Goal: Information Seeking & Learning: Learn about a topic

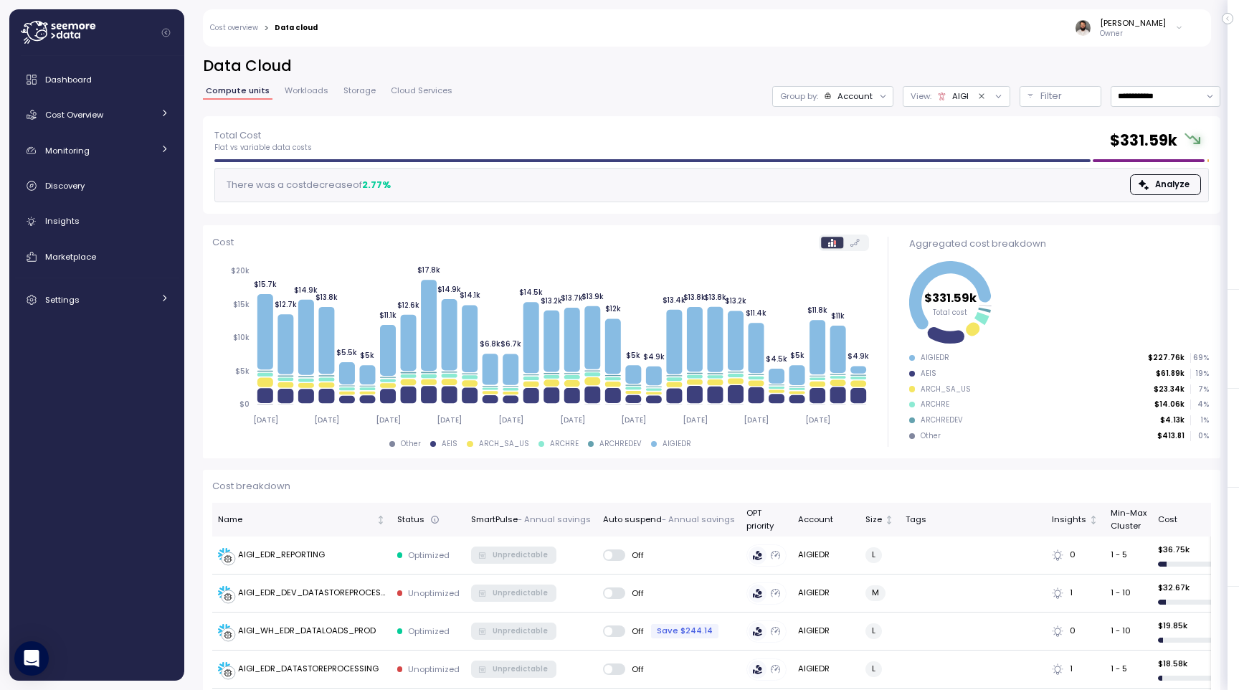
click at [982, 100] on icon "Clear value" at bounding box center [981, 96] width 9 height 9
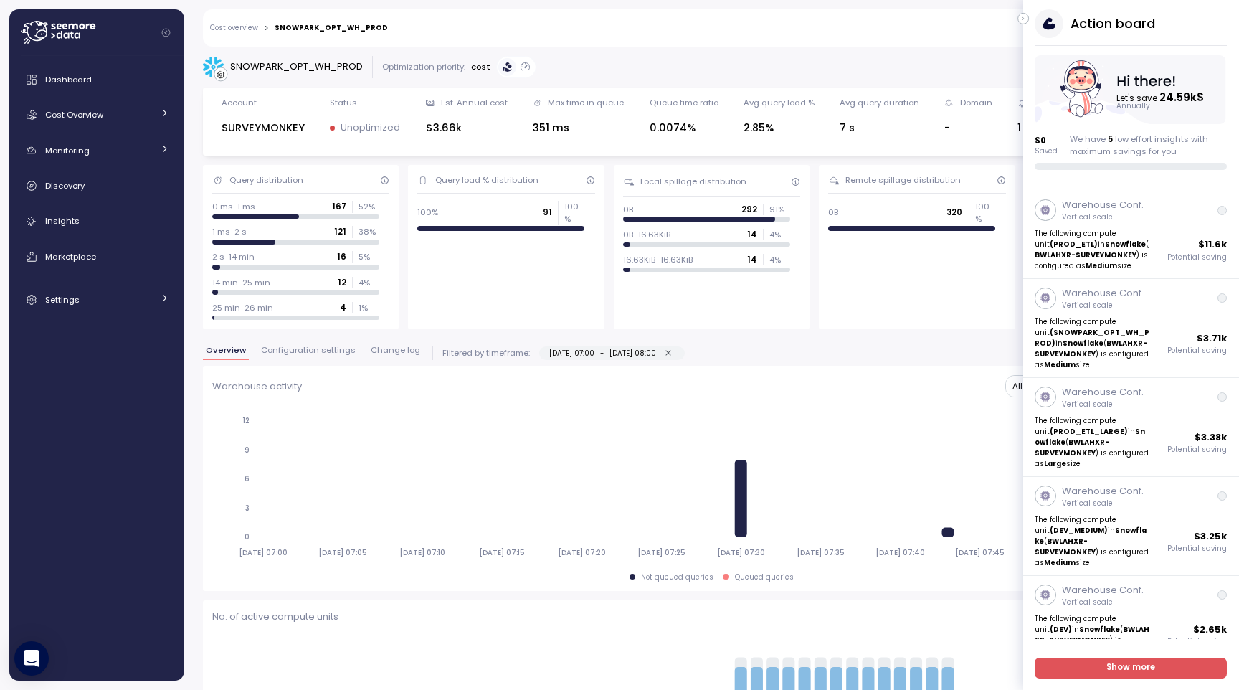
scroll to position [980, 0]
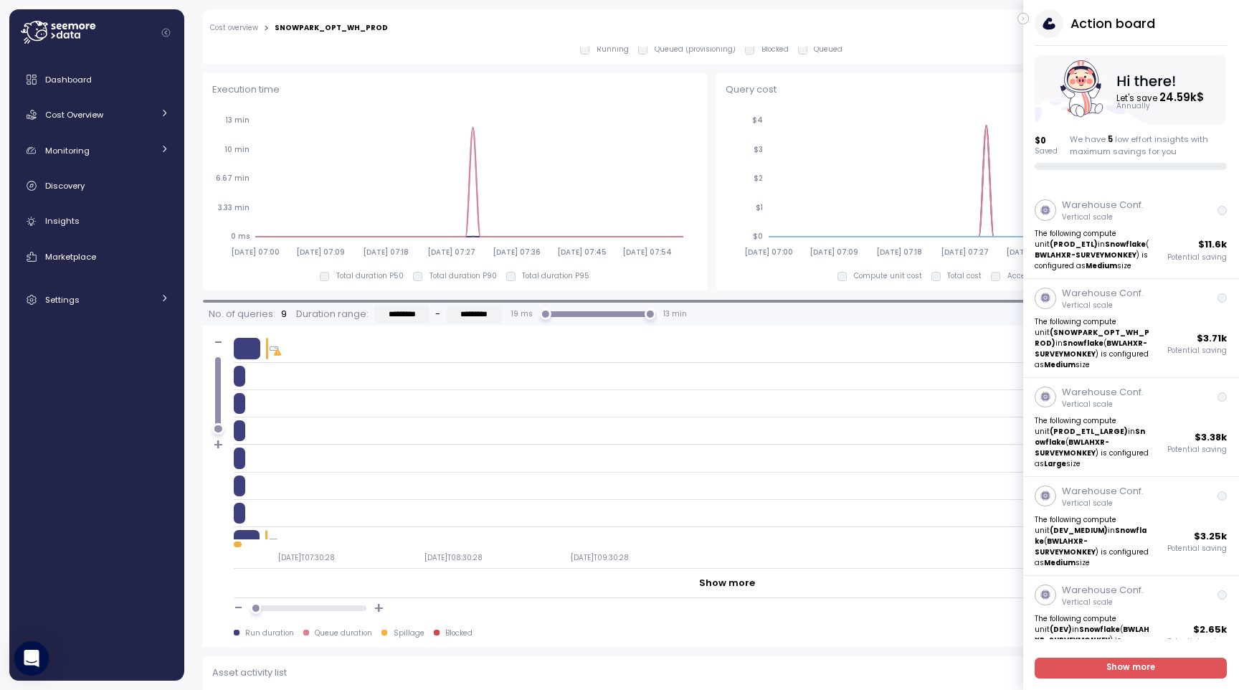
click at [1024, 13] on icon "button" at bounding box center [1023, 18] width 6 height 17
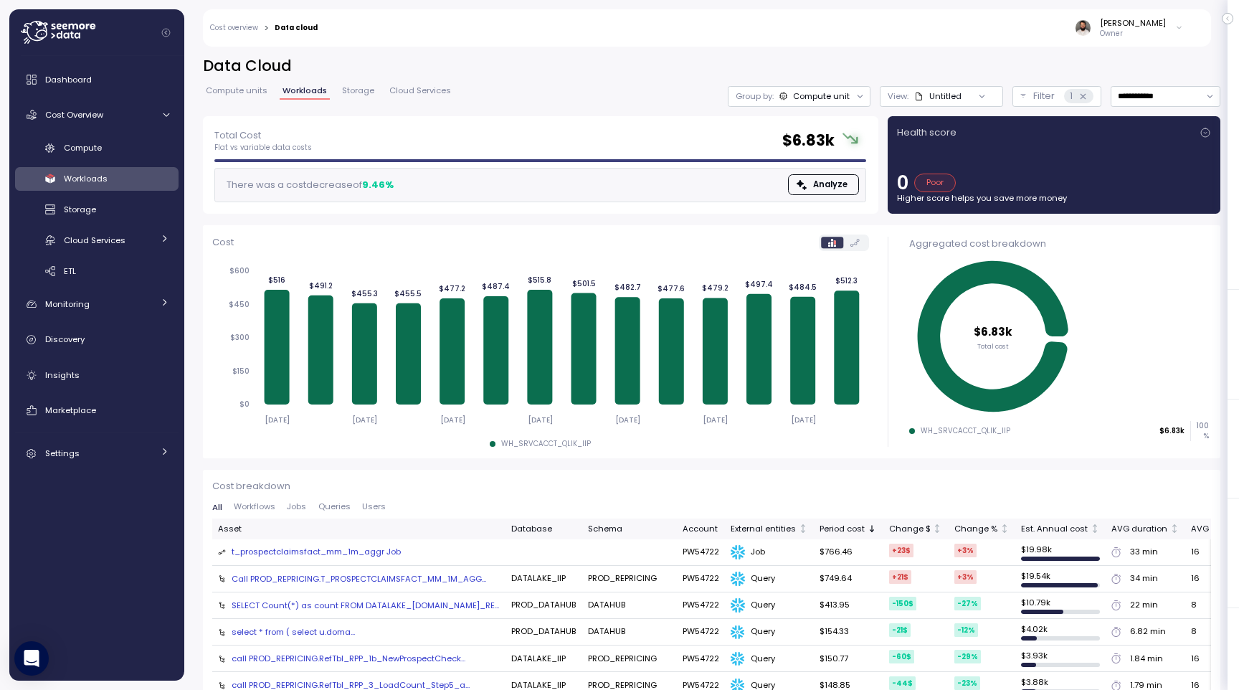
click at [825, 95] on div "Untitled" at bounding box center [937, 95] width 47 height 11
click at [825, 99] on div "Compute unit" at bounding box center [821, 95] width 57 height 11
click at [825, 105] on button "Filter 1" at bounding box center [1056, 96] width 89 height 21
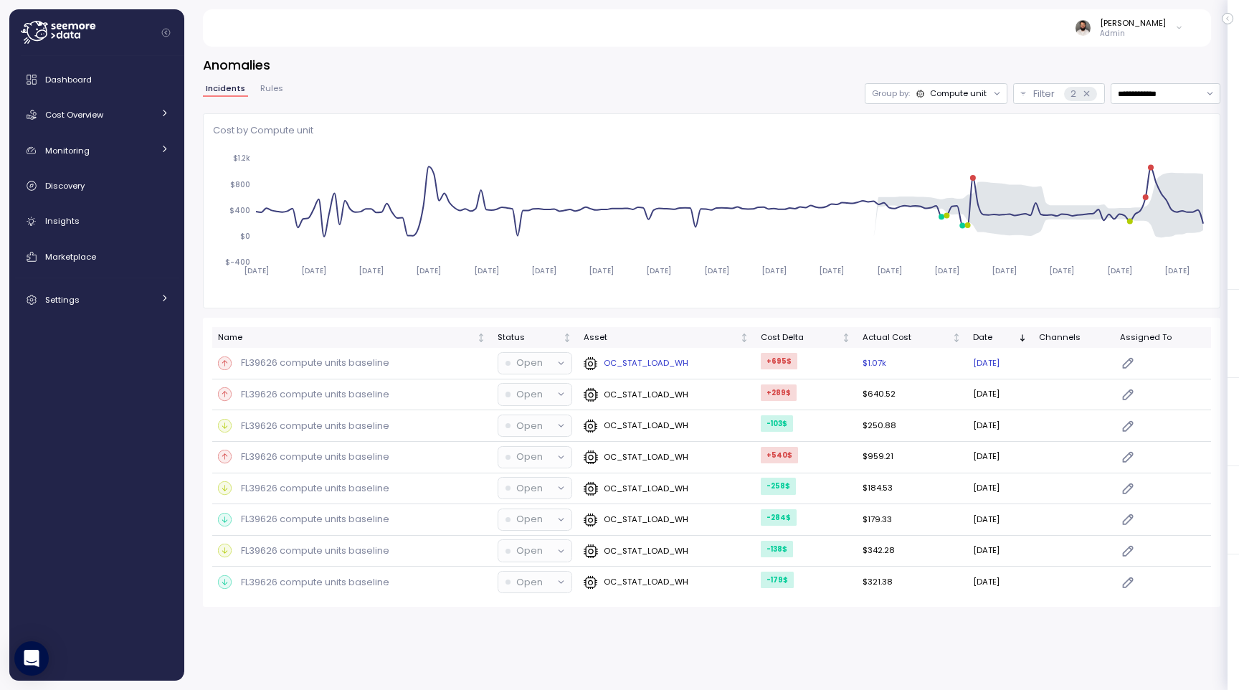
click at [719, 366] on div "OC_STAT_LOAD_WH" at bounding box center [667, 363] width 166 height 14
click at [70, 116] on span "Cost Overview" at bounding box center [74, 114] width 58 height 11
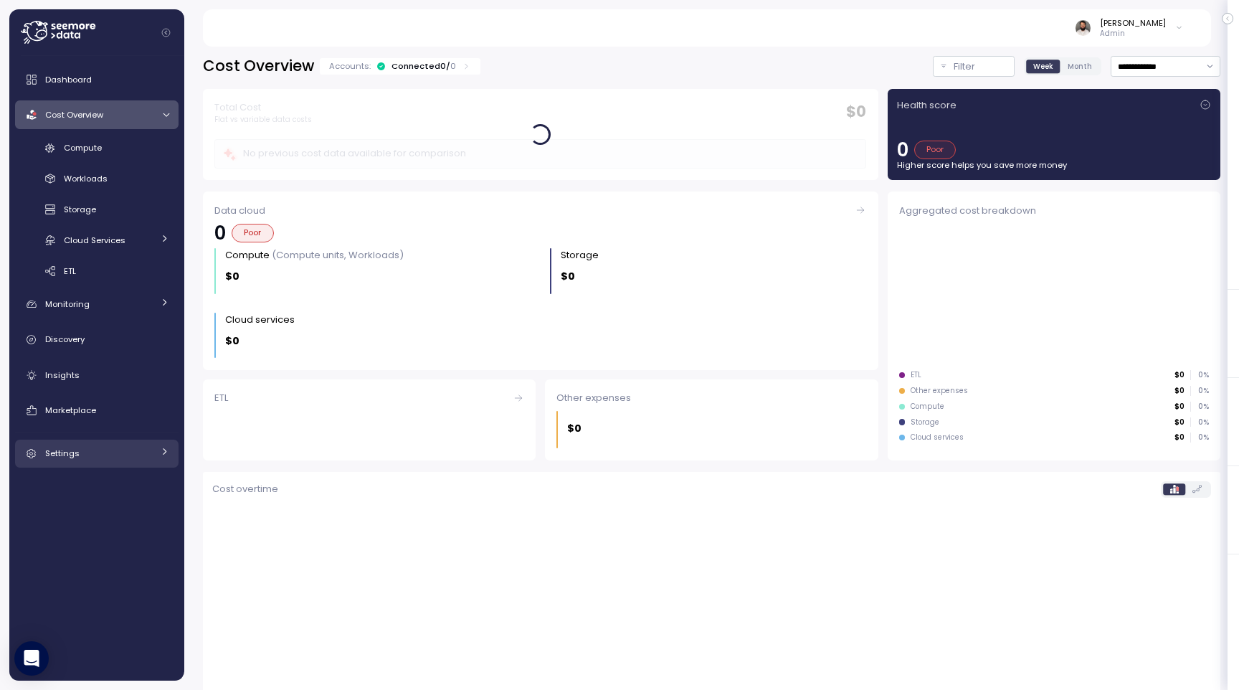
click at [72, 461] on link "Settings" at bounding box center [96, 454] width 163 height 29
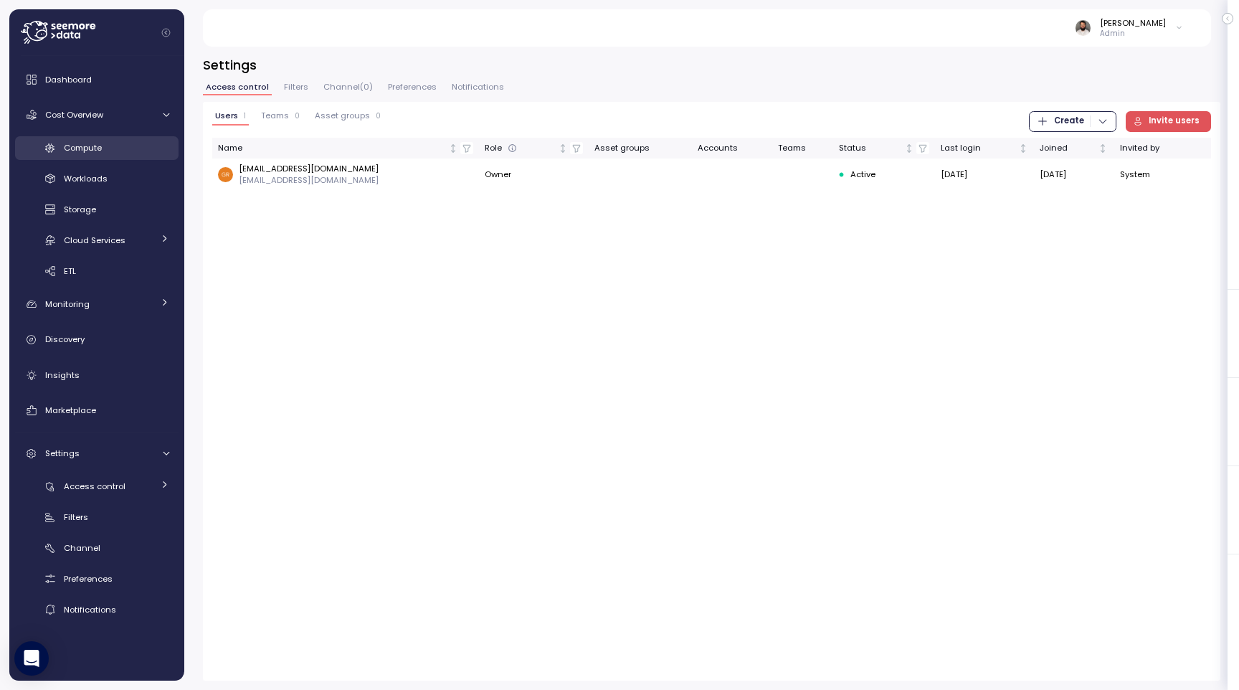
click at [139, 141] on div "Compute" at bounding box center [116, 148] width 105 height 14
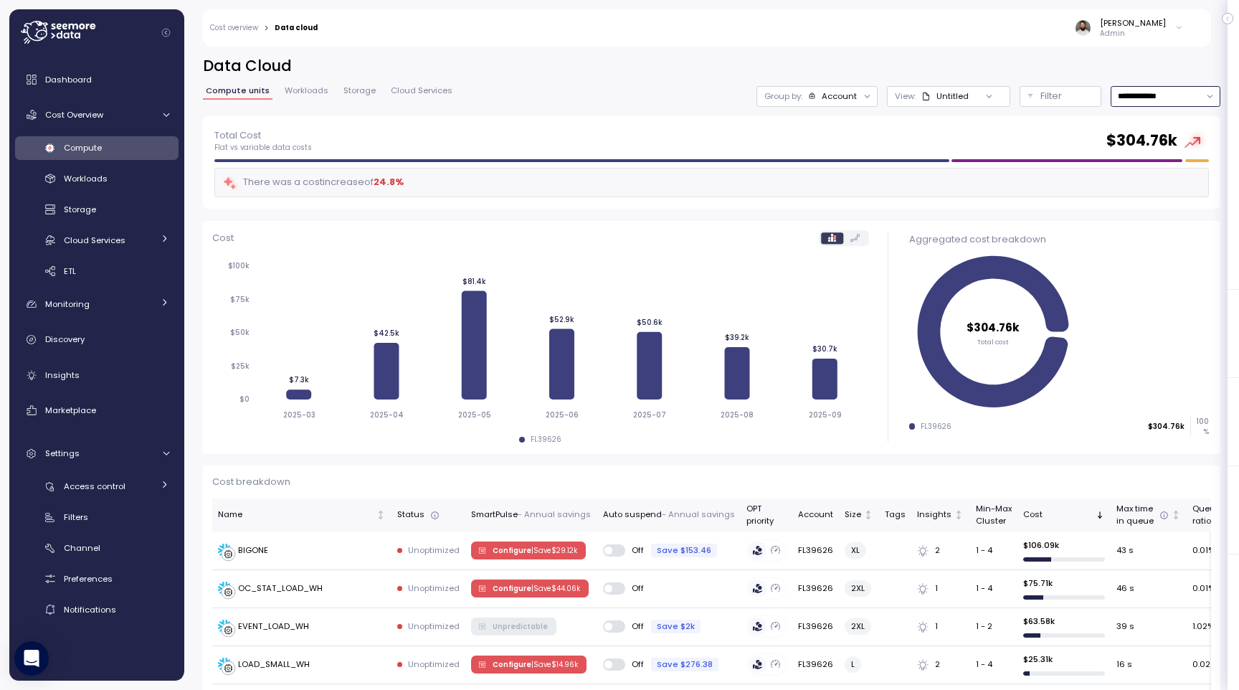
click at [1126, 95] on input "**********" at bounding box center [1166, 96] width 110 height 21
click at [1142, 161] on div "Last 7 days" at bounding box center [1157, 161] width 47 height 11
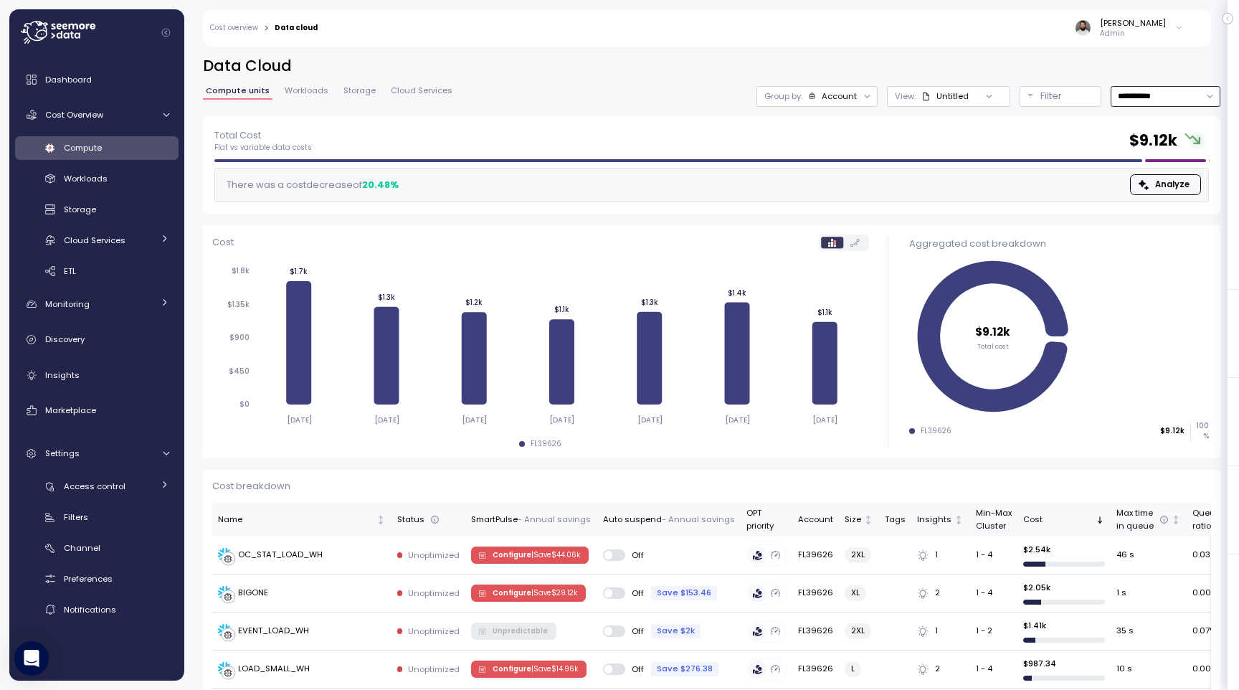
click at [1149, 99] on input "**********" at bounding box center [1166, 96] width 110 height 21
click at [1149, 179] on div "Last 14 days" at bounding box center [1159, 181] width 50 height 11
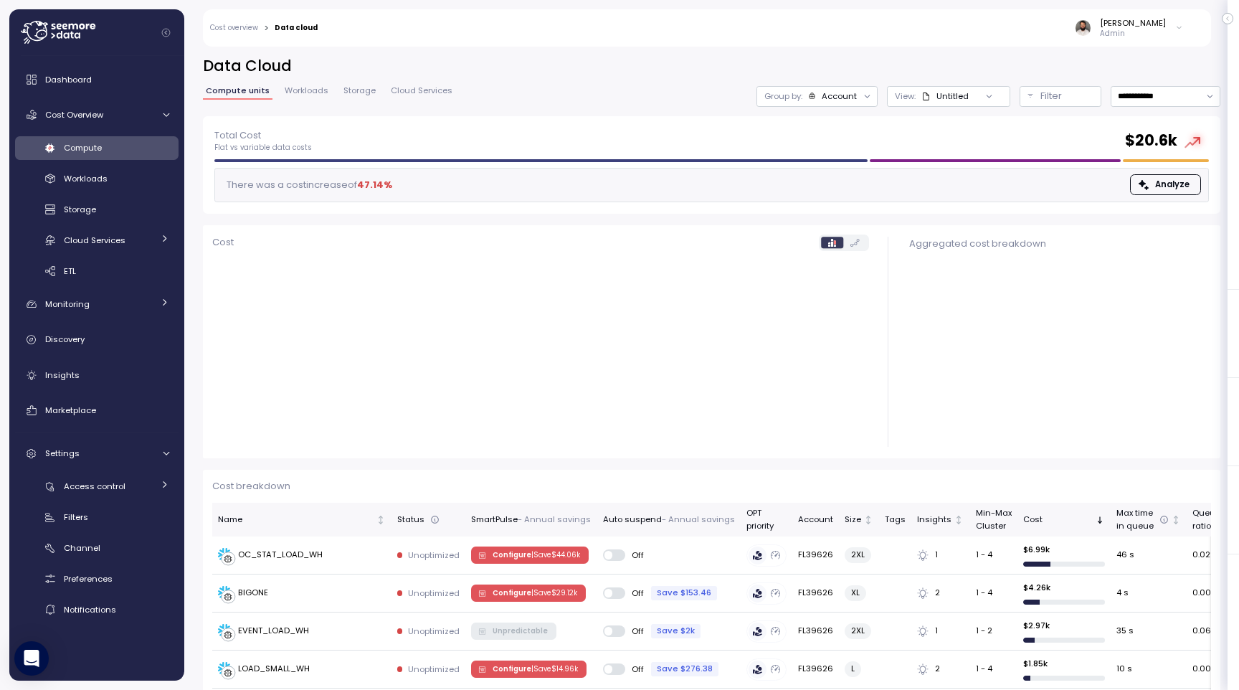
click at [1163, 85] on div "**********" at bounding box center [711, 86] width 1017 height 60
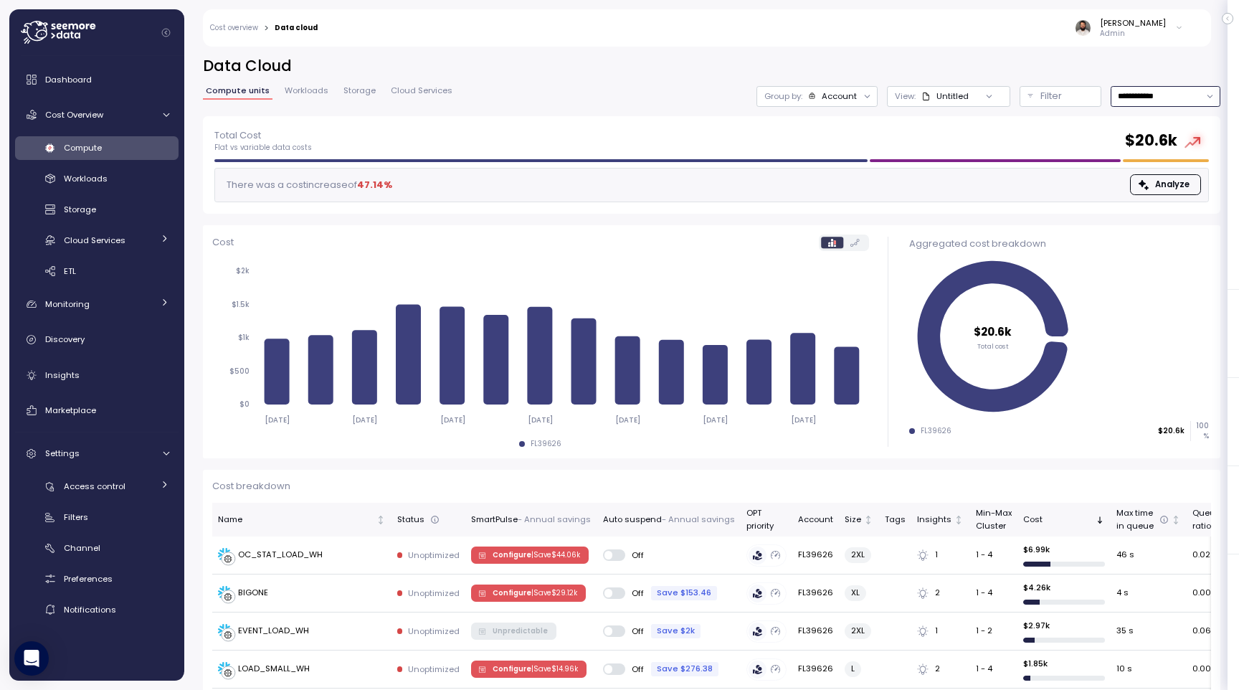
click at [1163, 95] on input "**********" at bounding box center [1166, 96] width 110 height 21
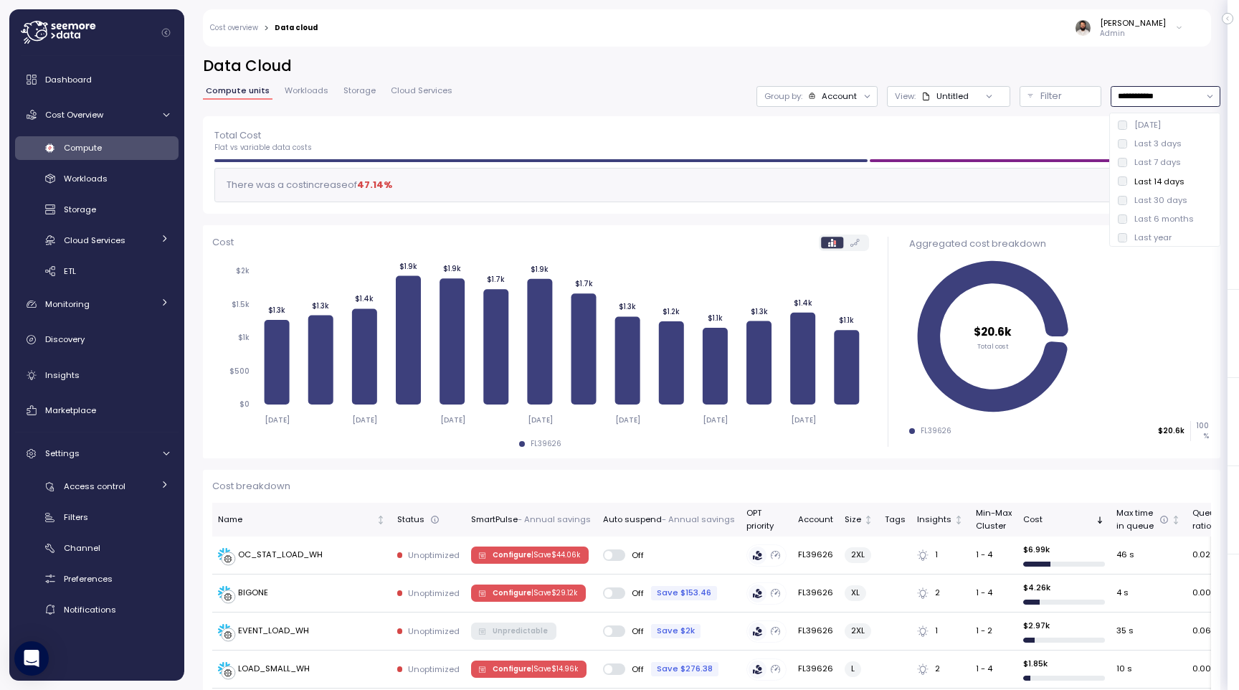
click at [1162, 199] on div "Last 30 days" at bounding box center [1160, 199] width 53 height 11
type input "**********"
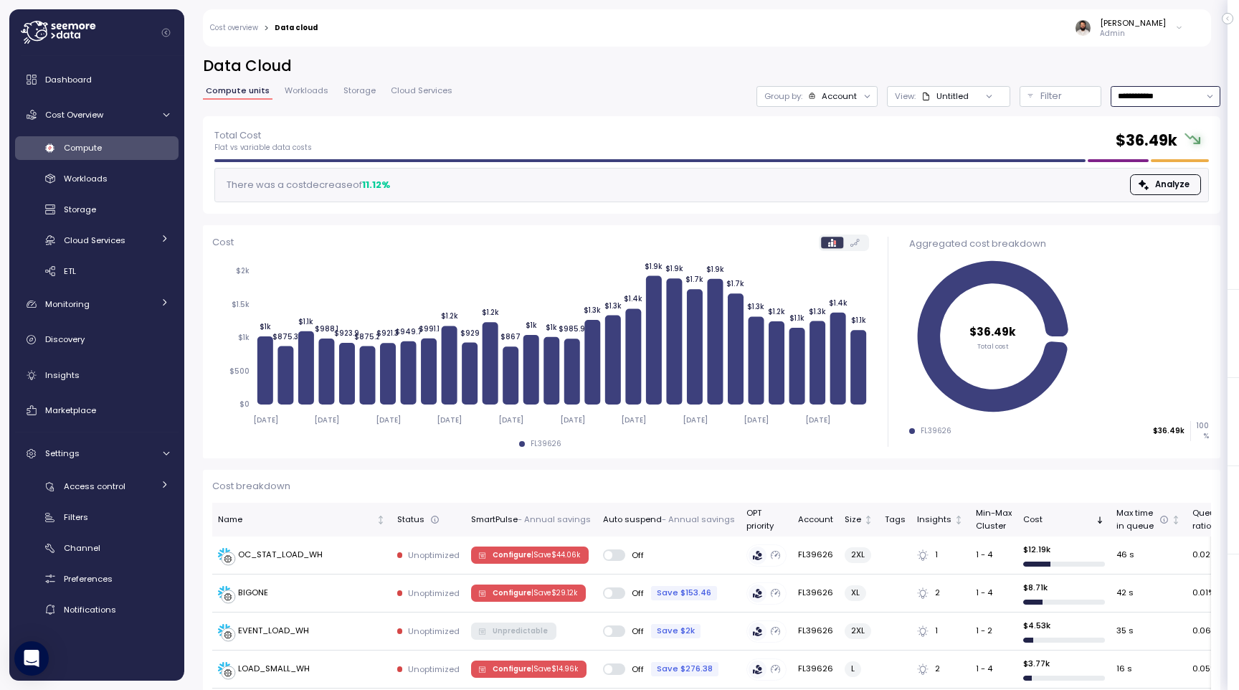
click at [852, 100] on div "Account" at bounding box center [839, 95] width 35 height 11
click at [848, 172] on p "Compute unit" at bounding box center [826, 175] width 57 height 11
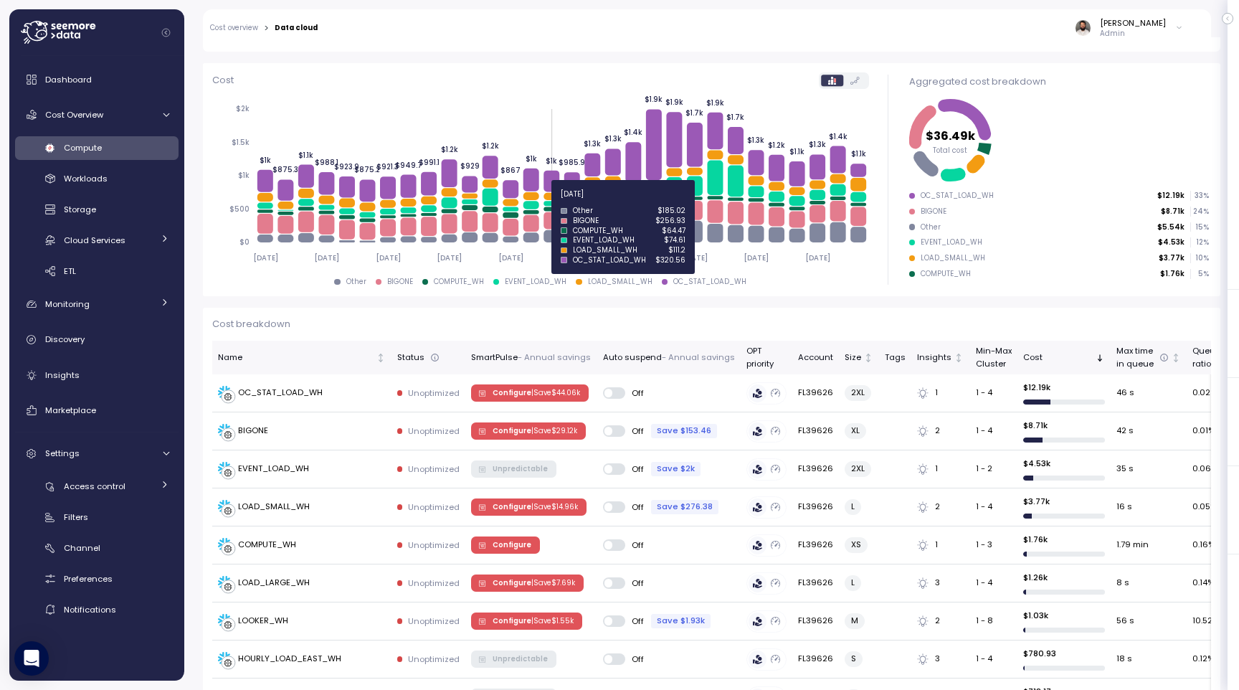
scroll to position [57, 0]
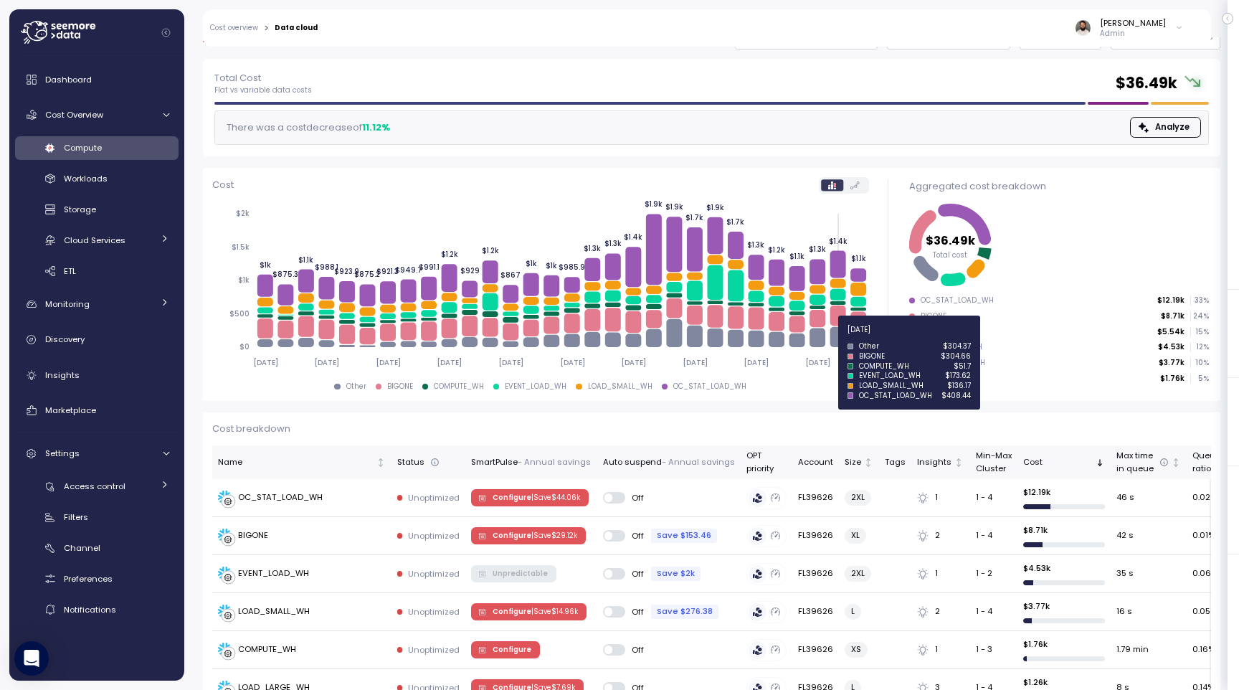
click at [833, 338] on icon at bounding box center [838, 337] width 16 height 20
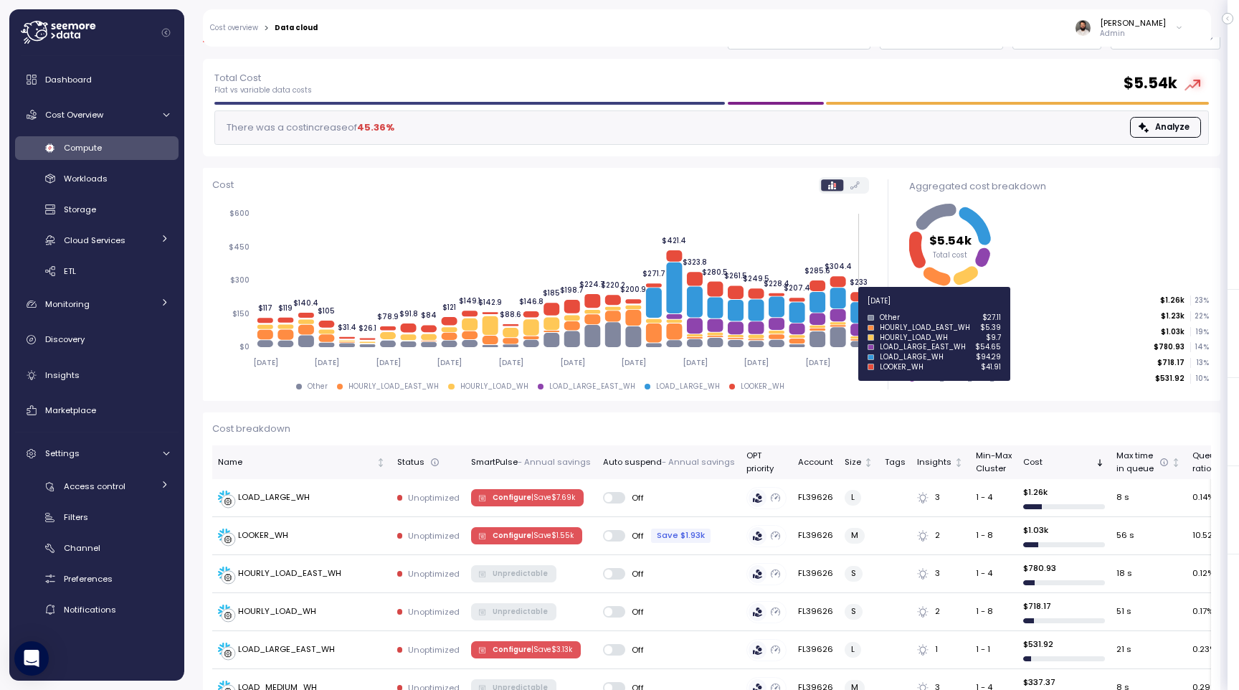
click at [860, 309] on icon at bounding box center [858, 312] width 16 height 21
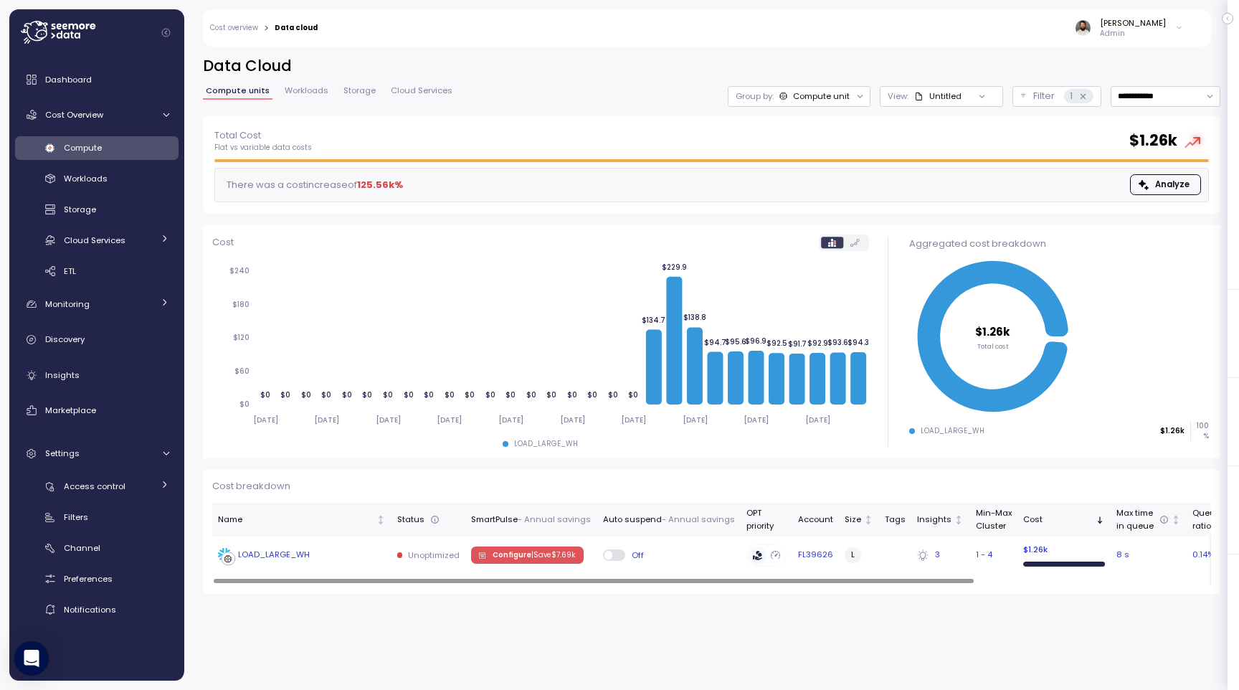
click at [331, 552] on div "LOAD_LARGE_WH" at bounding box center [302, 555] width 168 height 14
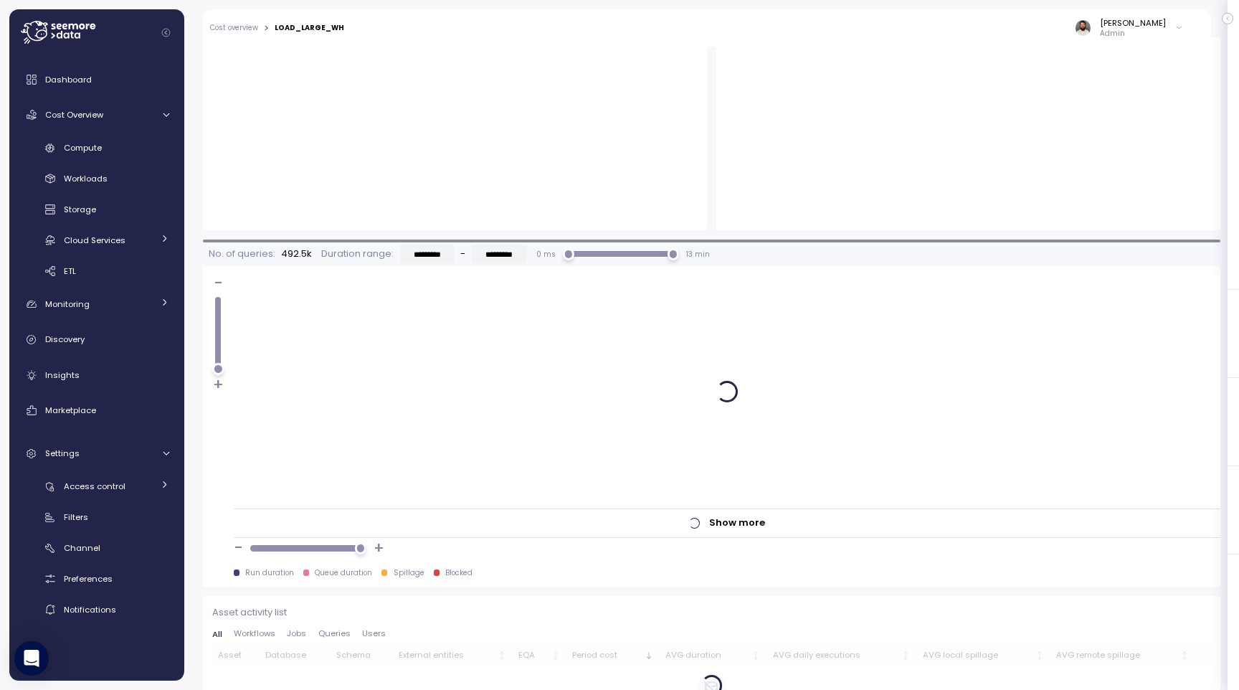
scroll to position [953, 0]
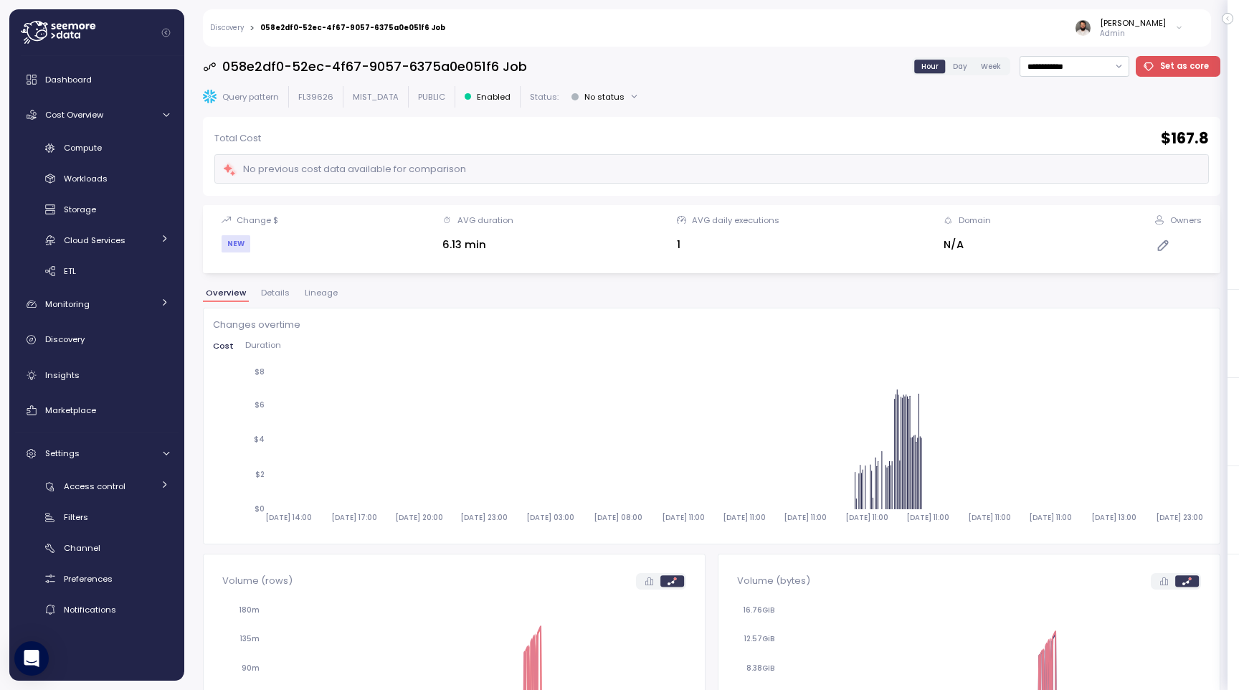
scroll to position [9, 0]
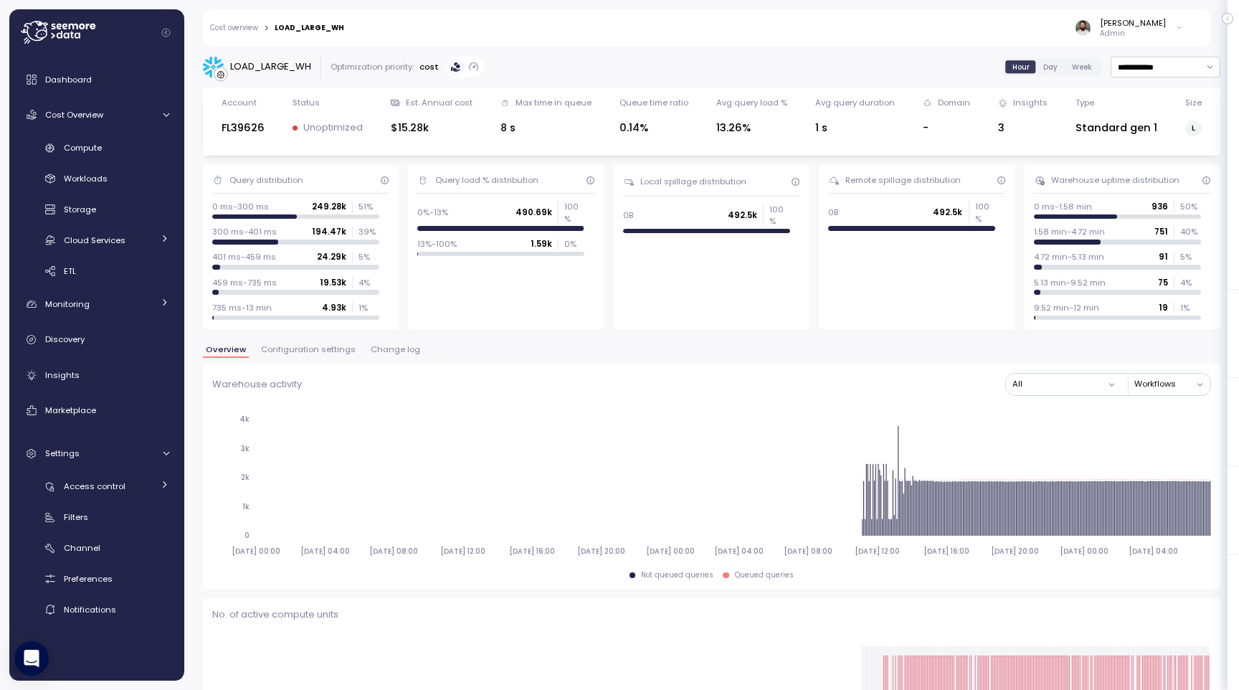
click at [386, 348] on span "Change log" at bounding box center [395, 350] width 49 height 8
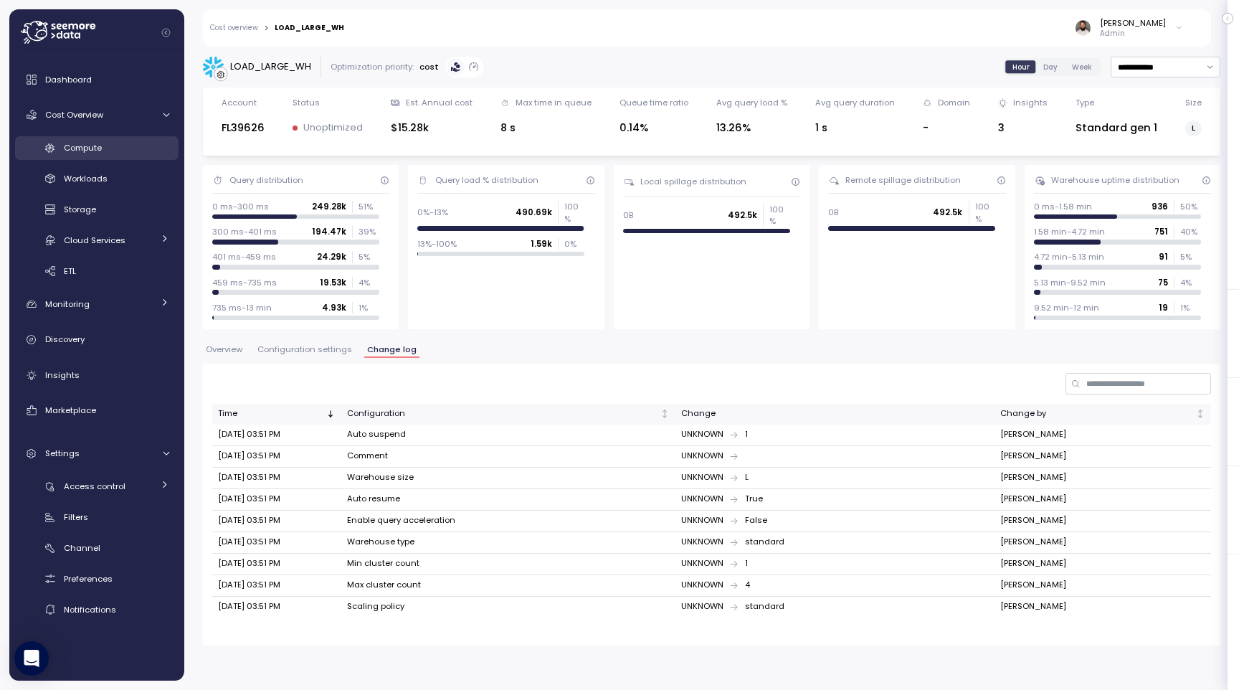
click at [155, 138] on link "Compute" at bounding box center [96, 148] width 163 height 24
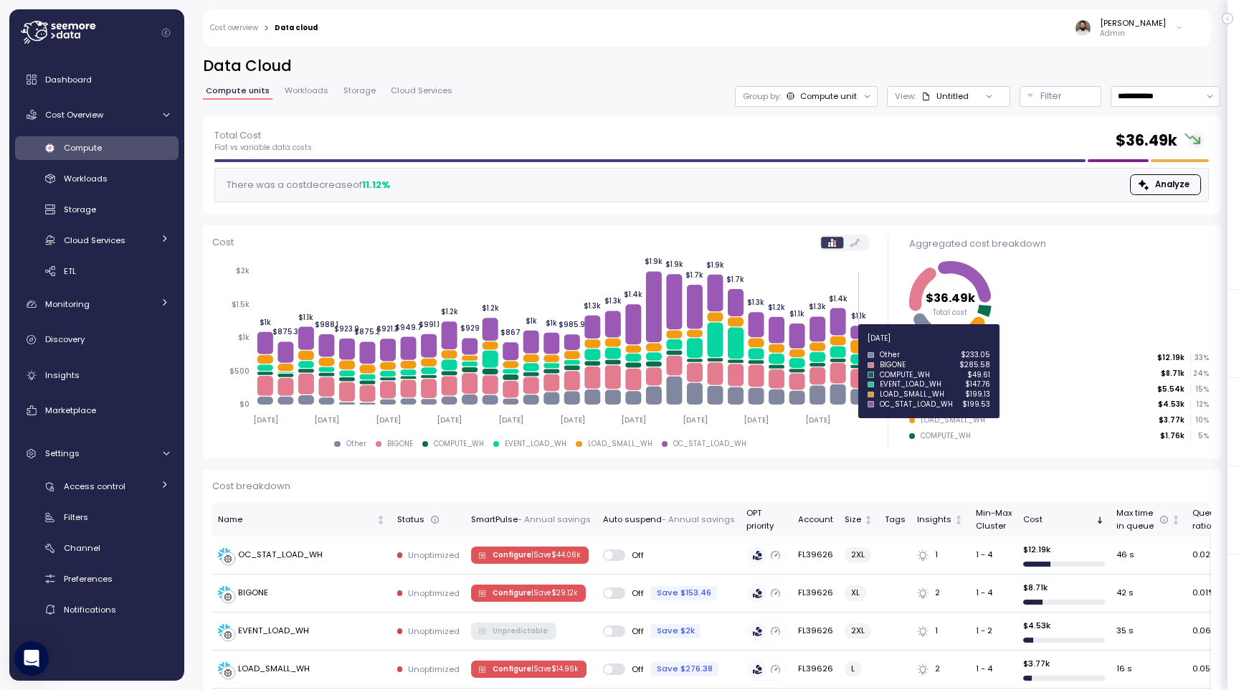
click at [859, 346] on icon at bounding box center [858, 347] width 16 height 14
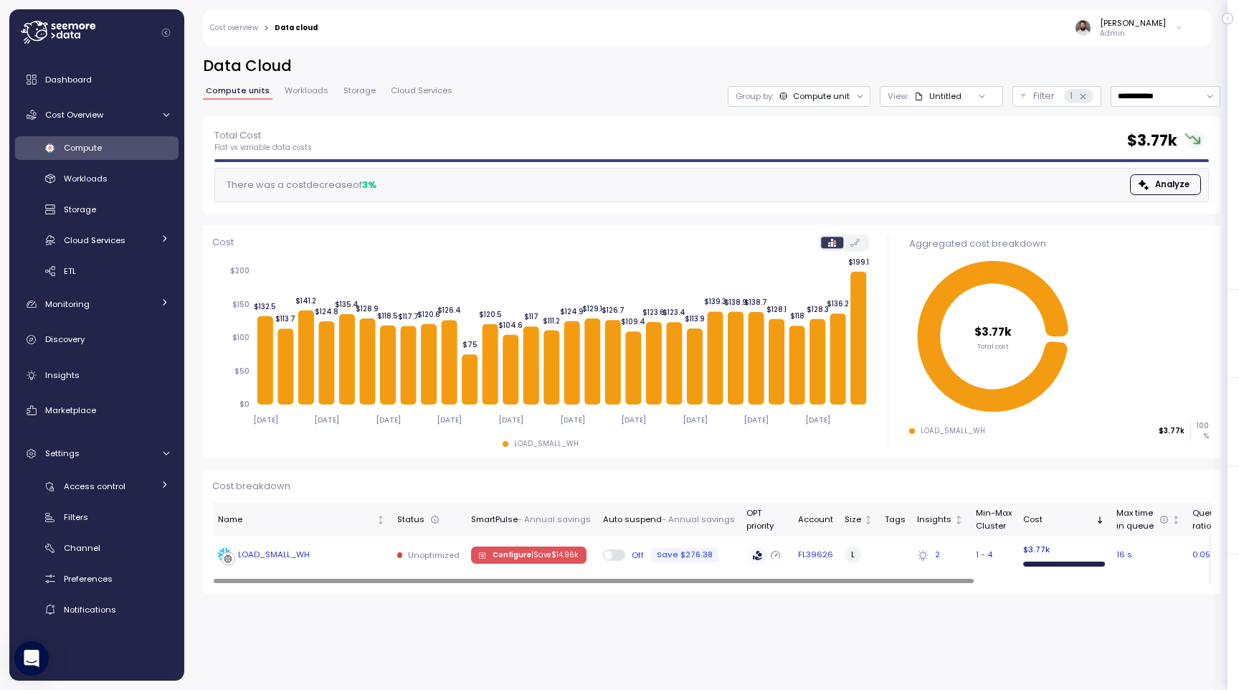
click at [366, 553] on div "LOAD_SMALL_WH" at bounding box center [302, 555] width 168 height 14
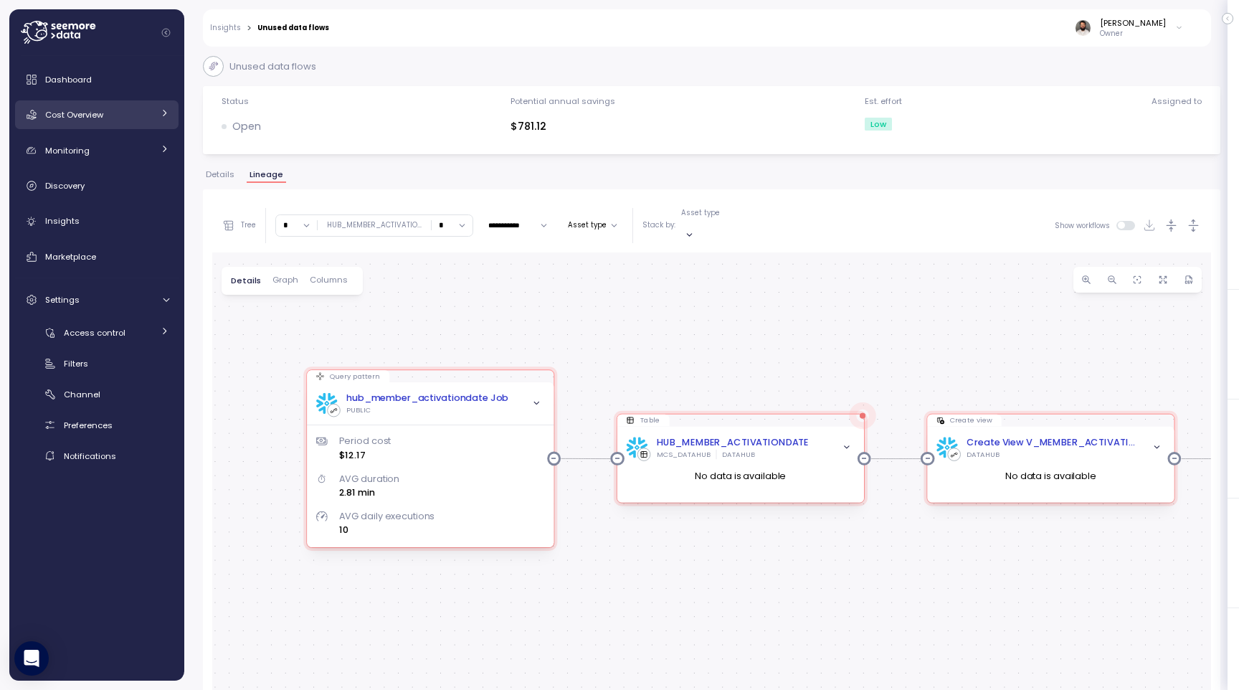
click at [131, 128] on div "Dashboard Cost Overview Compute Workloads Storage Cloud Services Clustering col…" at bounding box center [96, 266] width 163 height 402
click at [131, 115] on div "Cost Overview" at bounding box center [99, 115] width 108 height 14
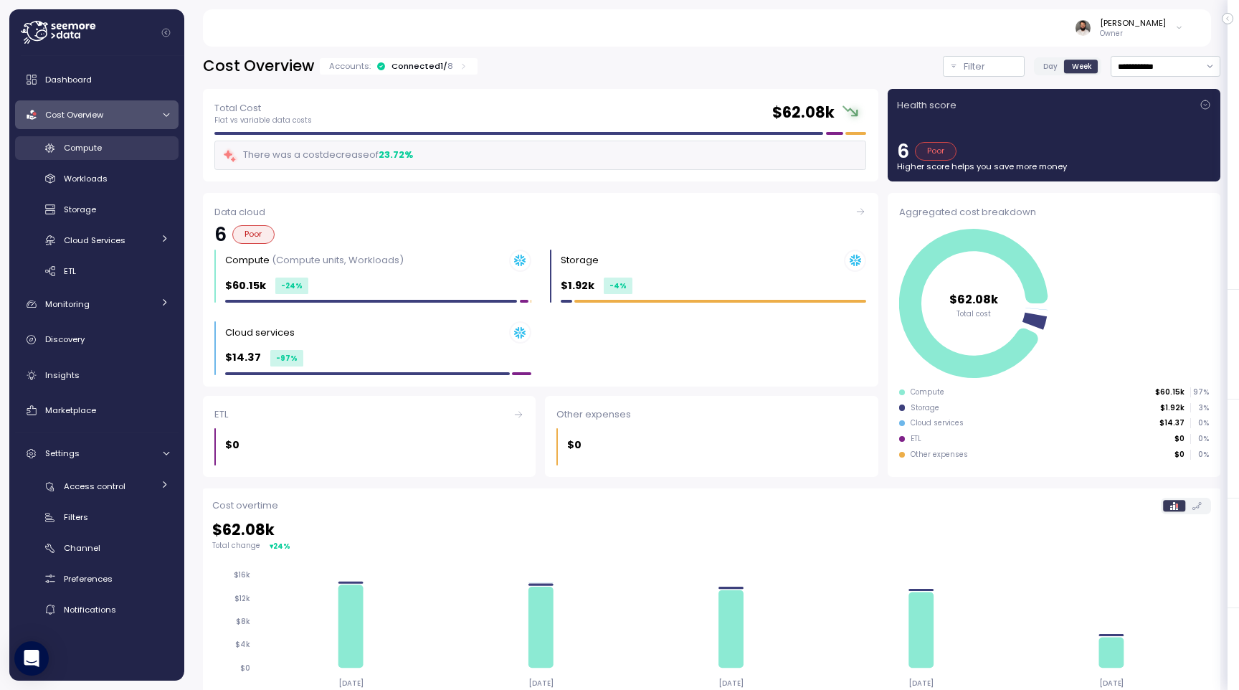
click at [120, 151] on div "Compute" at bounding box center [116, 148] width 105 height 14
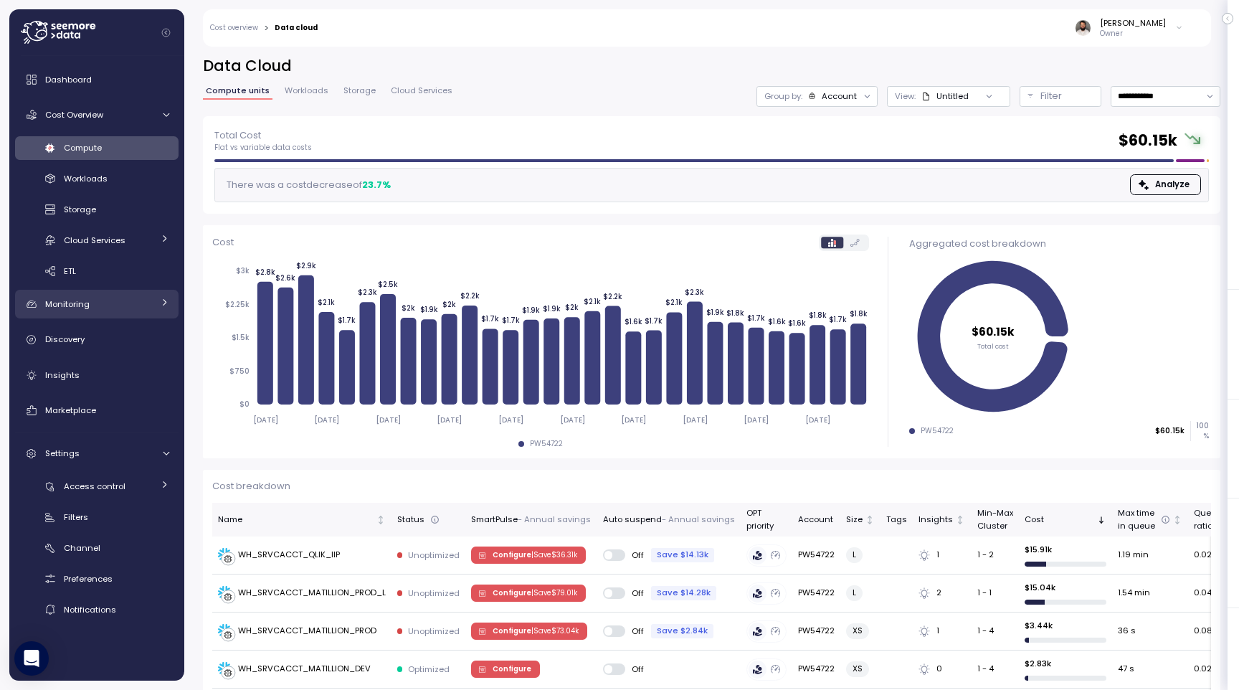
click at [130, 303] on div "Monitoring" at bounding box center [99, 304] width 108 height 14
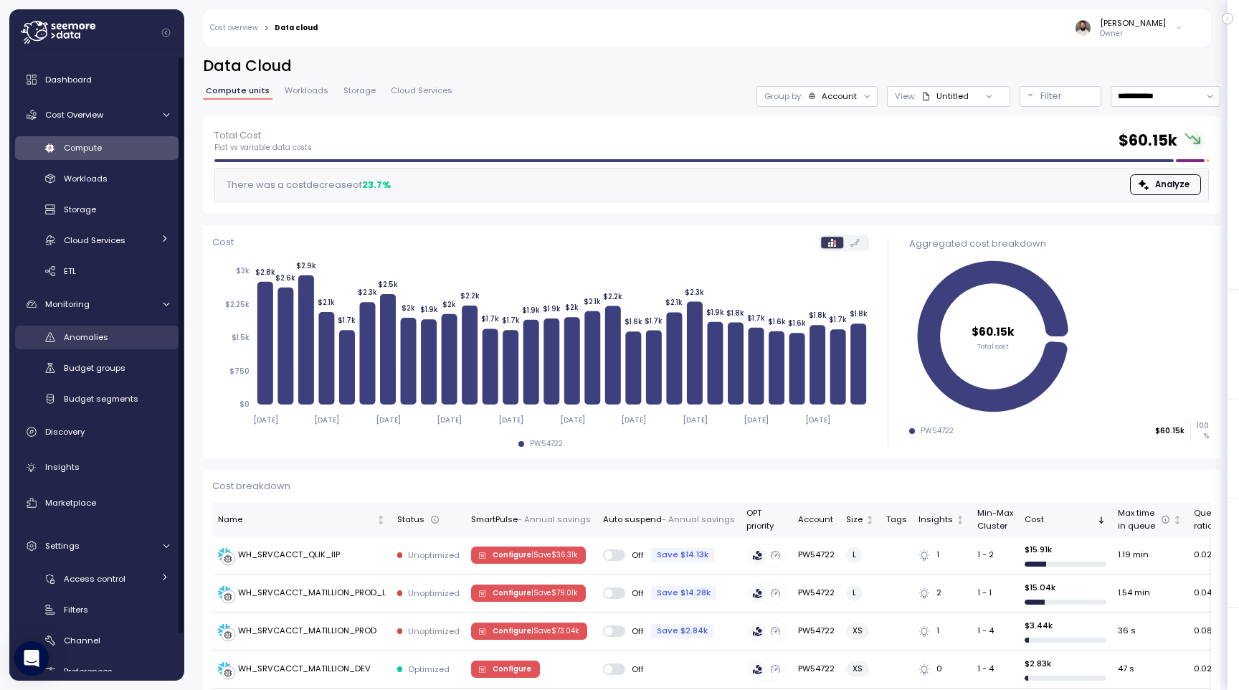
click at [113, 336] on div "Anomalies" at bounding box center [116, 337] width 105 height 14
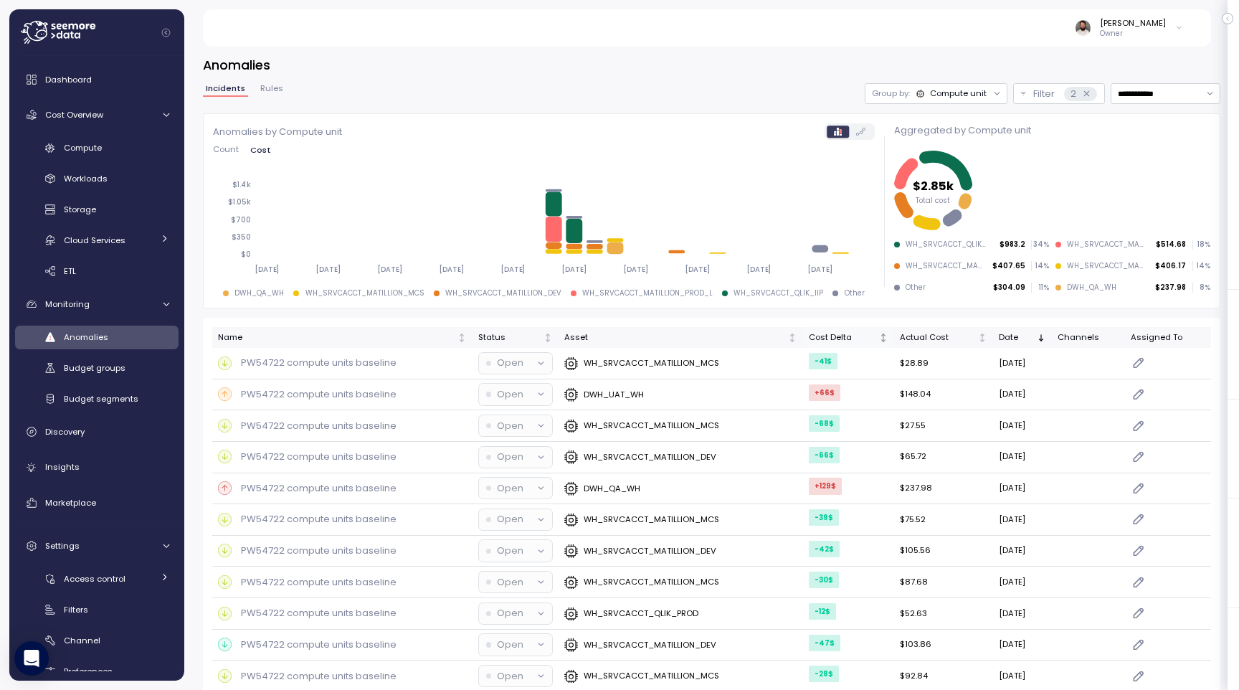
click at [835, 334] on div "Cost Delta" at bounding box center [842, 337] width 67 height 13
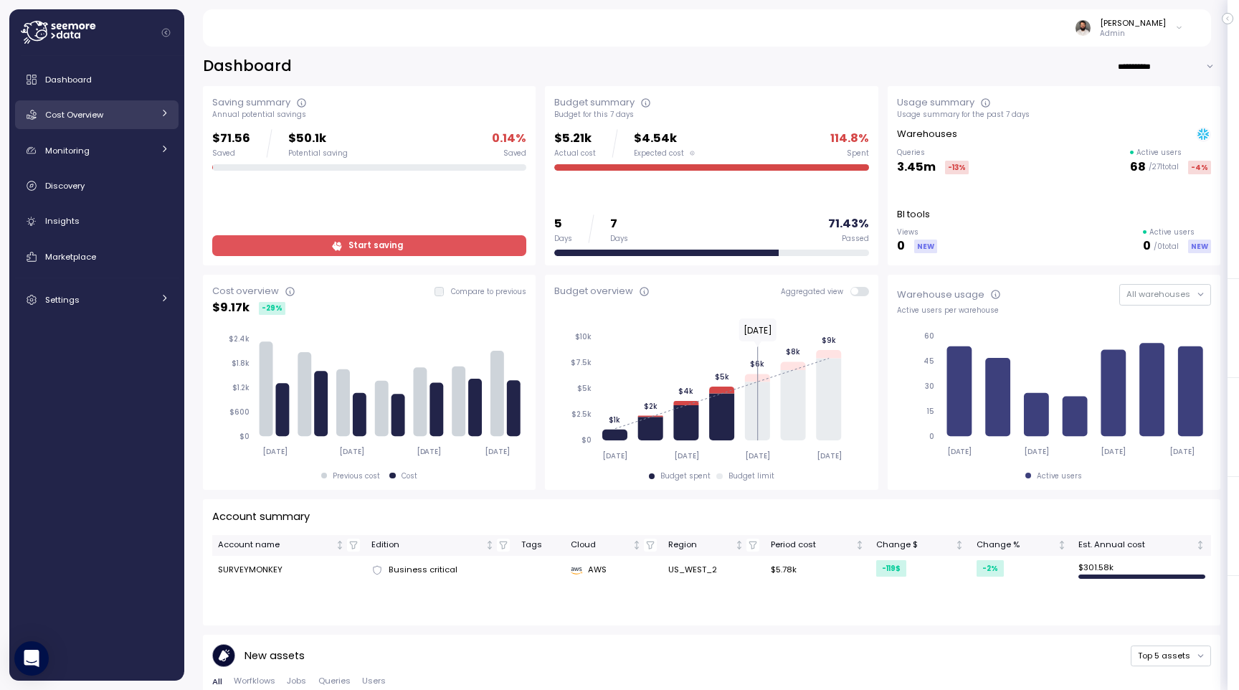
click at [115, 111] on div "Cost Overview" at bounding box center [99, 115] width 108 height 14
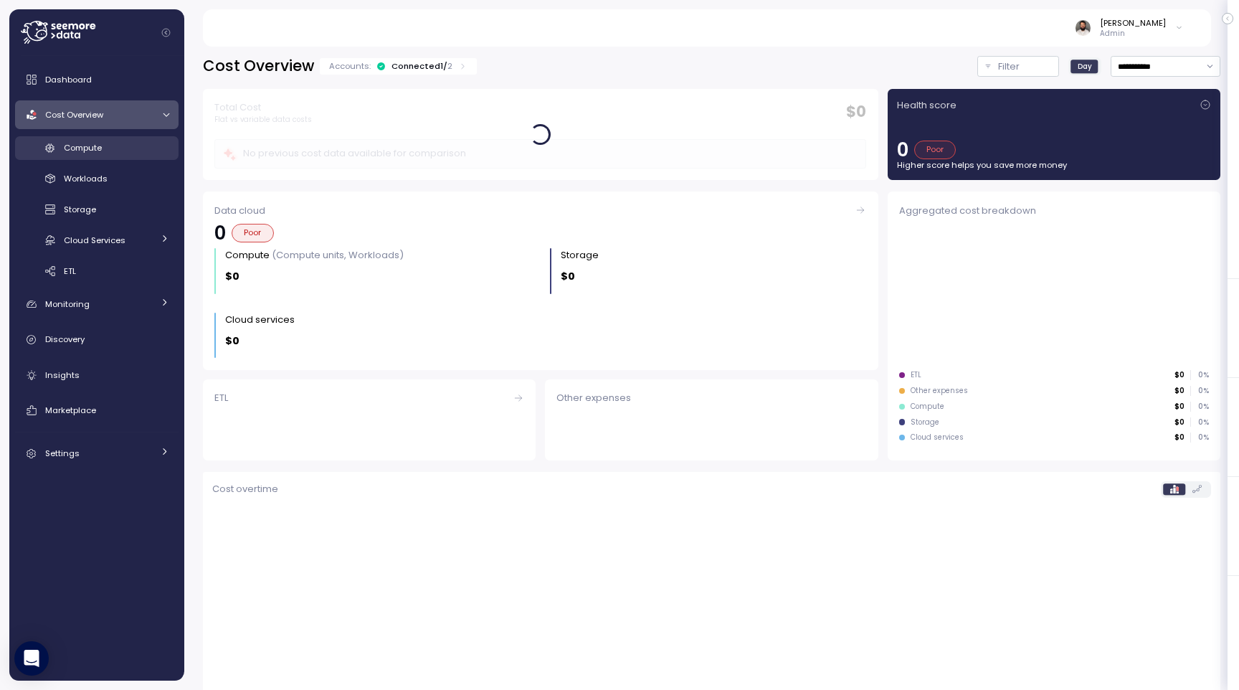
click at [128, 141] on div "Compute" at bounding box center [116, 148] width 105 height 14
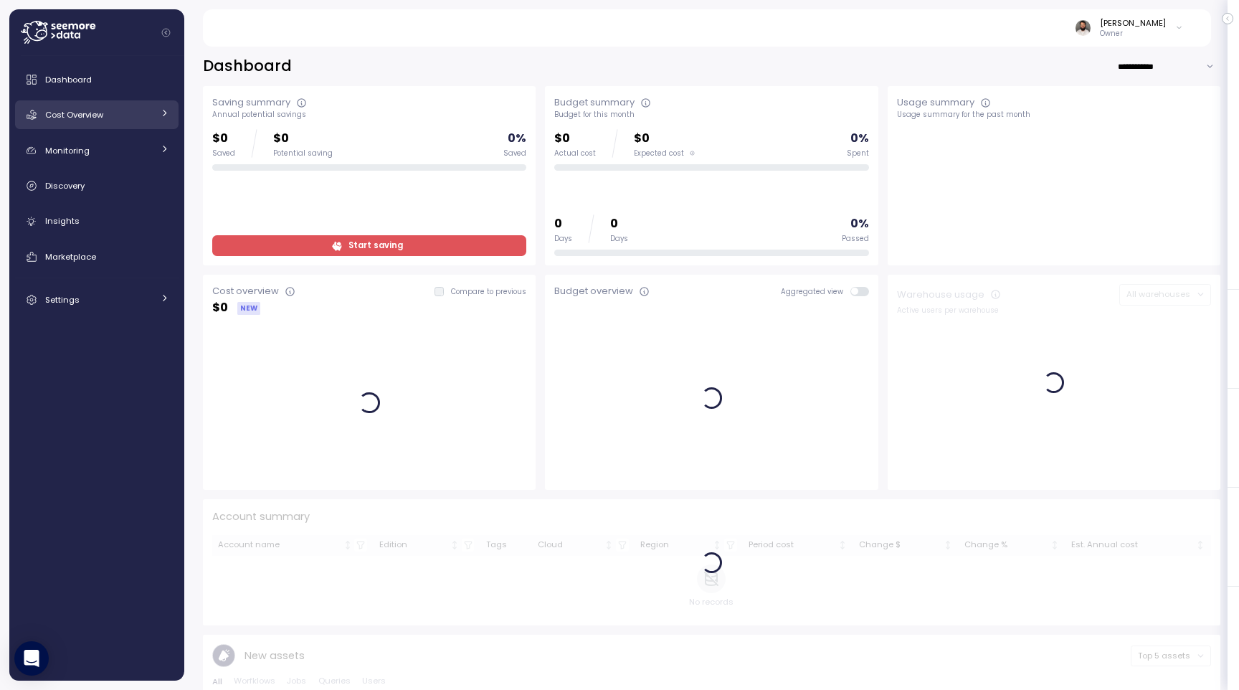
click at [134, 120] on div "Cost Overview" at bounding box center [99, 115] width 108 height 14
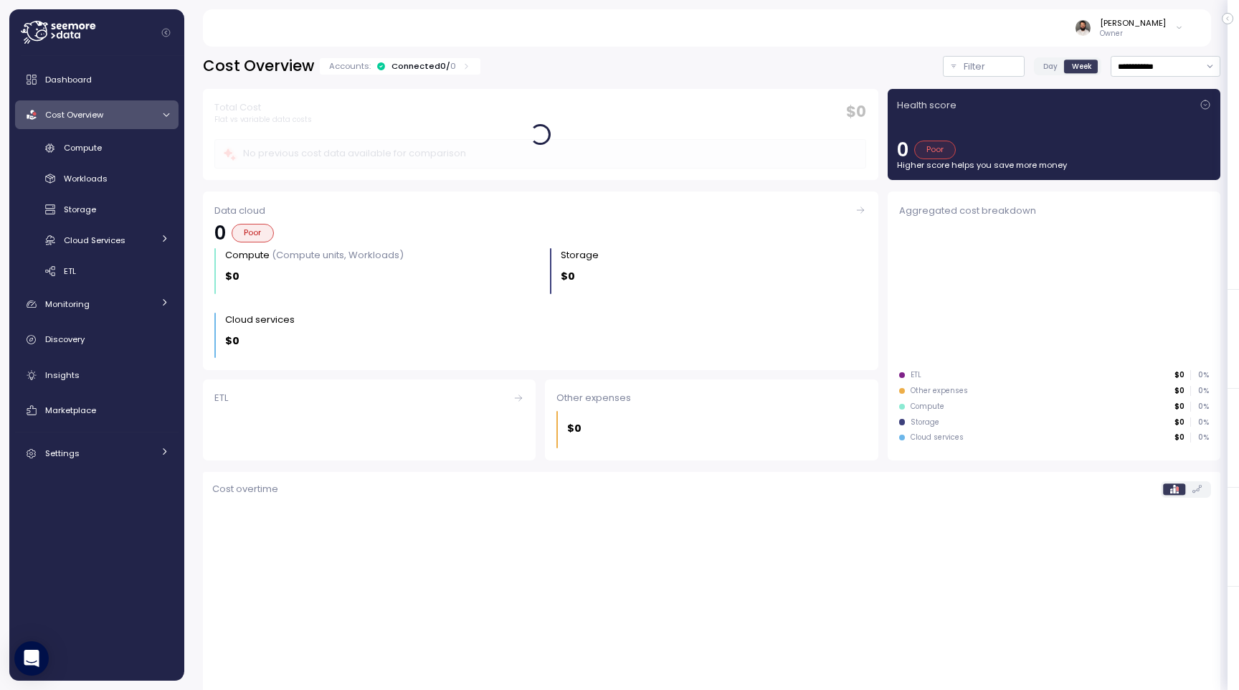
click at [451, 69] on div "Accounts: Connected 0 / 0" at bounding box center [400, 65] width 142 height 11
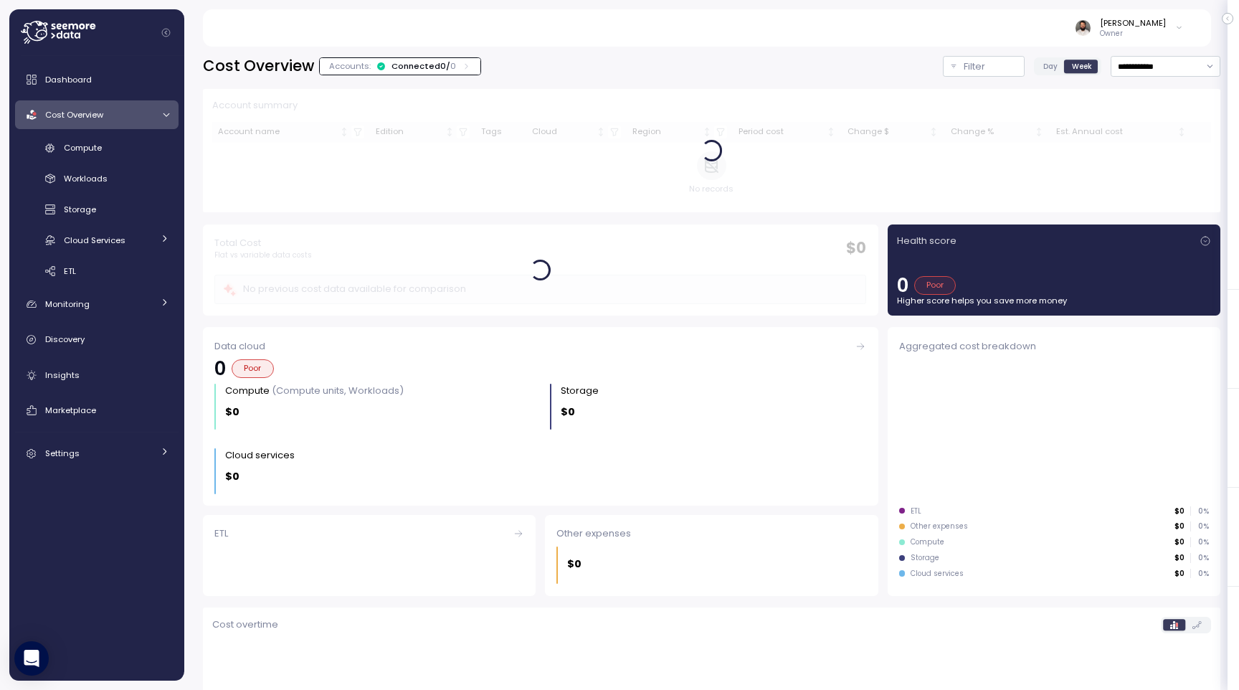
click at [451, 69] on div "Accounts: Connected 0 / 0" at bounding box center [400, 65] width 142 height 11
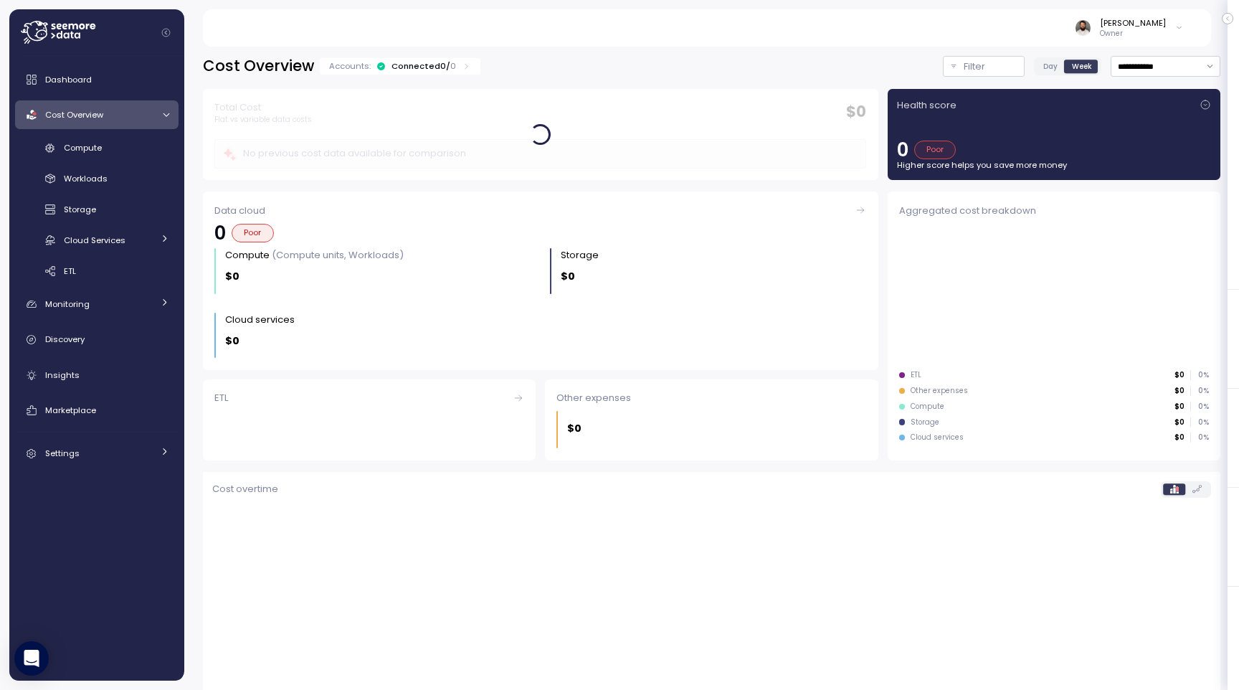
click at [1057, 65] on label "Day" at bounding box center [1050, 66] width 29 height 13
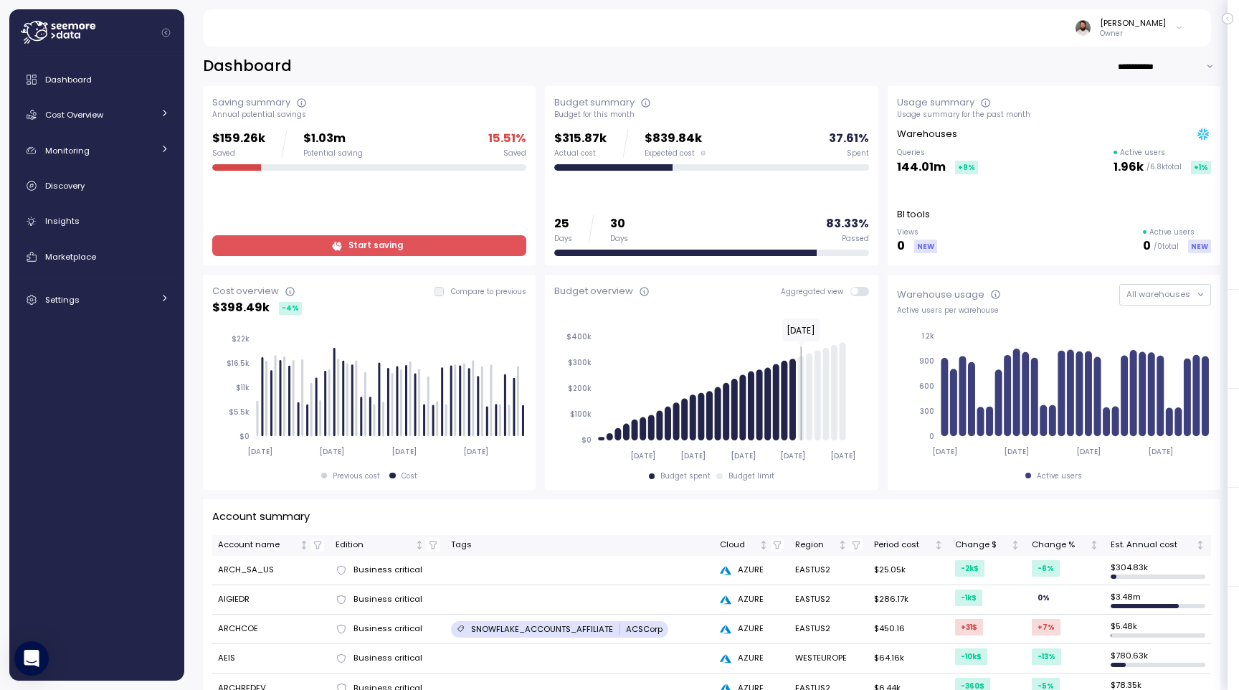
click at [371, 242] on span "Start saving" at bounding box center [375, 245] width 54 height 19
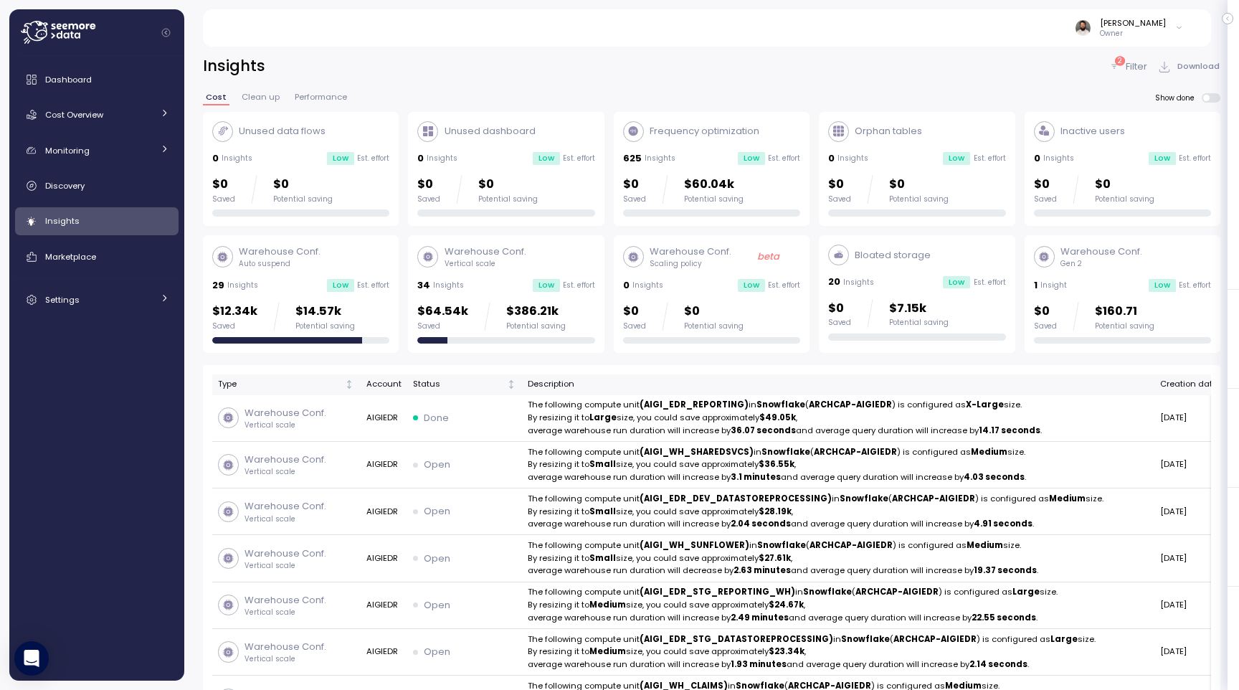
click at [1141, 69] on p "Filter" at bounding box center [1137, 67] width 22 height 14
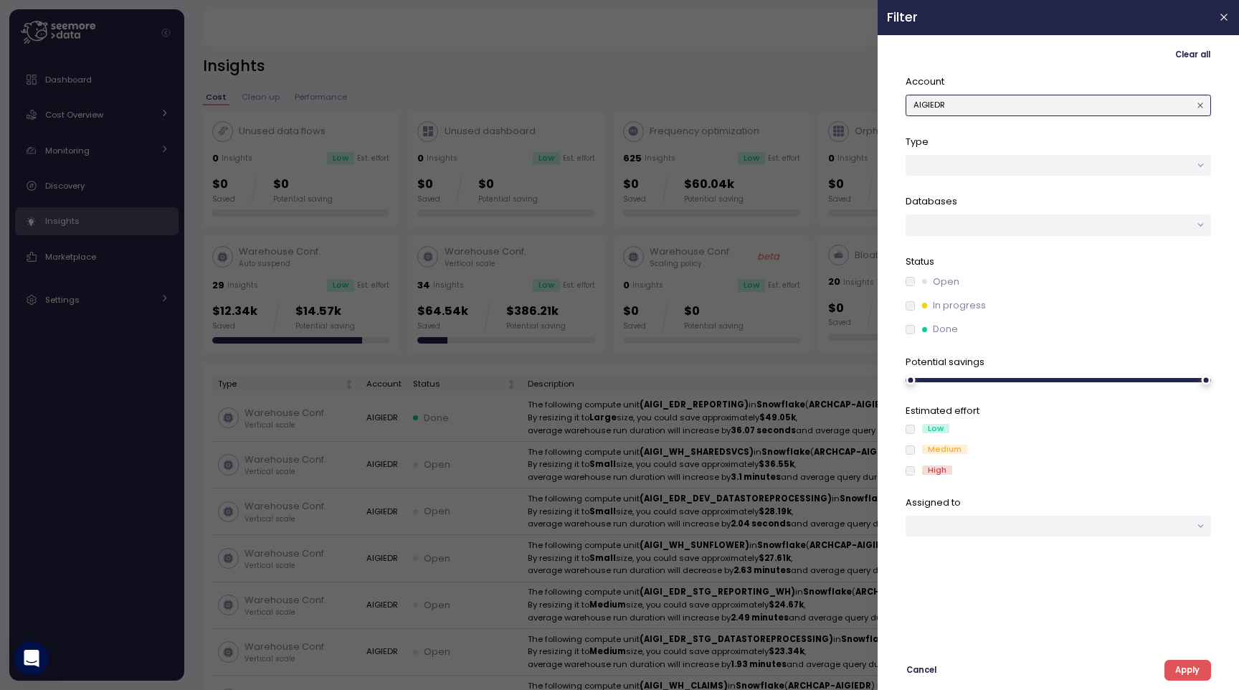
click at [1106, 112] on button "AIGIEDR" at bounding box center [1058, 105] width 305 height 21
click at [816, 40] on div at bounding box center [619, 345] width 1239 height 690
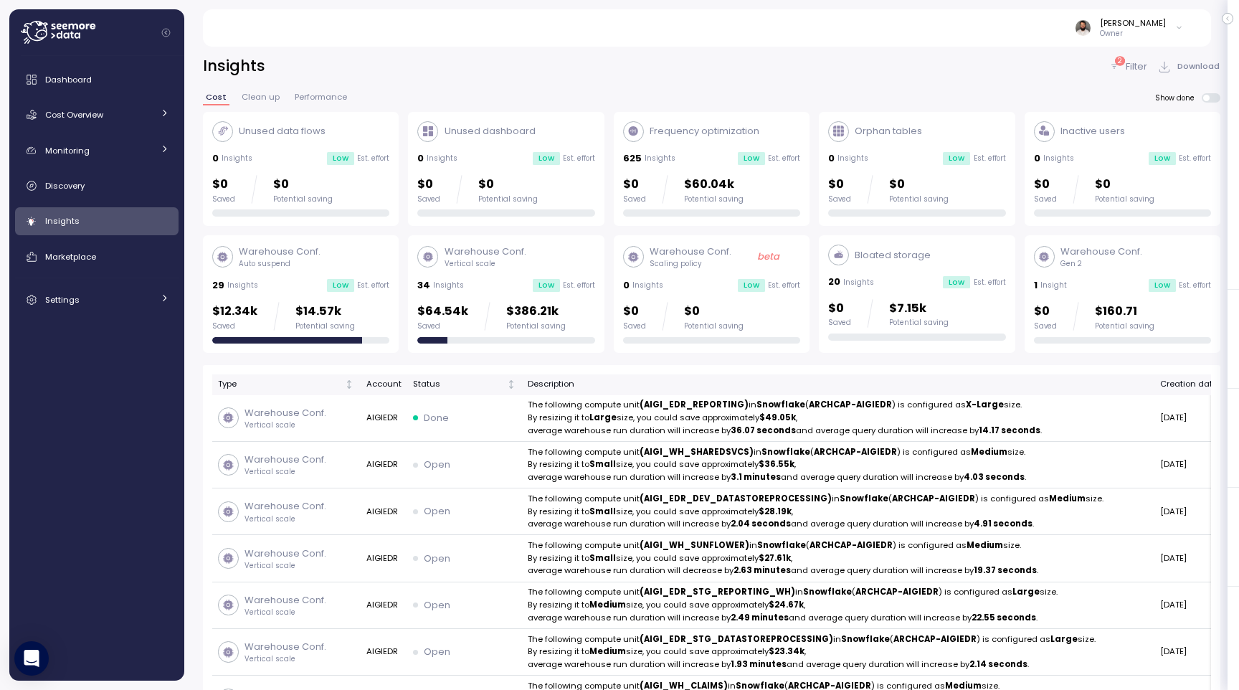
click at [1124, 63] on div "2" at bounding box center [1120, 60] width 10 height 9
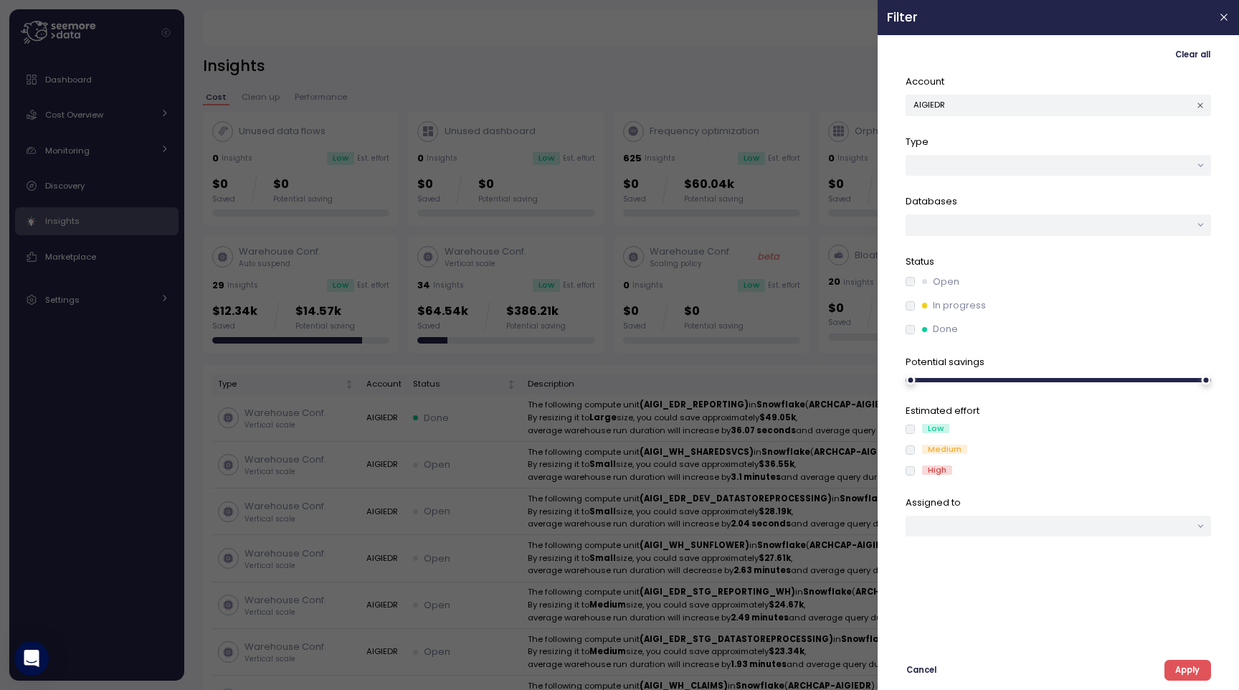
click at [936, 305] on p "In progress" at bounding box center [959, 305] width 53 height 14
click at [936, 273] on div "Status Open In progress Done" at bounding box center [1058, 296] width 305 height 82
click at [937, 280] on p "Open" at bounding box center [946, 282] width 27 height 14
click at [1179, 657] on div "Clear all Account AIGIEDR Type Databases Status Open In progress Done Potential…" at bounding box center [1058, 362] width 343 height 636
click at [1180, 670] on span "Apply" at bounding box center [1187, 669] width 24 height 19
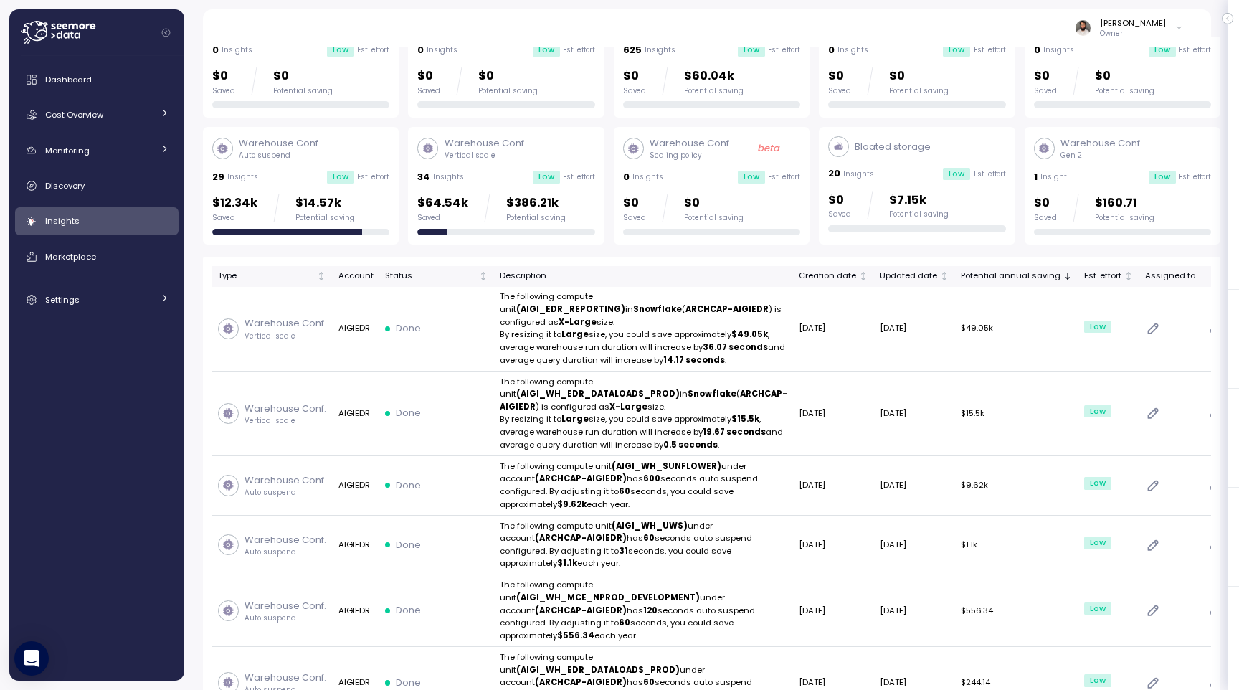
scroll to position [112, 0]
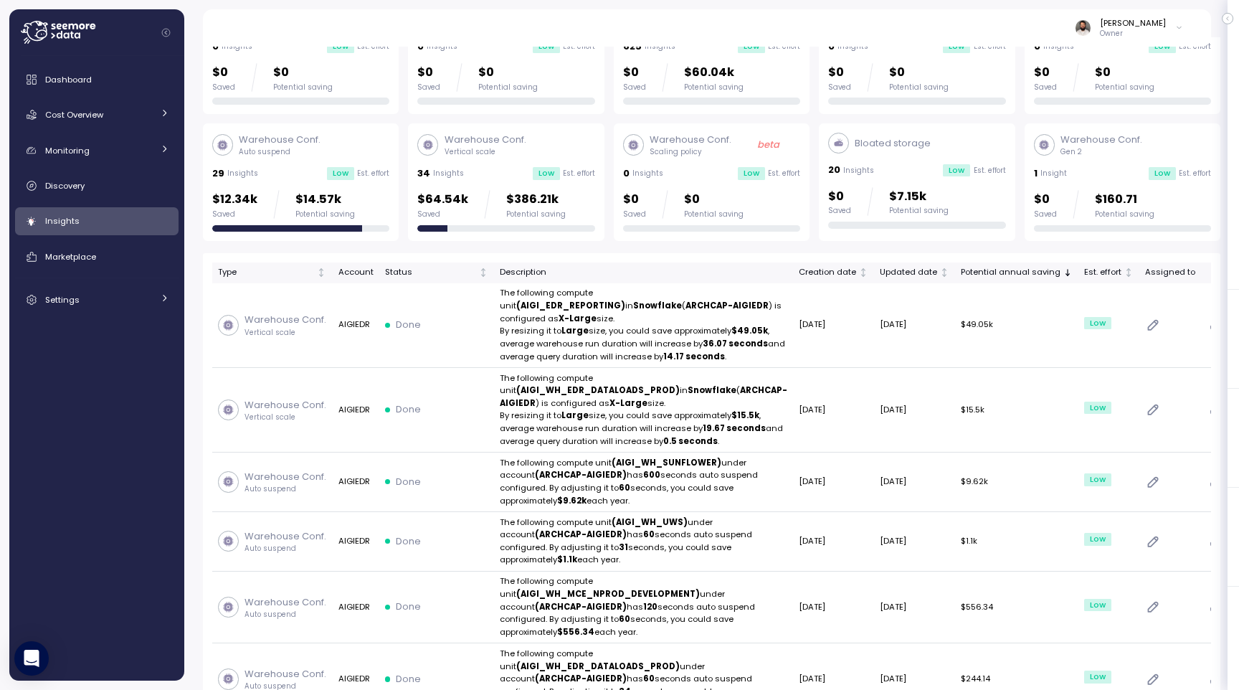
click at [571, 187] on div "Warehouse Conf. Vertical scale 34 Insights Low Est. effort $64.54k Saved $386.2…" at bounding box center [505, 182] width 177 height 99
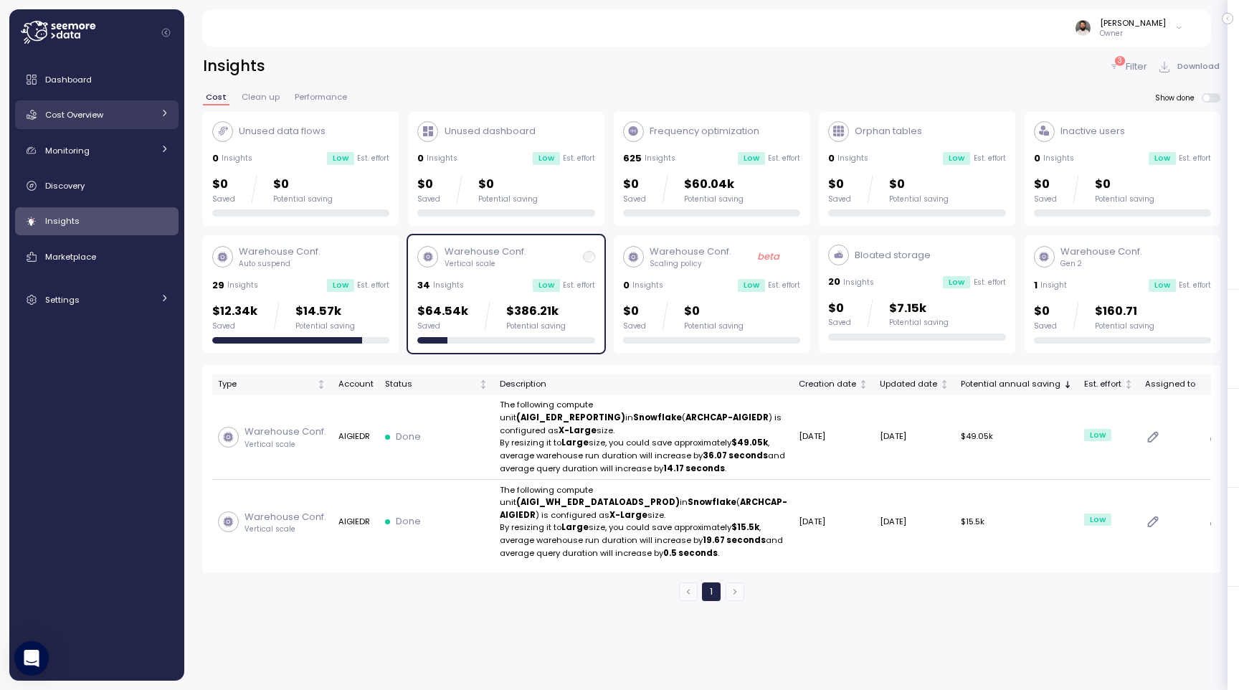
click at [141, 121] on div "Cost Overview" at bounding box center [99, 115] width 108 height 14
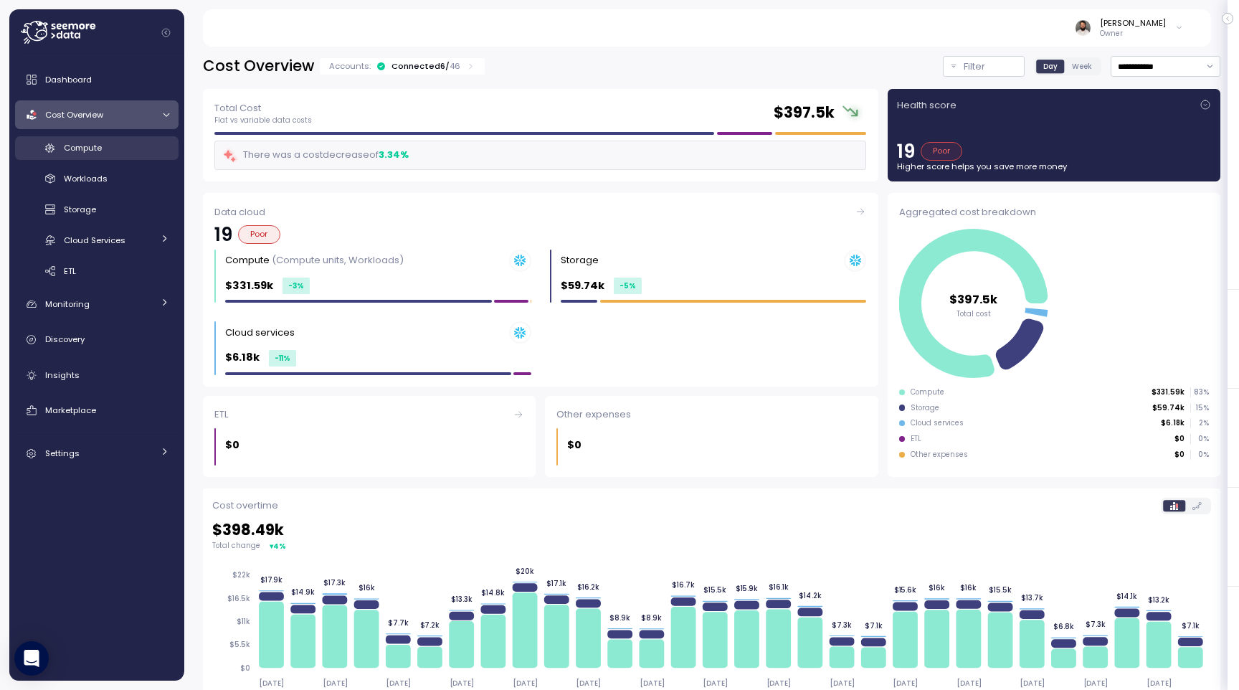
click at [132, 148] on div "Compute" at bounding box center [116, 148] width 105 height 14
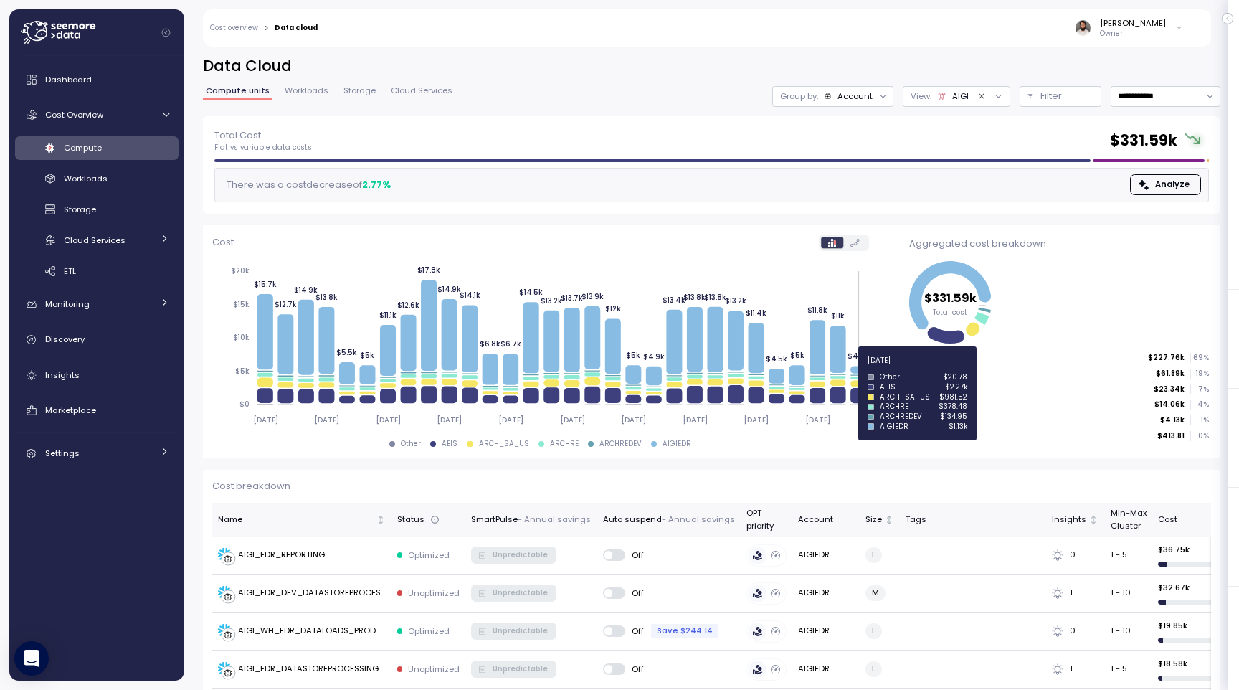
click at [860, 369] on icon at bounding box center [858, 369] width 16 height 7
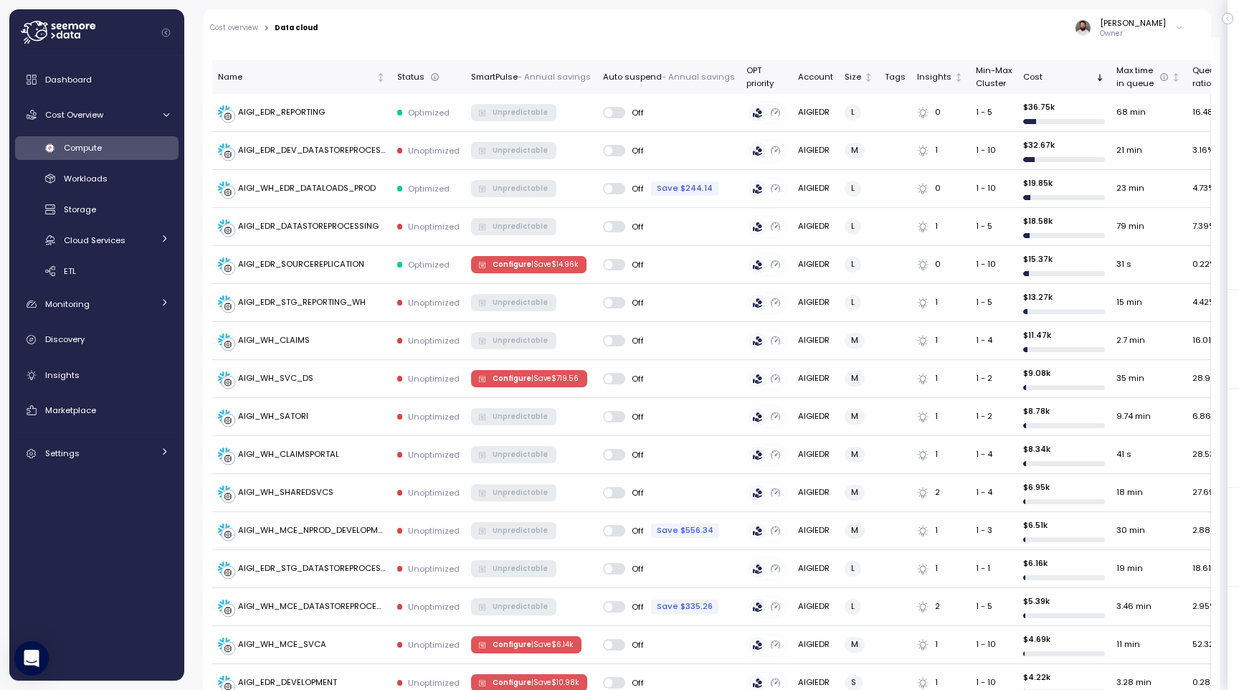
scroll to position [440, 0]
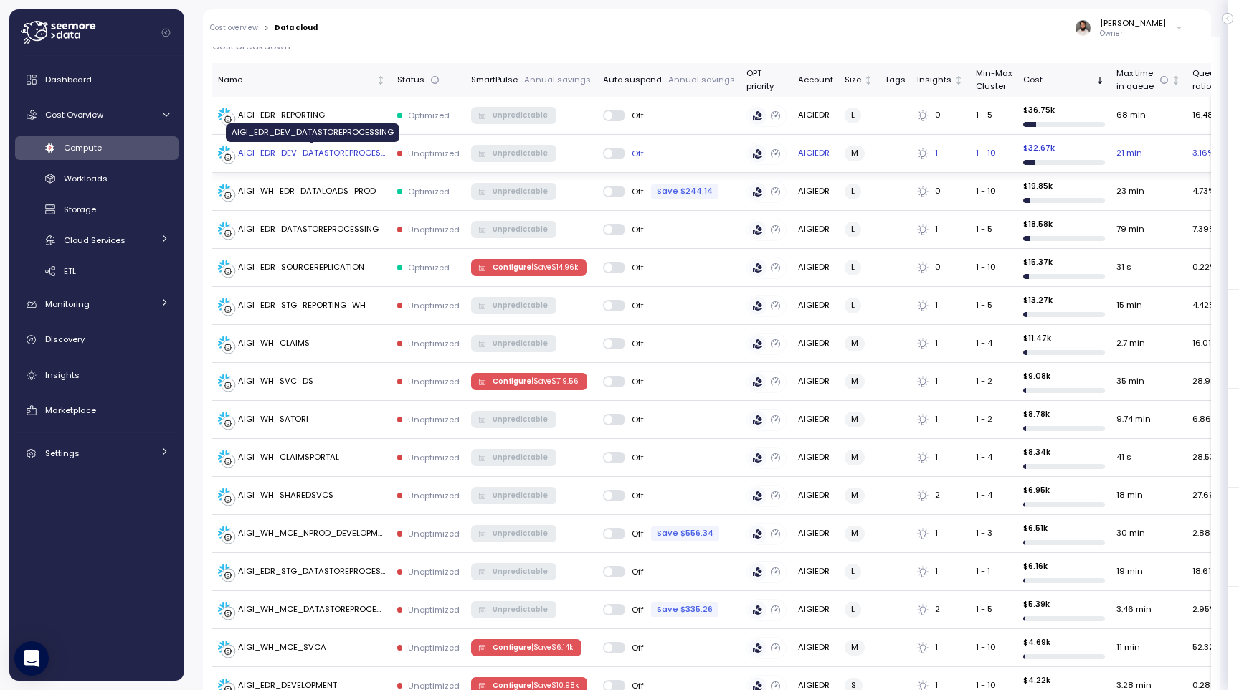
click at [337, 144] on td "AIGI_EDR_DEV_DATASTOREPROCESSING" at bounding box center [301, 154] width 179 height 38
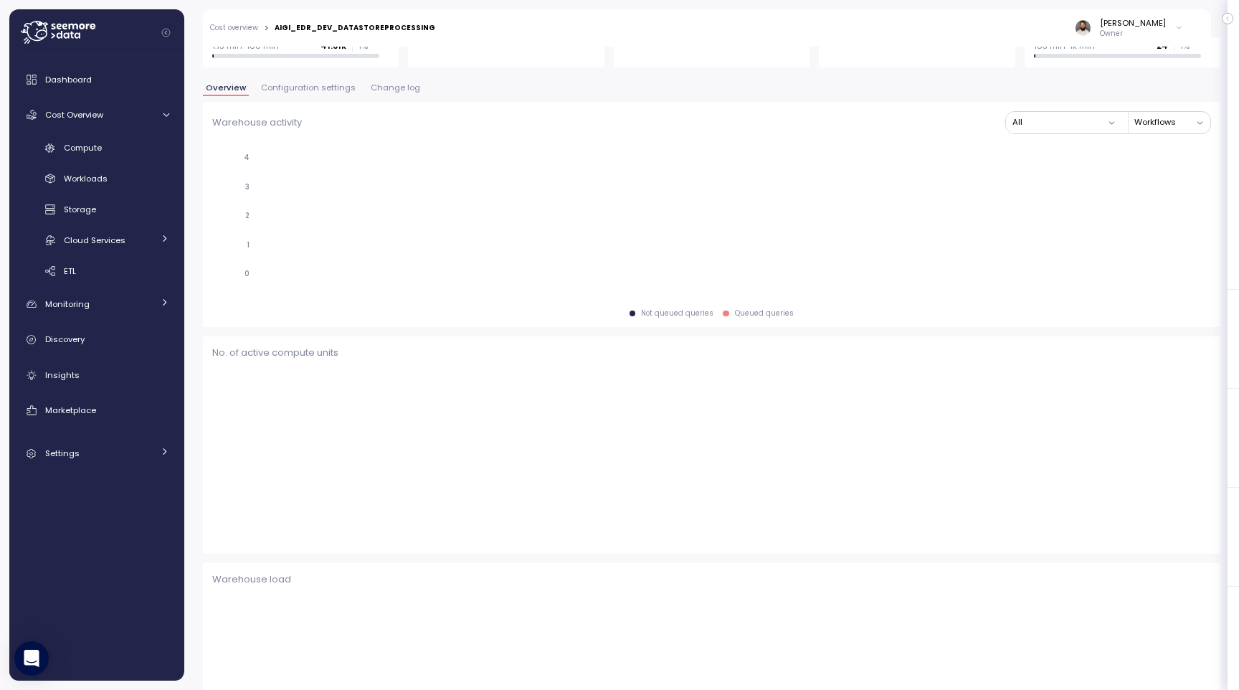
scroll to position [169, 0]
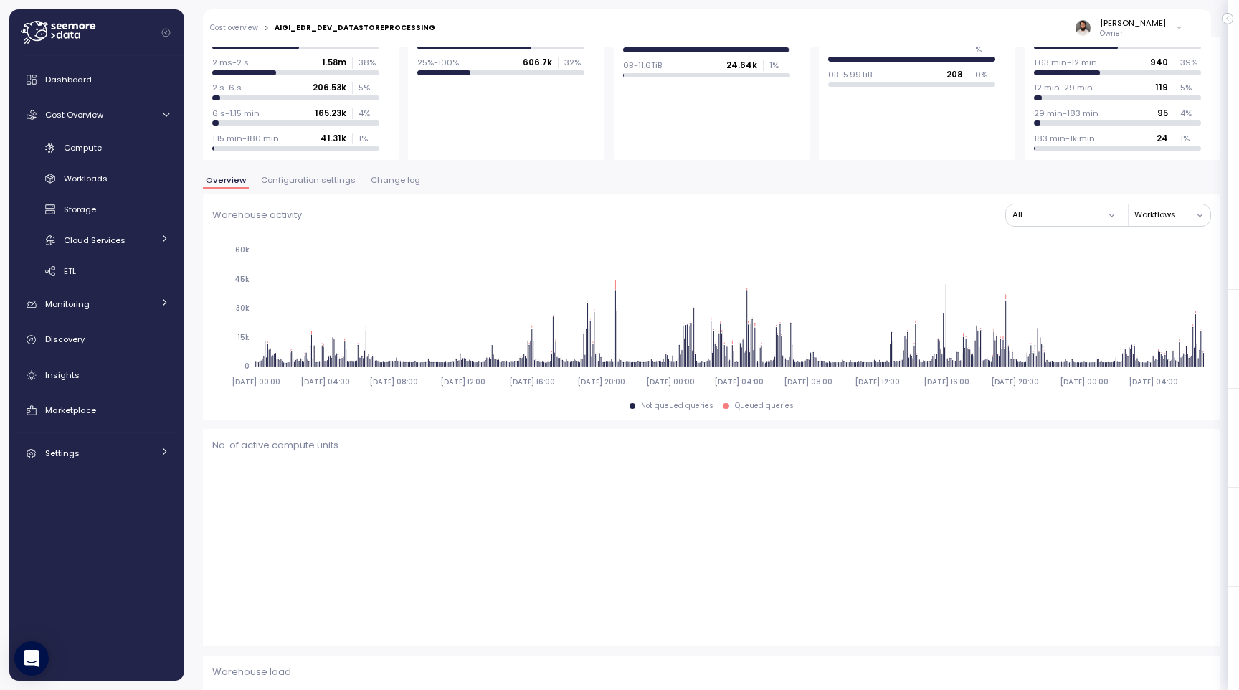
click at [323, 177] on span "Configuration settings" at bounding box center [308, 180] width 95 height 8
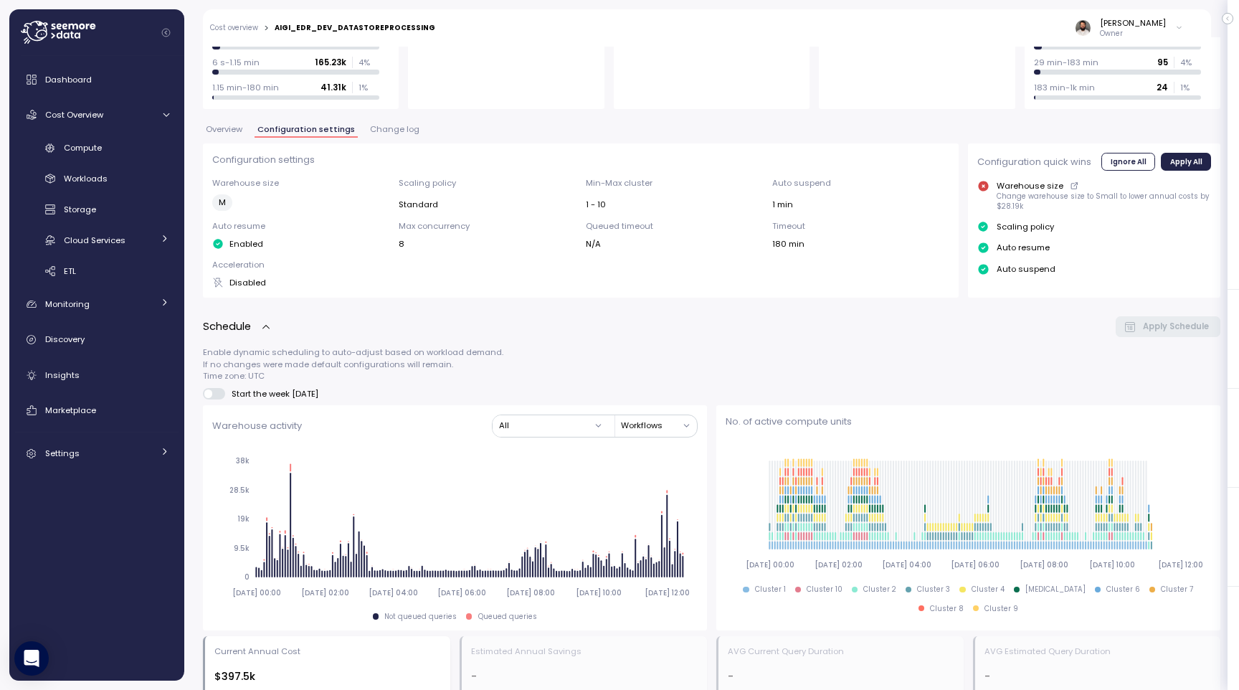
scroll to position [177, 0]
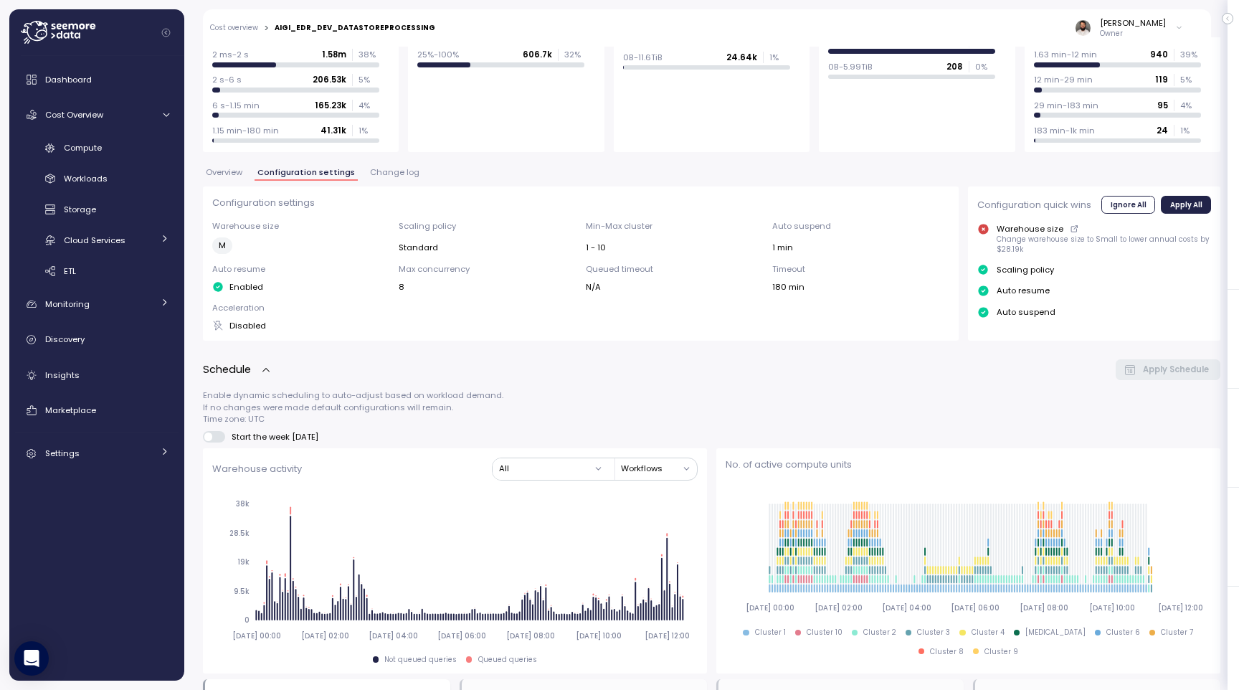
click at [234, 172] on span "Overview" at bounding box center [224, 172] width 37 height 8
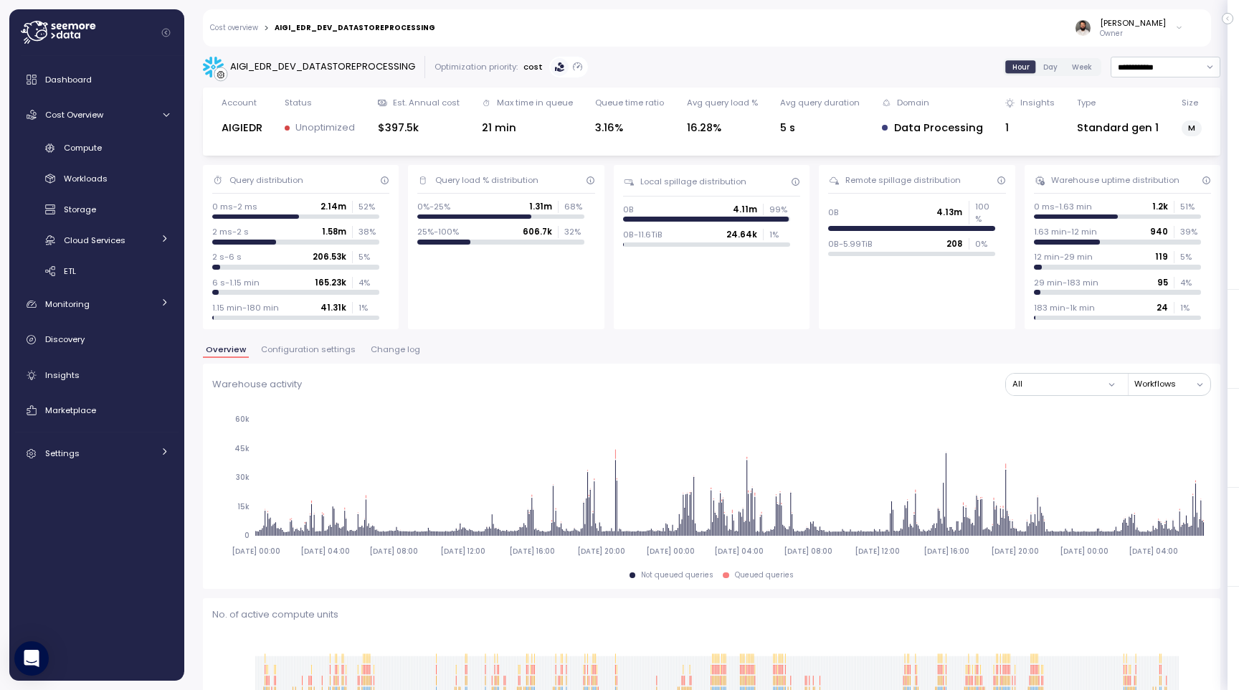
click at [1048, 67] on span "Day" at bounding box center [1050, 67] width 14 height 11
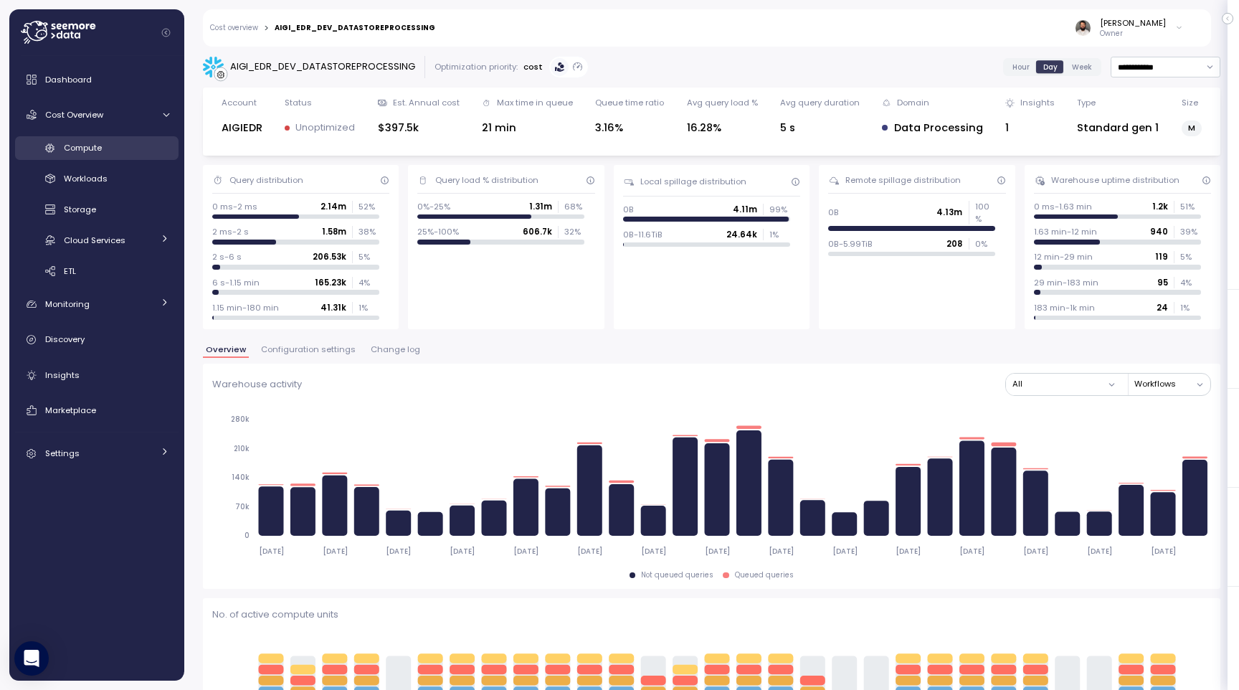
click at [131, 158] on link "Compute" at bounding box center [96, 148] width 163 height 24
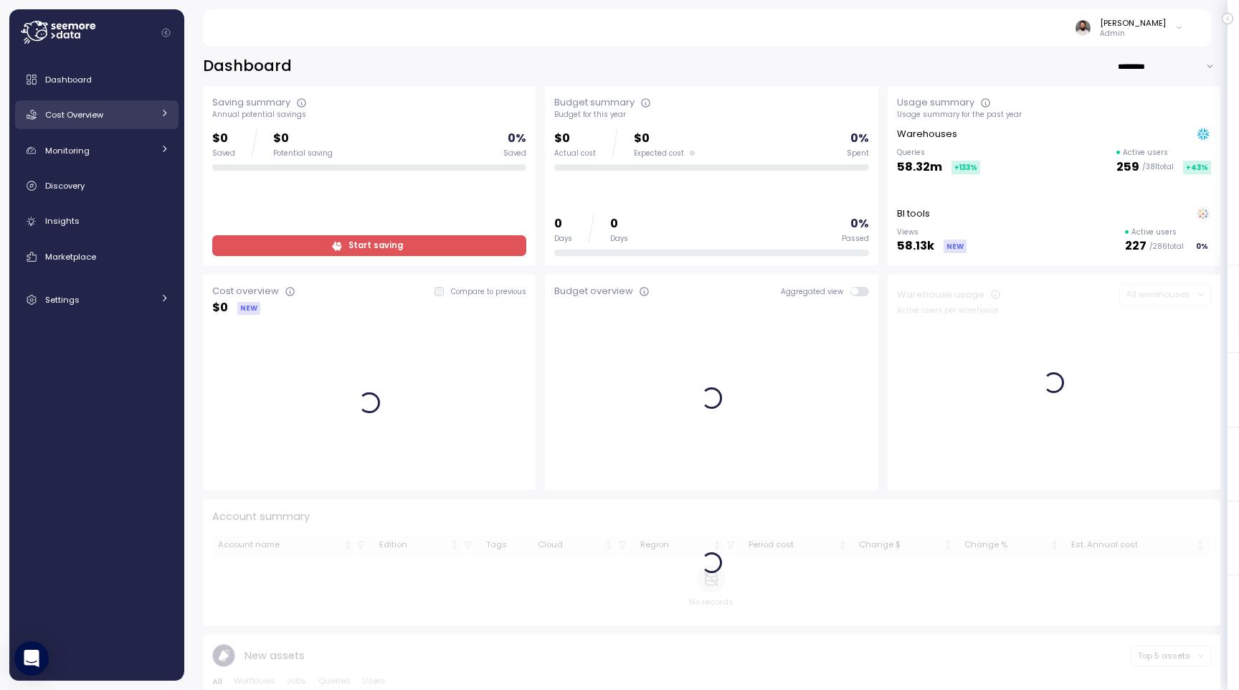
click at [134, 110] on div "Cost Overview" at bounding box center [99, 115] width 108 height 14
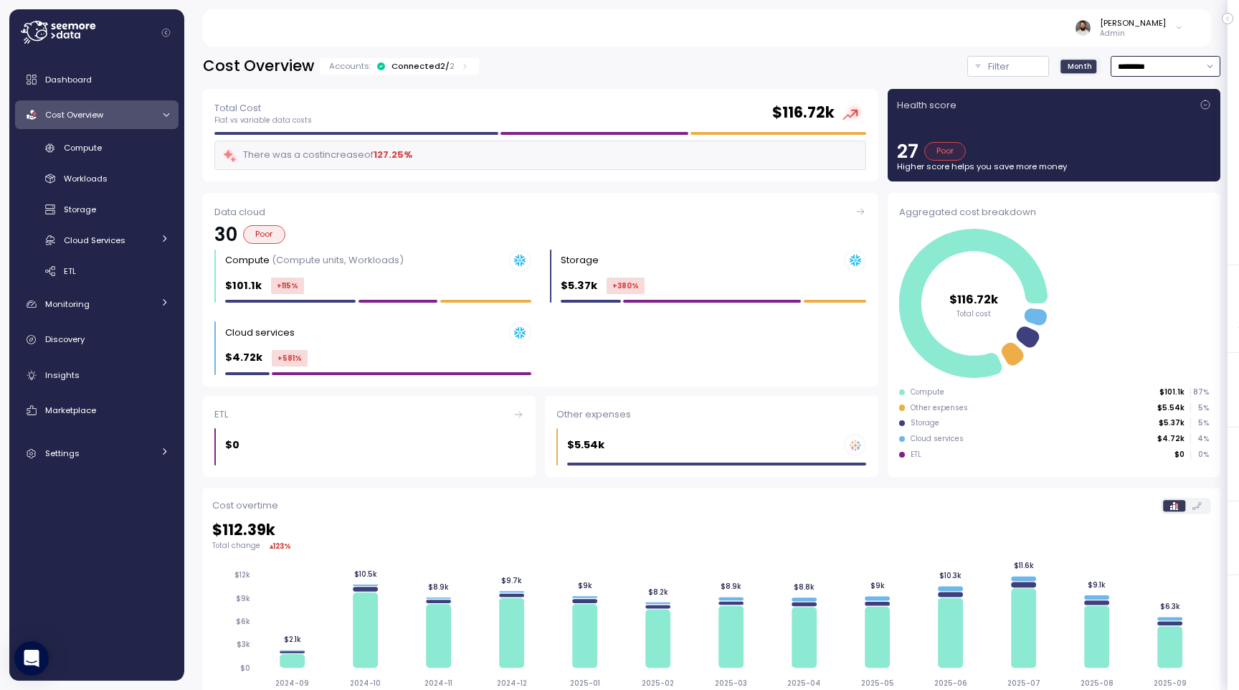
click at [1149, 67] on input "*********" at bounding box center [1166, 66] width 110 height 21
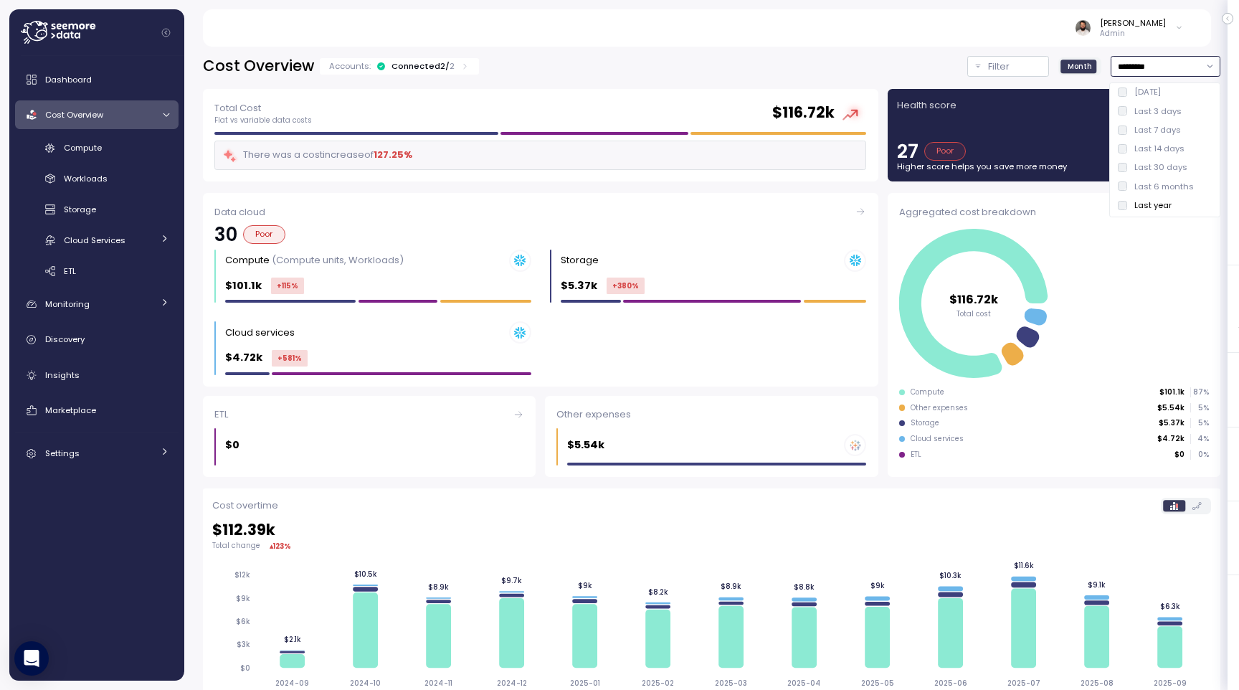
click at [1162, 177] on div "Last 6 months" at bounding box center [1164, 186] width 105 height 19
type input "**********"
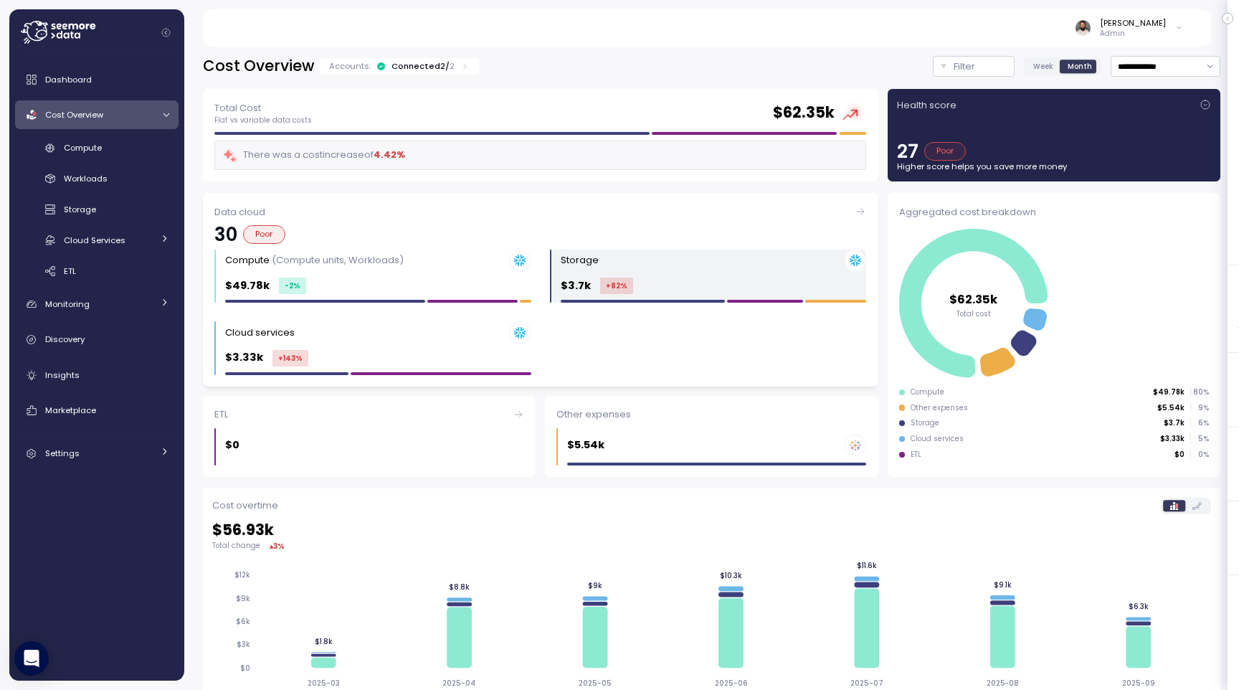
click at [770, 280] on div "$3.7k +82 %" at bounding box center [714, 285] width 306 height 16
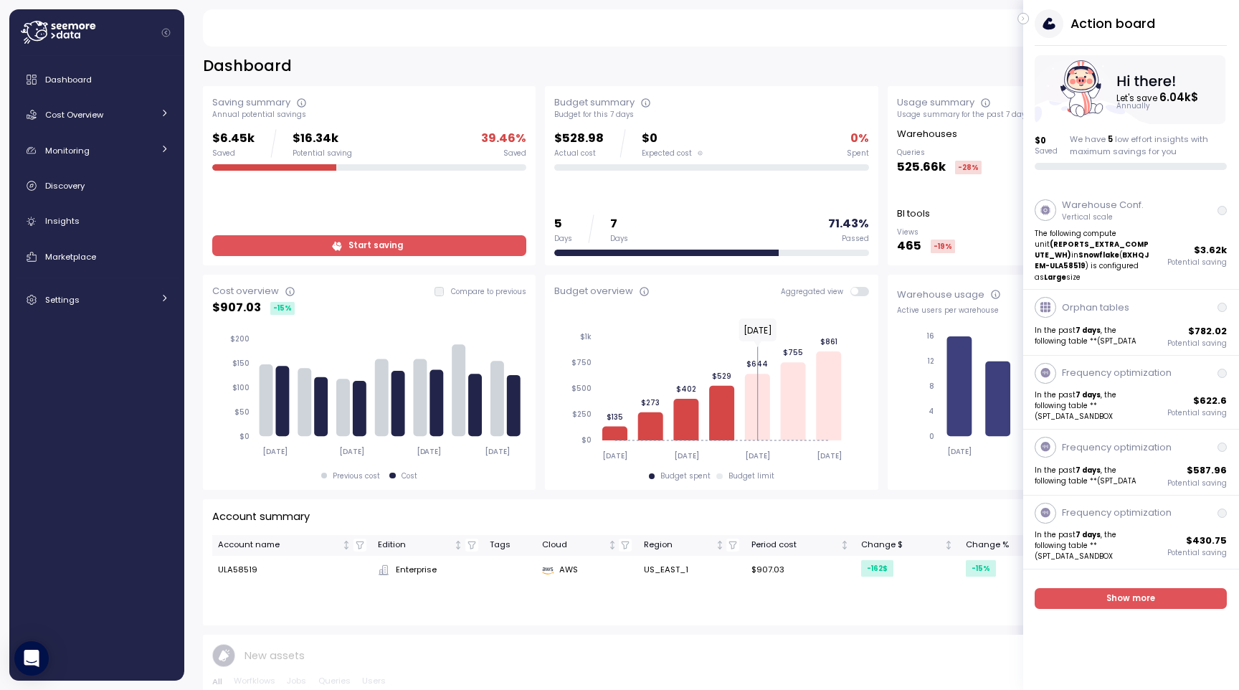
click at [1027, 24] on div "Action board Let's save 6.04k $ Annually $ 0 Saved We have 5 low effort insight…" at bounding box center [1131, 89] width 216 height 161
click at [1027, 23] on div "Action board Let's save 6.04k $ Annually $ 0 Saved We have 5 low effort insight…" at bounding box center [1131, 89] width 216 height 161
click at [1022, 19] on icon "button" at bounding box center [1022, 19] width 1 height 4
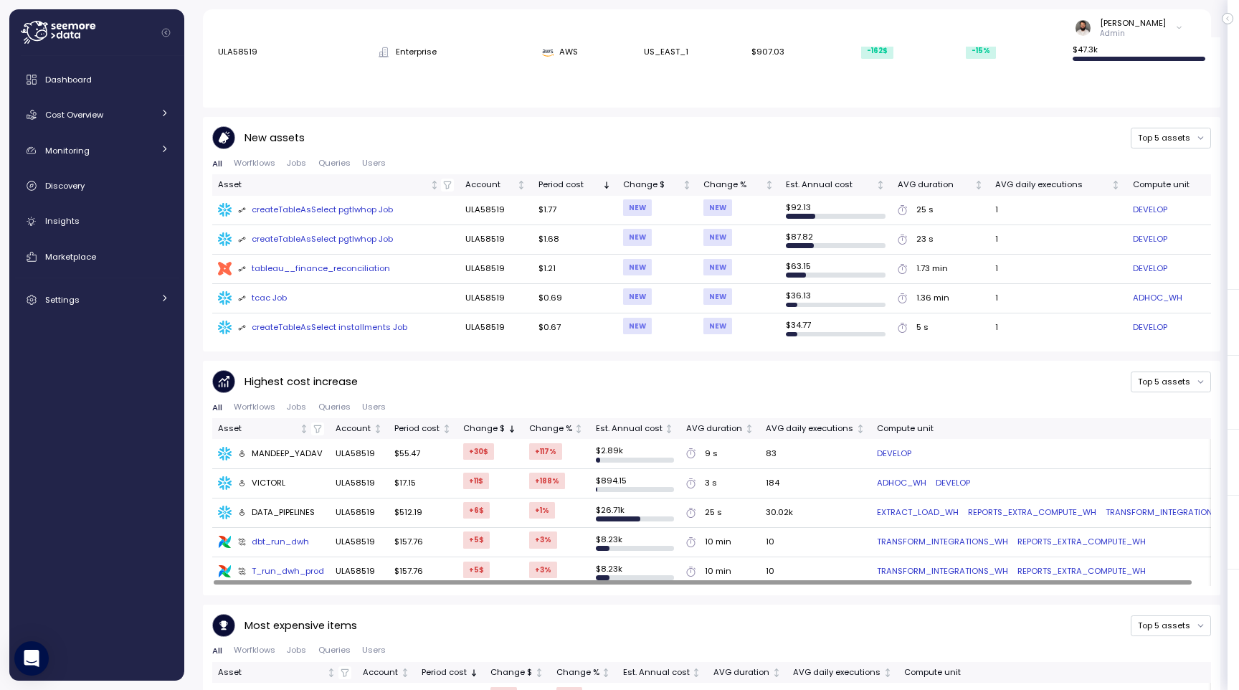
scroll to position [520, 0]
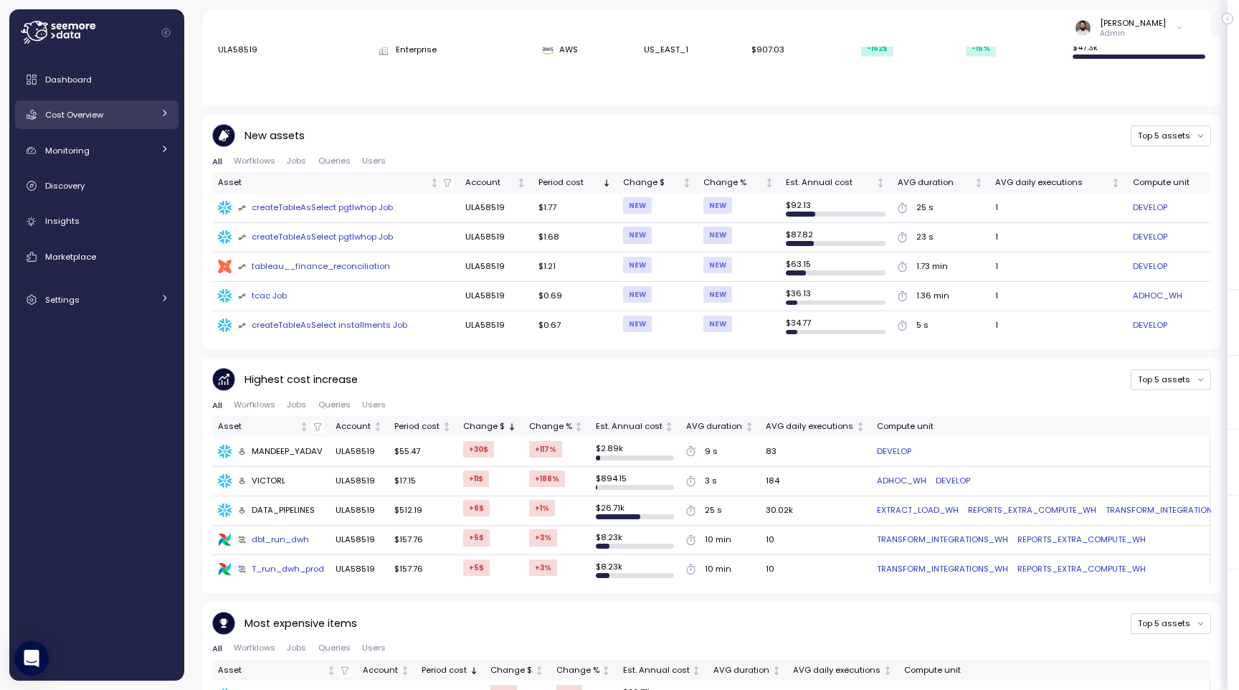
click at [124, 120] on div "Cost Overview" at bounding box center [99, 115] width 108 height 14
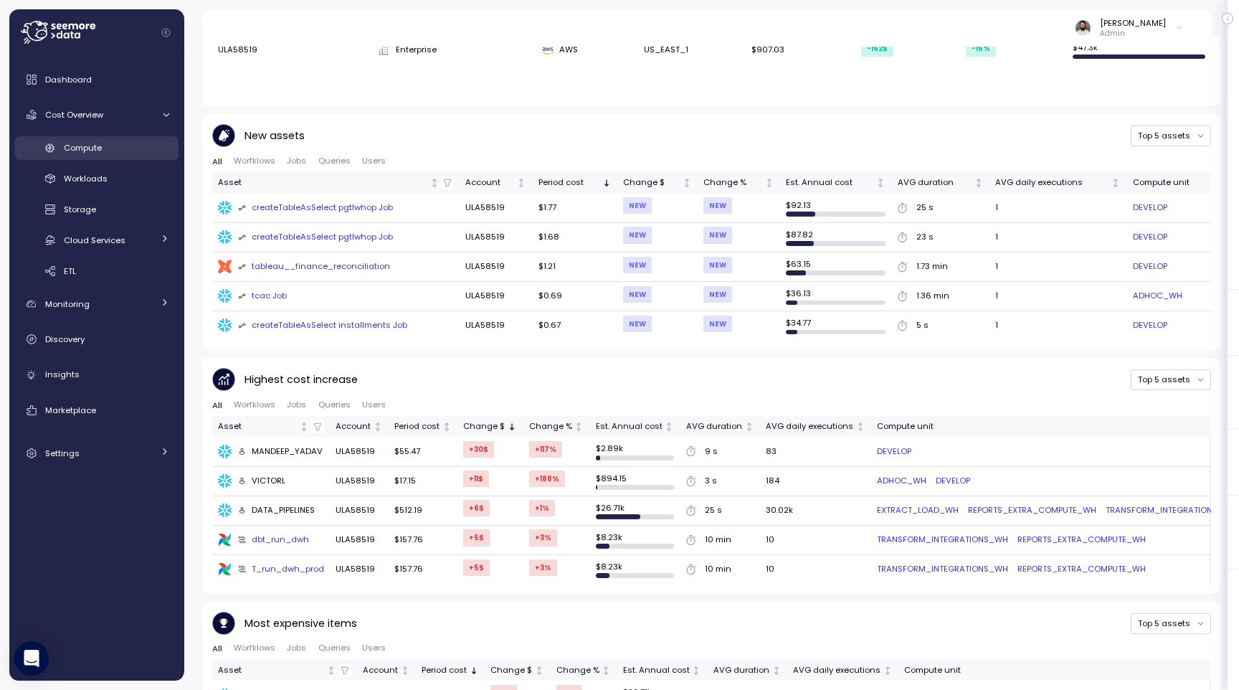
scroll to position [269, 0]
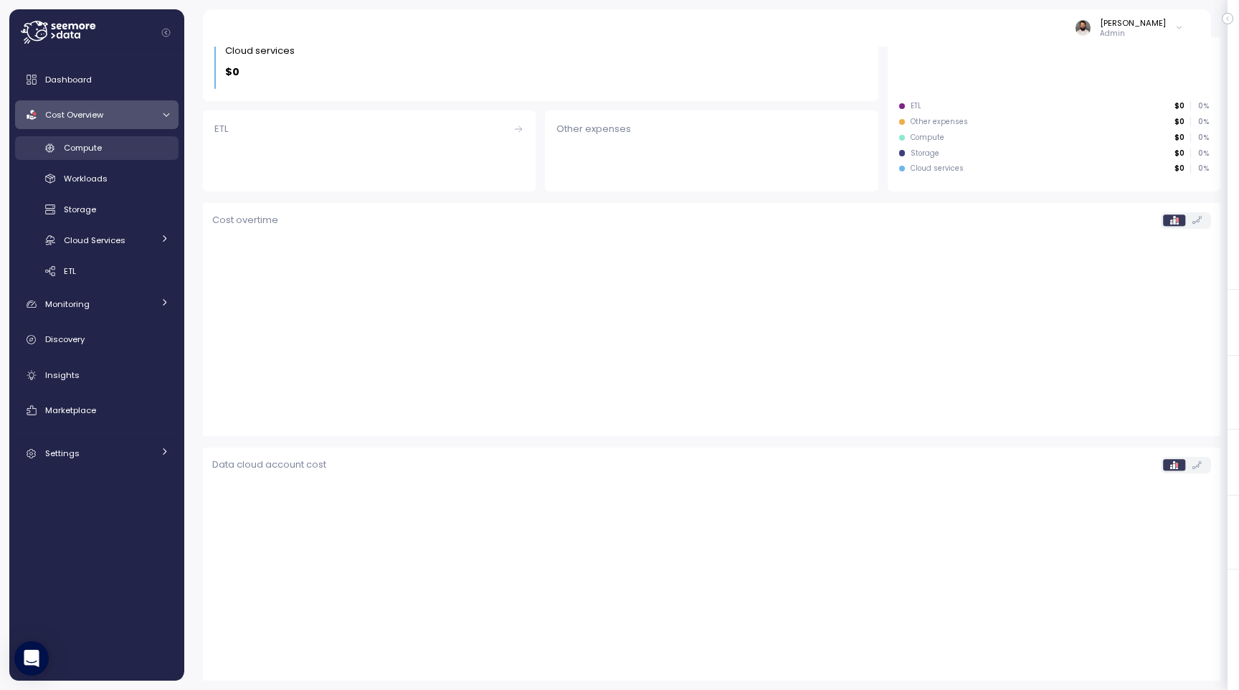
click at [118, 152] on div "Compute" at bounding box center [116, 148] width 105 height 14
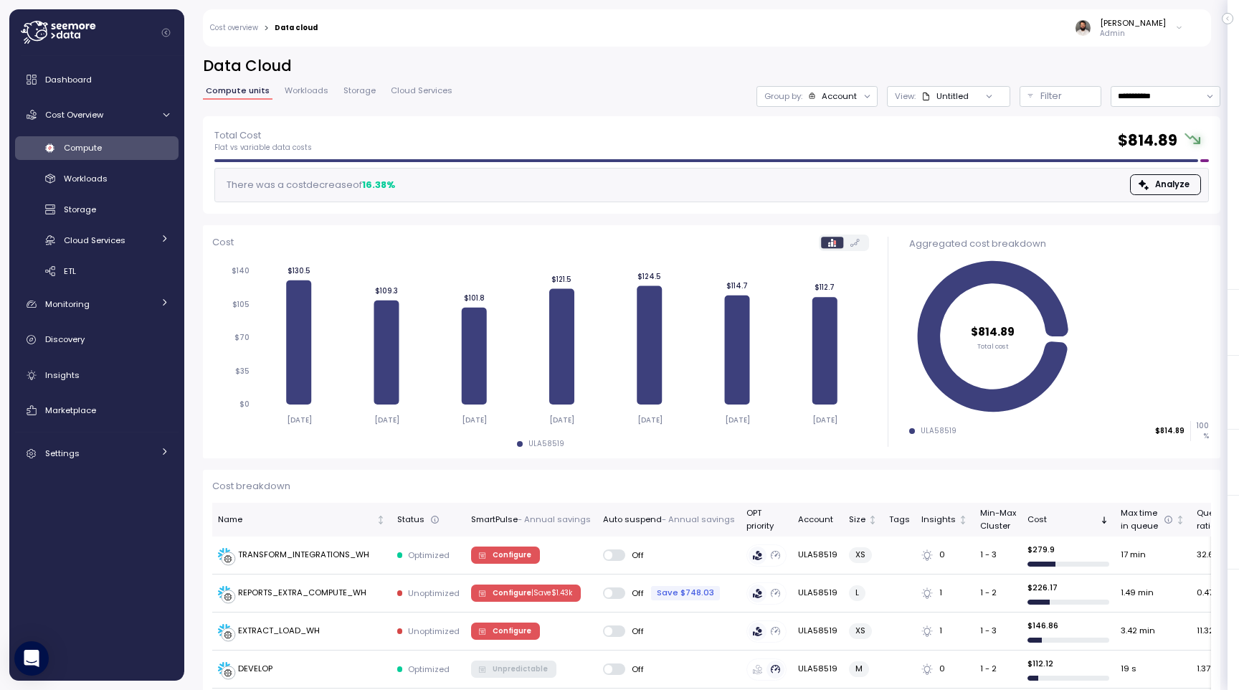
click at [838, 103] on div "Group by: Account" at bounding box center [816, 96] width 121 height 21
click at [830, 176] on p "Compute unit" at bounding box center [826, 175] width 57 height 11
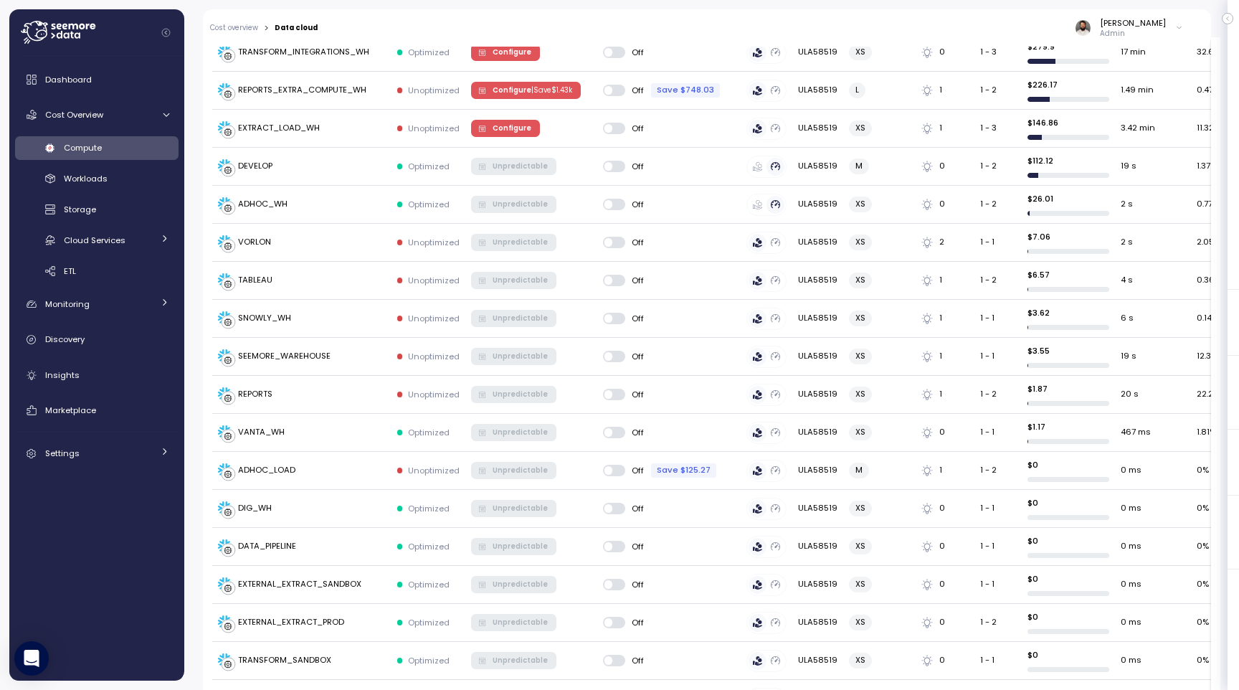
scroll to position [119, 0]
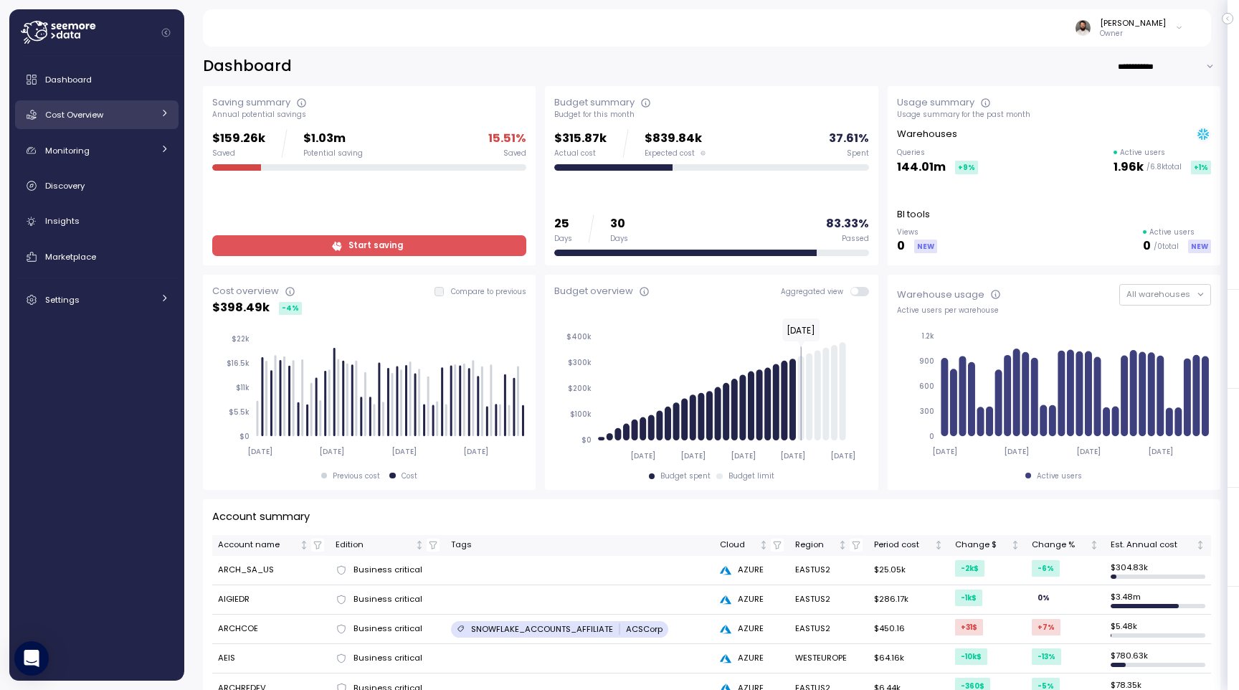
click at [160, 103] on link "Cost Overview" at bounding box center [96, 114] width 163 height 29
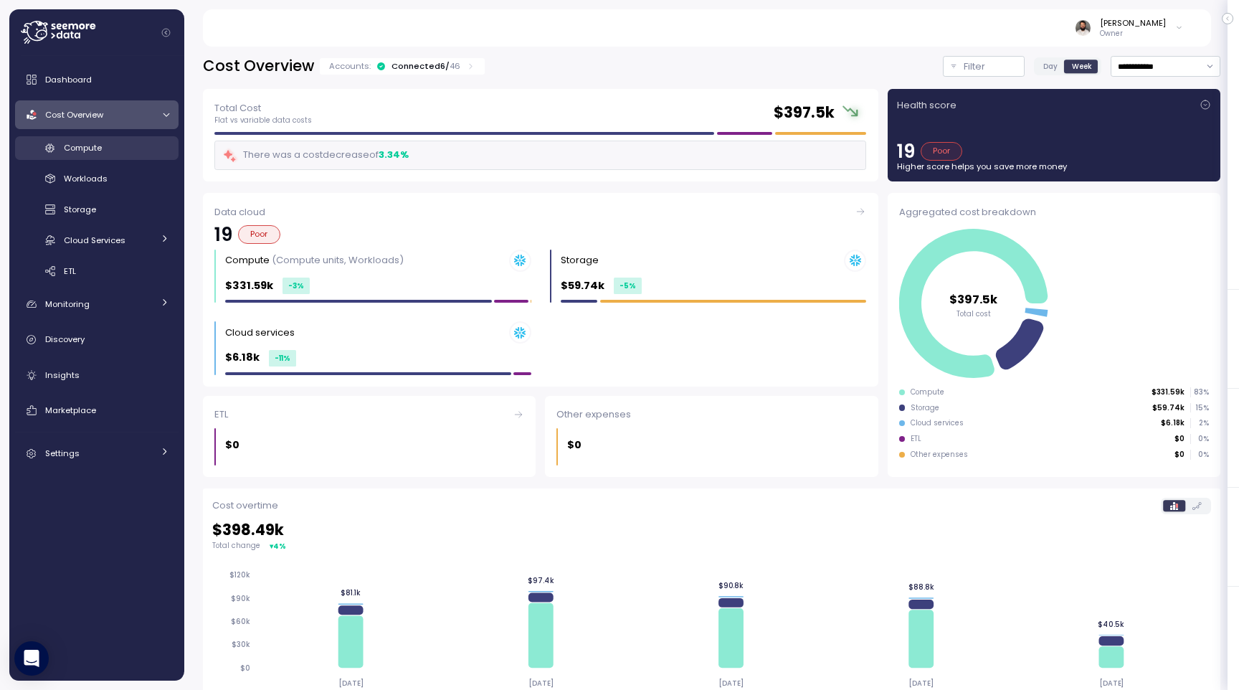
click at [150, 148] on div "Compute" at bounding box center [116, 148] width 105 height 14
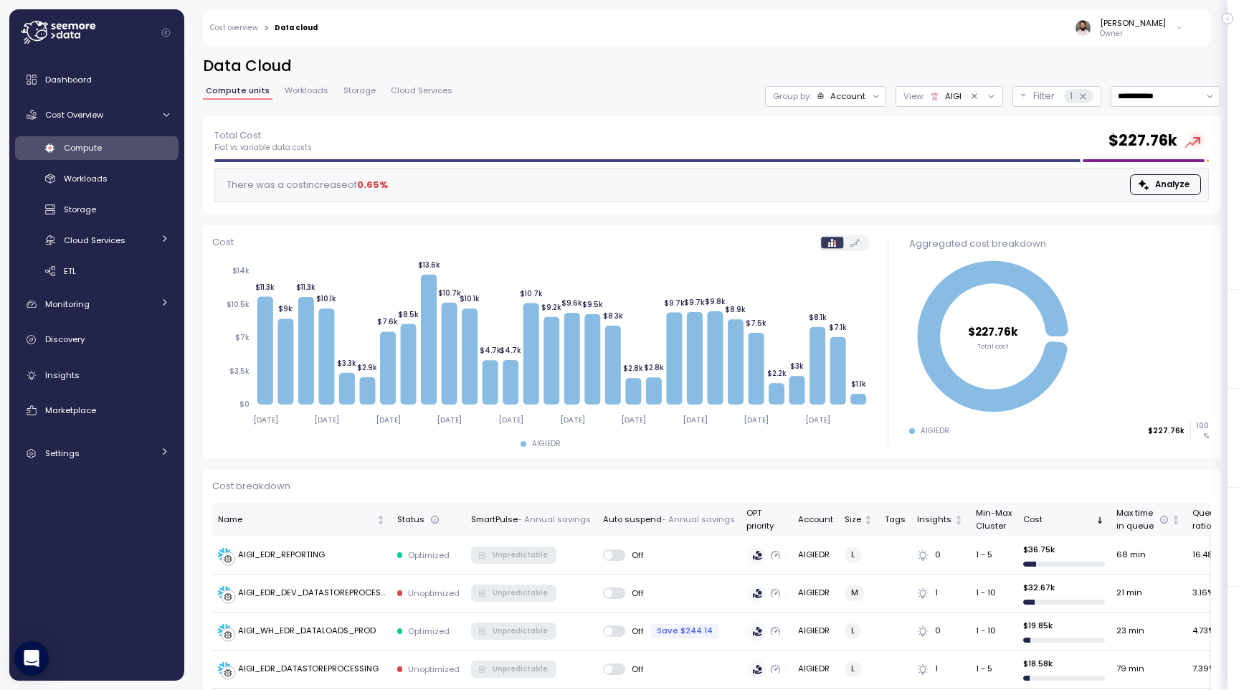
click at [972, 91] on button "Clear value" at bounding box center [974, 96] width 13 height 13
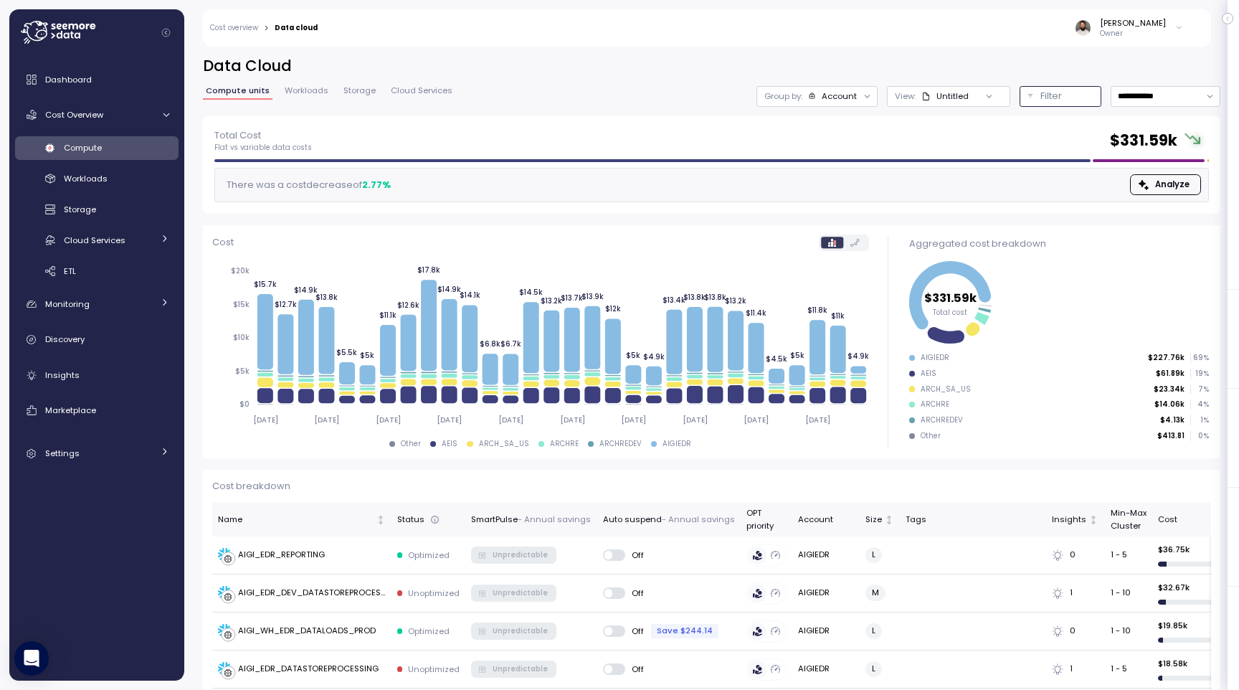
click at [1061, 100] on div "Filter" at bounding box center [1066, 96] width 53 height 14
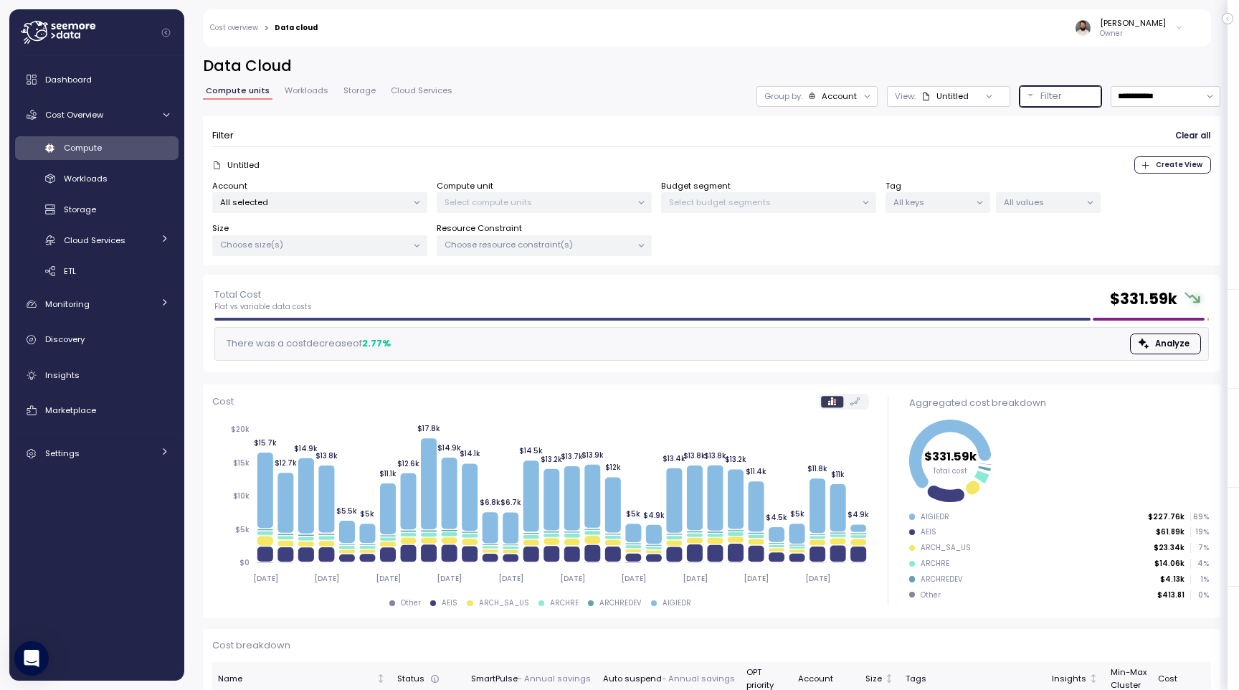
click at [1061, 100] on div "Filter" at bounding box center [1066, 96] width 53 height 14
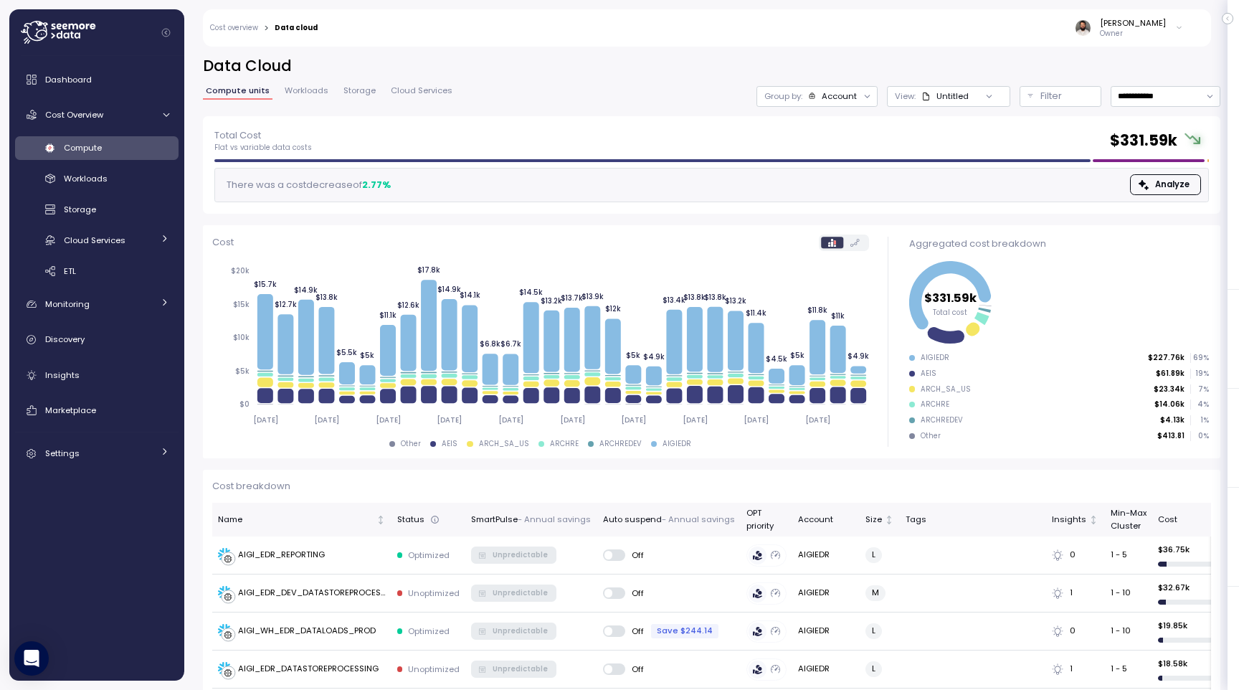
click at [956, 108] on div "**********" at bounding box center [711, 86] width 1017 height 60
click at [956, 99] on div "Untitled" at bounding box center [952, 95] width 32 height 11
click at [857, 103] on div "Group by: Account" at bounding box center [816, 96] width 121 height 21
click at [149, 40] on div at bounding box center [102, 32] width 163 height 47
click at [113, 30] on div at bounding box center [102, 32] width 163 height 47
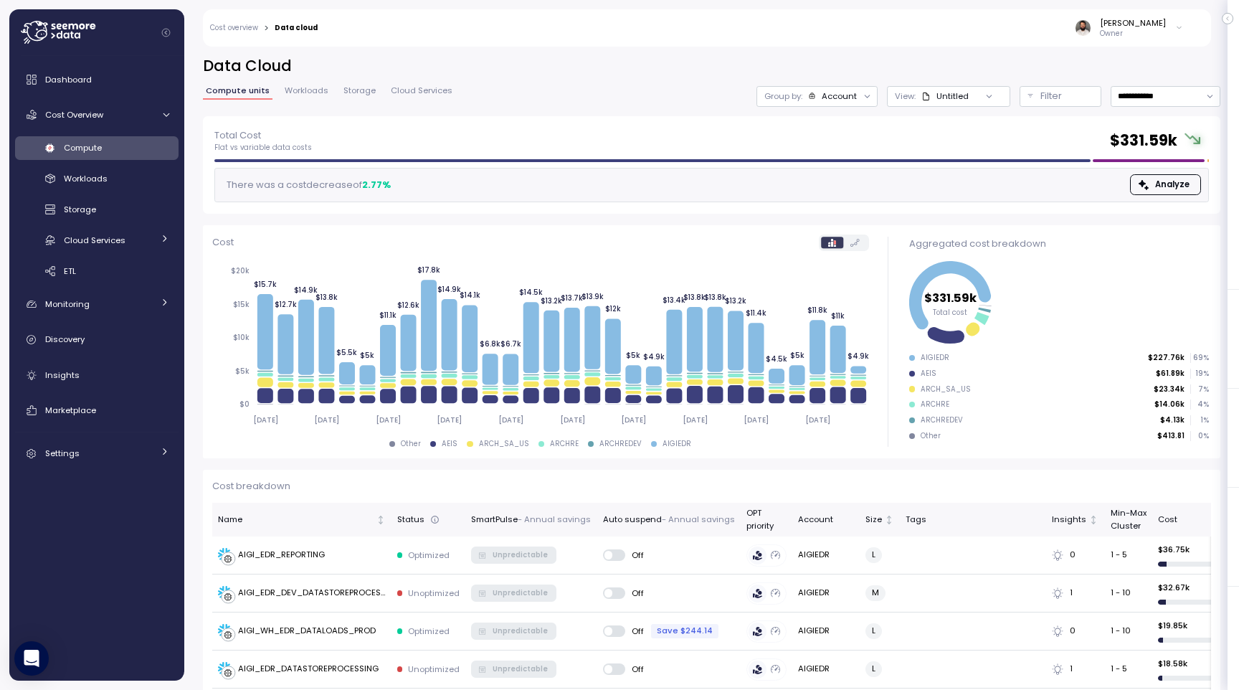
click at [73, 31] on icon at bounding box center [58, 32] width 75 height 23
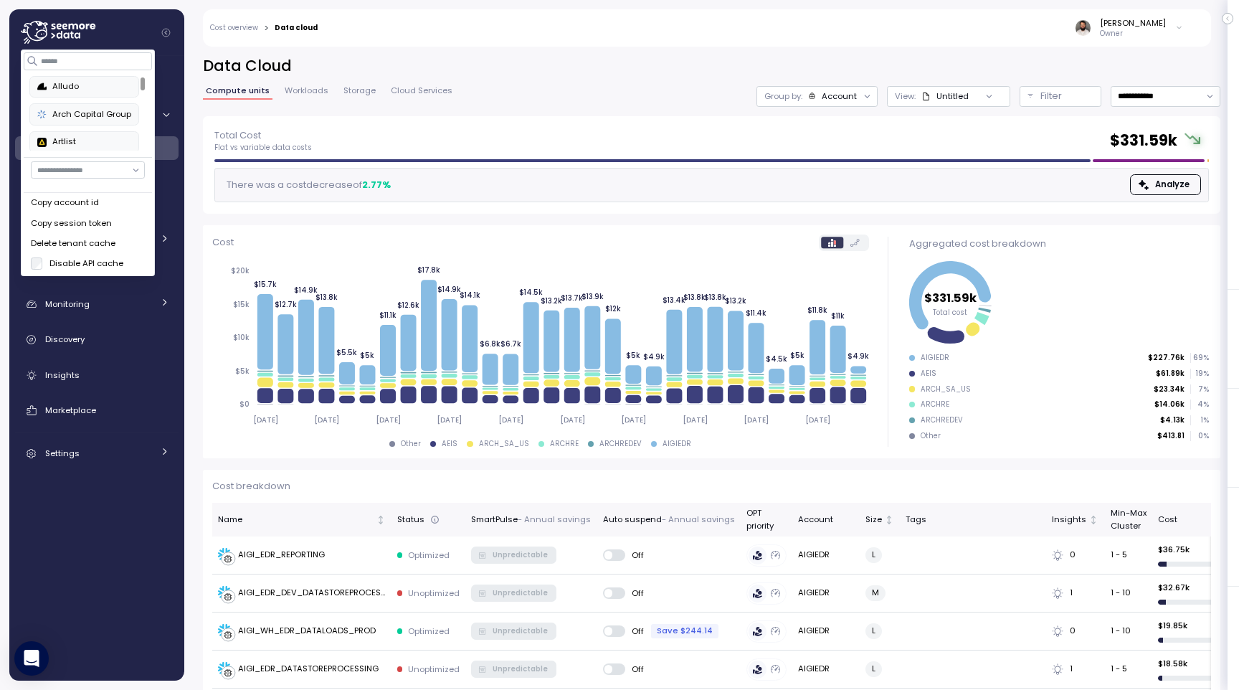
click at [90, 257] on label "Disable API cache" at bounding box center [83, 262] width 81 height 11
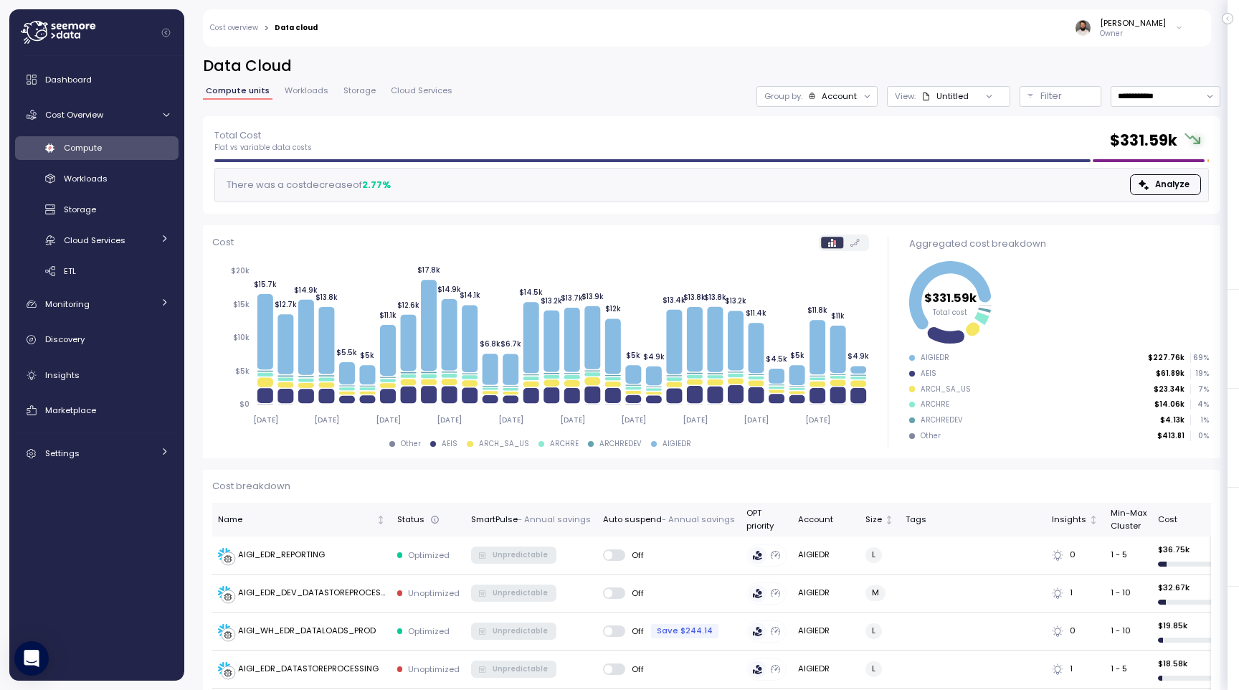
click at [326, 57] on h2 "Data Cloud" at bounding box center [711, 66] width 1017 height 21
click at [146, 176] on div "Workloads" at bounding box center [116, 178] width 105 height 14
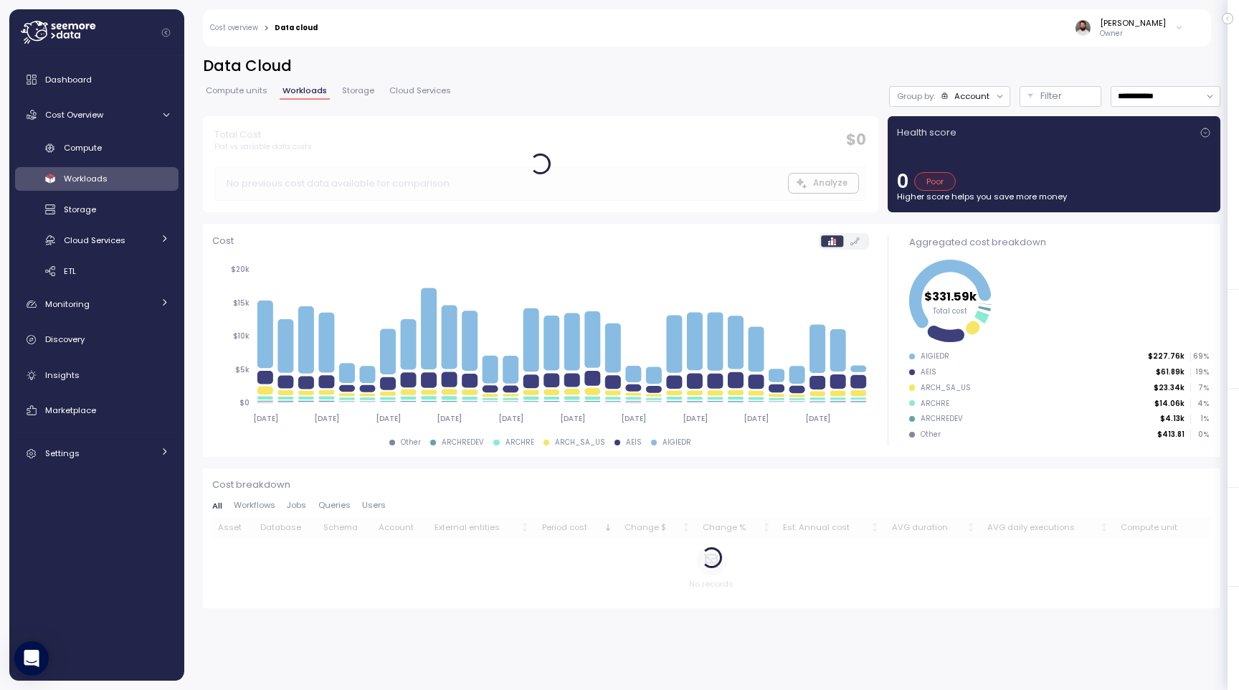
click at [139, 167] on link "Workloads" at bounding box center [96, 179] width 163 height 24
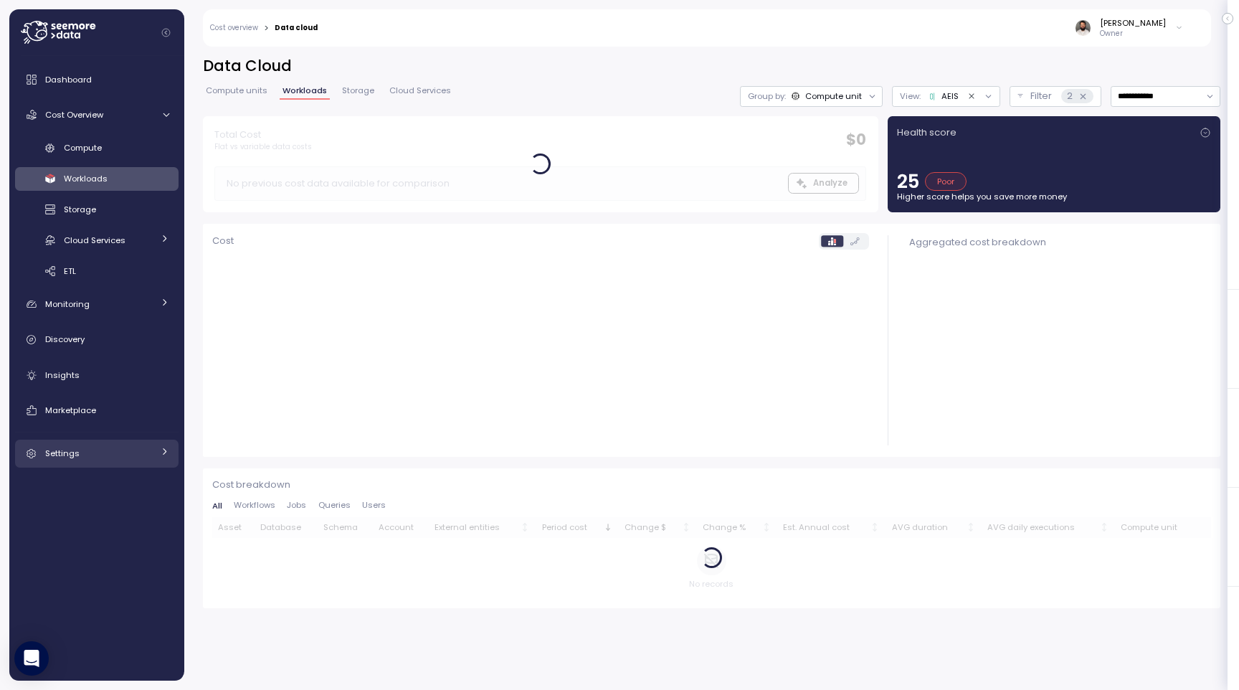
click at [87, 452] on div "Settings" at bounding box center [99, 453] width 108 height 14
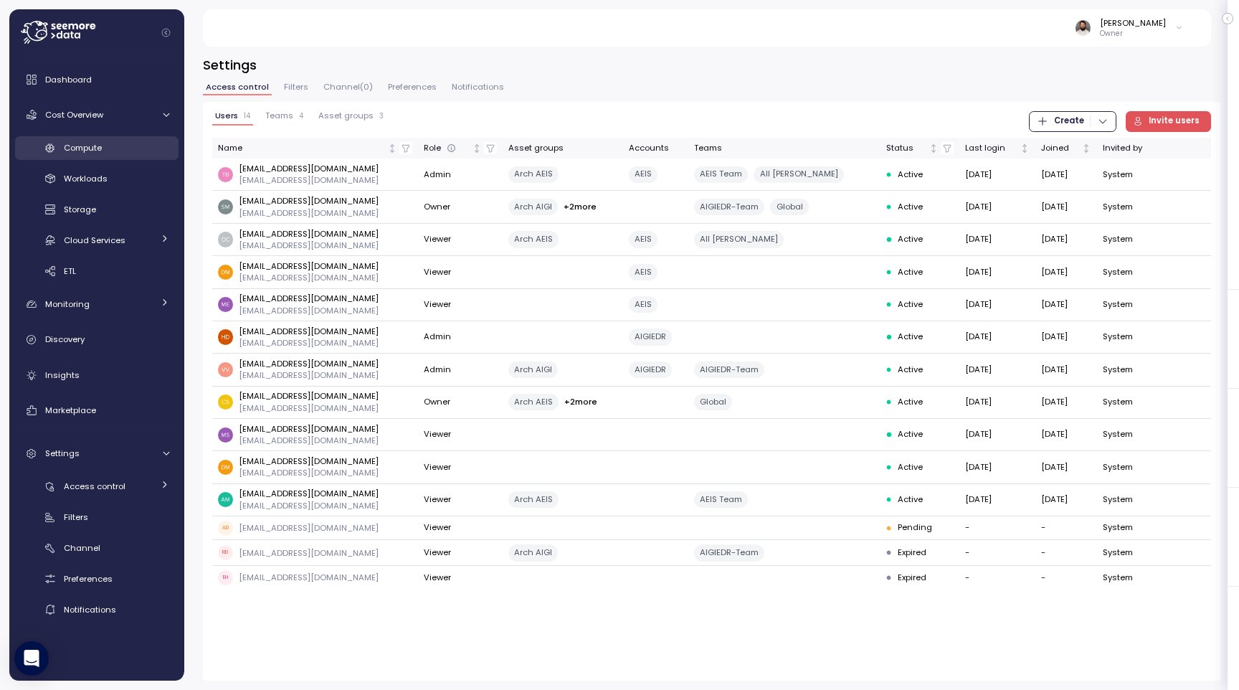
click at [136, 145] on div "Compute" at bounding box center [116, 148] width 105 height 14
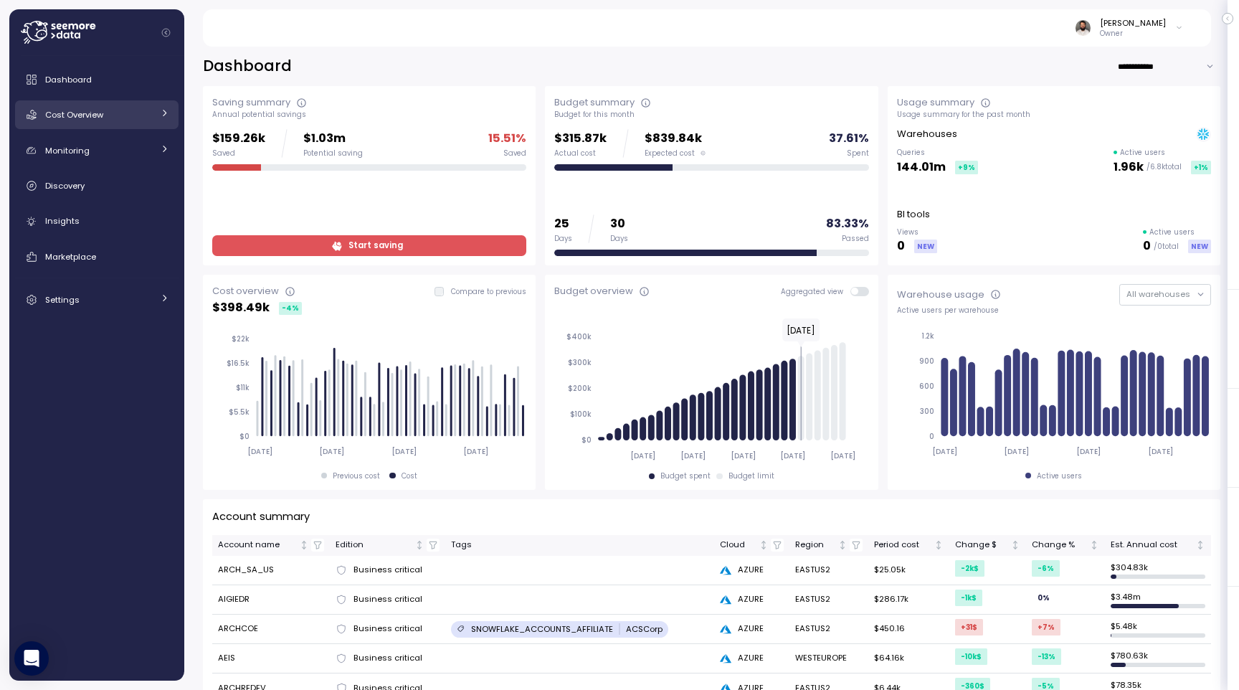
click at [143, 122] on link "Cost Overview" at bounding box center [96, 114] width 163 height 29
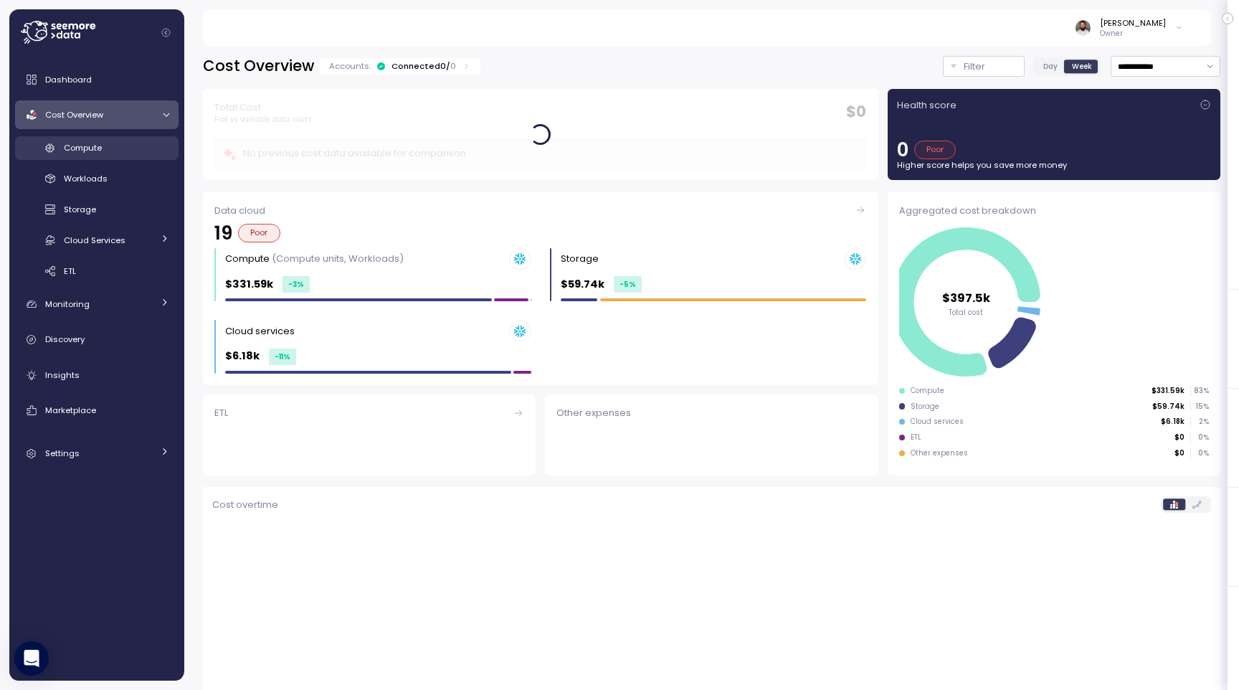
click at [132, 141] on div "Compute" at bounding box center [116, 148] width 105 height 14
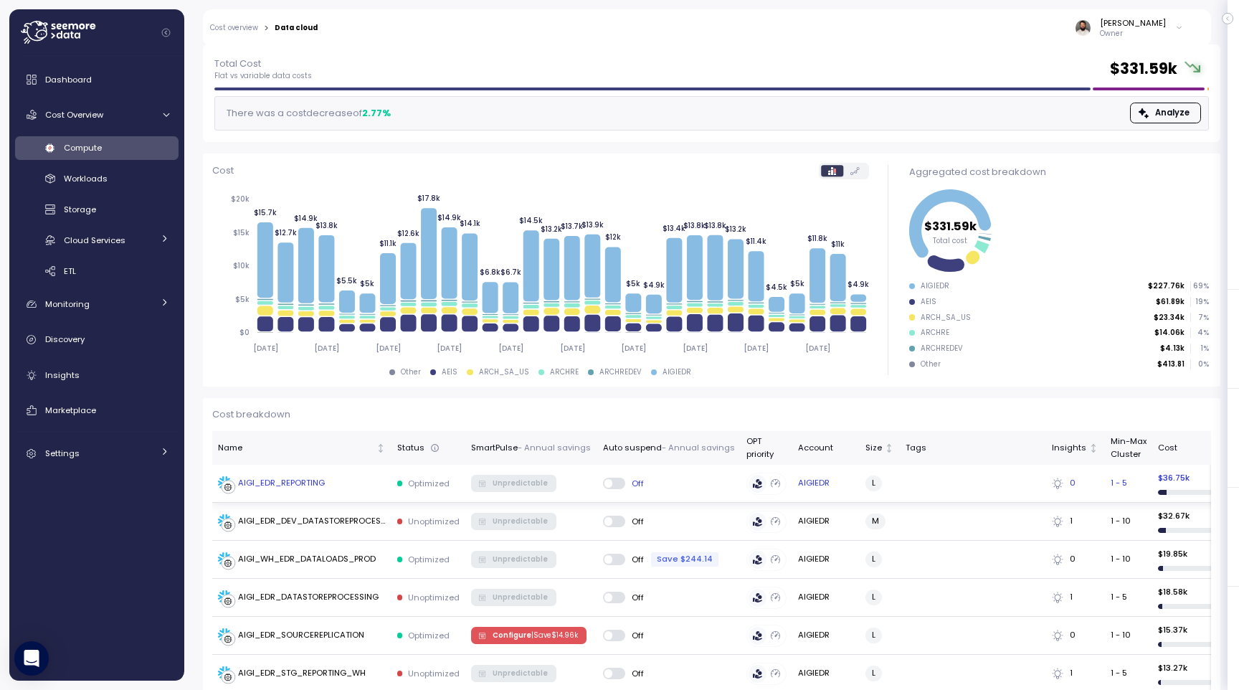
scroll to position [75, 0]
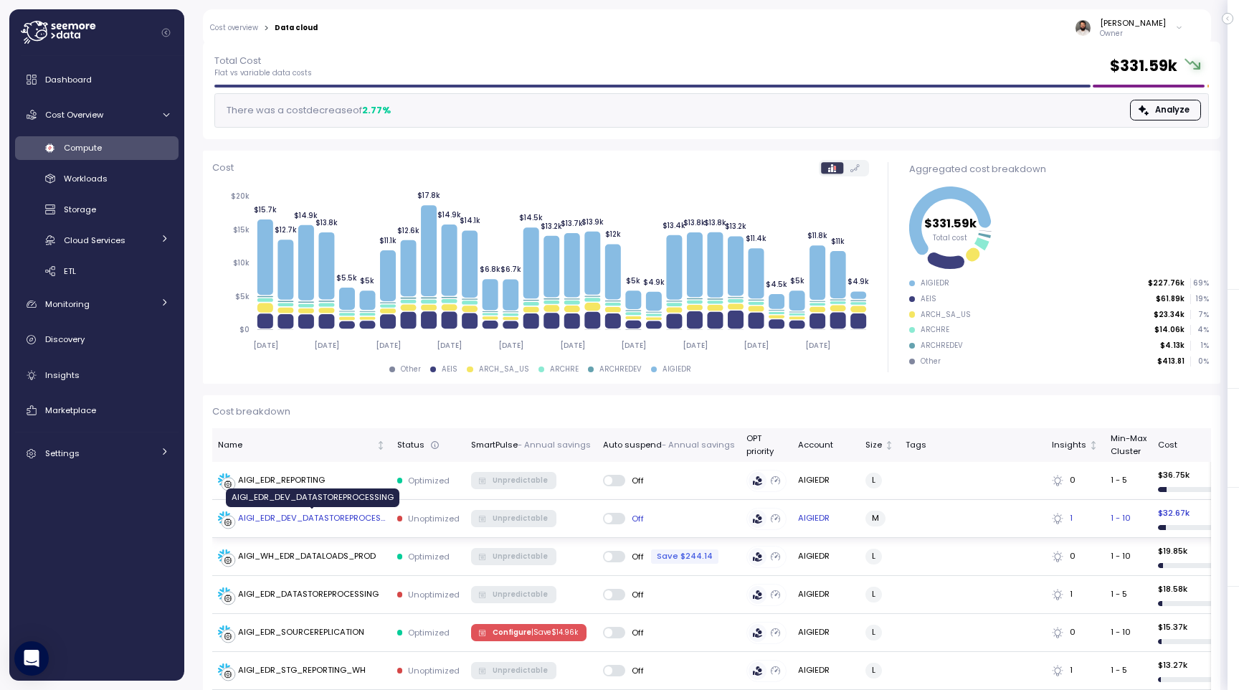
click at [358, 516] on div "AIGI_EDR_DEV_DATASTOREPROCESSING" at bounding box center [312, 518] width 148 height 13
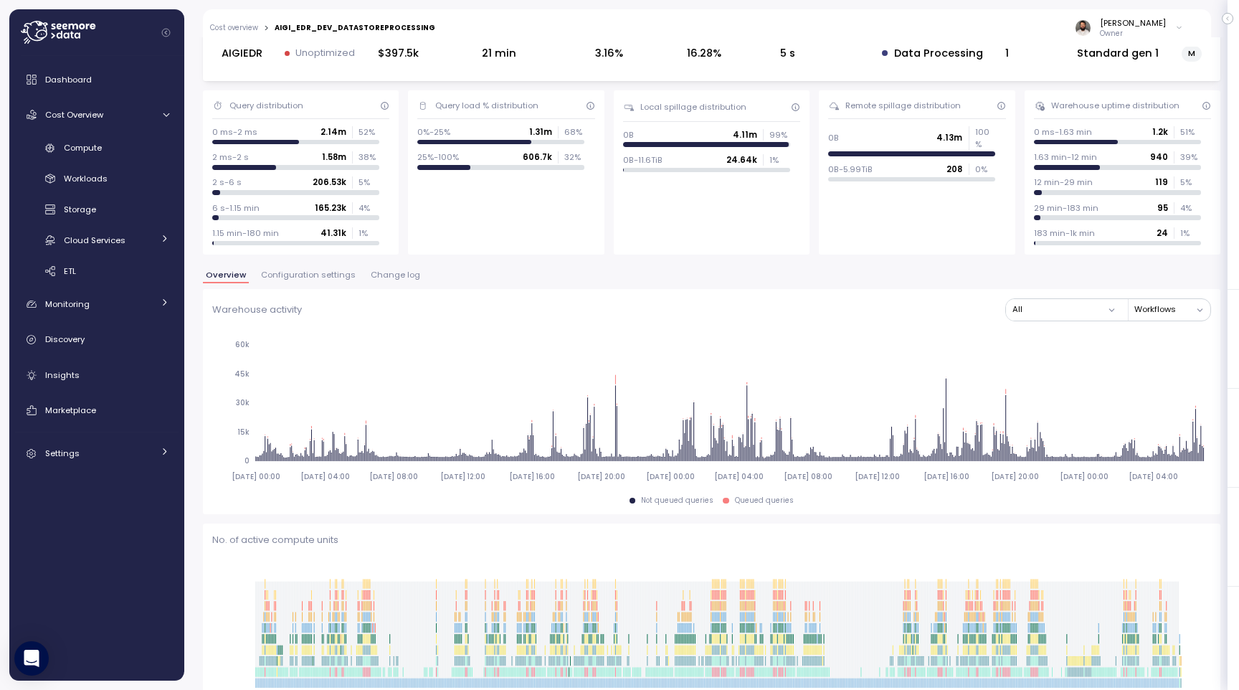
scroll to position [76, 0]
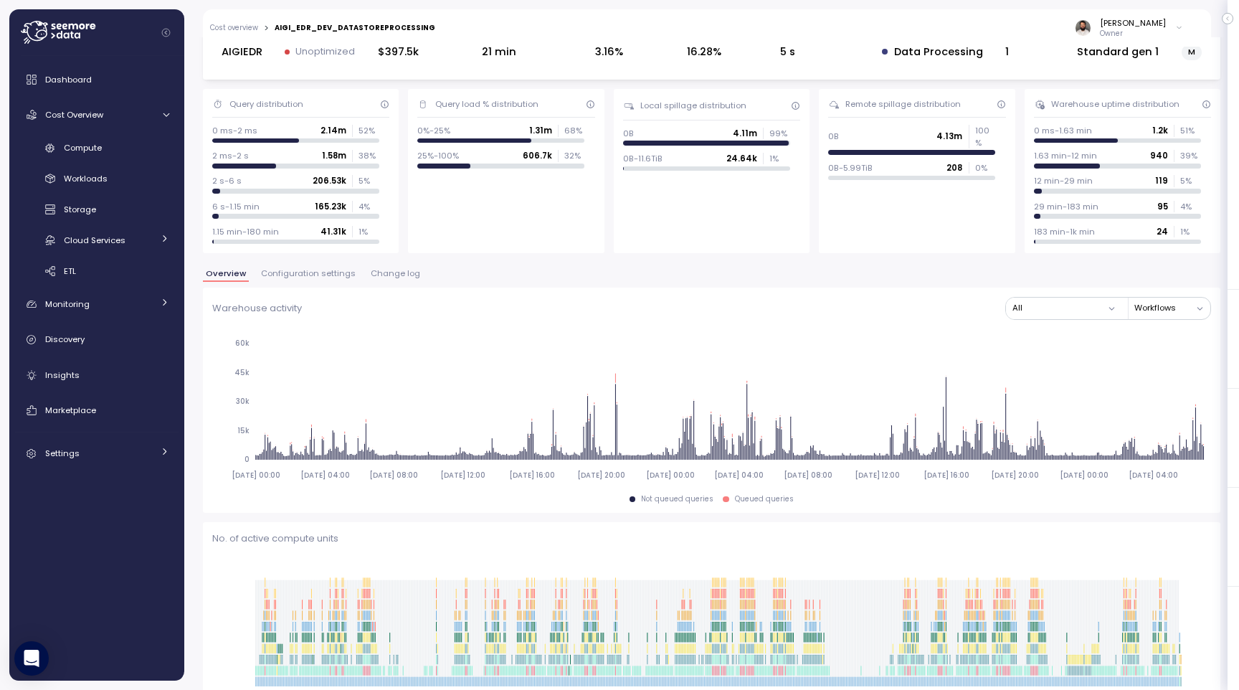
click at [331, 272] on span "Configuration settings" at bounding box center [308, 274] width 95 height 8
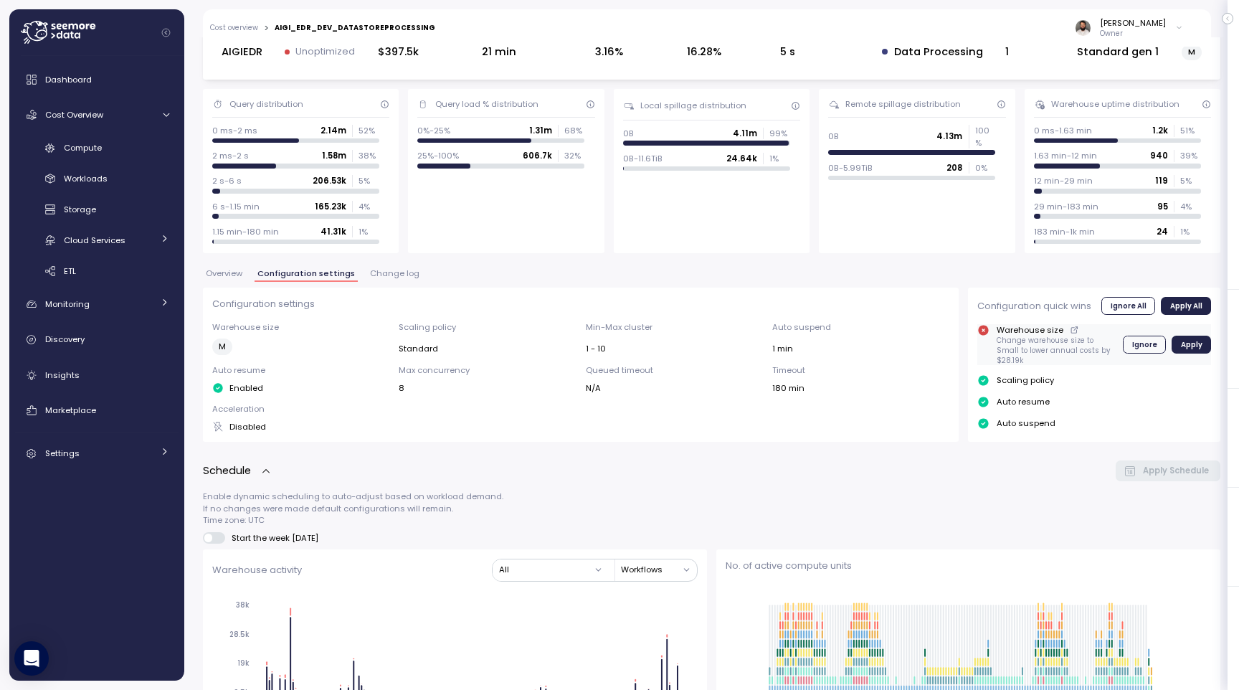
click at [1071, 328] on icon at bounding box center [1074, 329] width 9 height 17
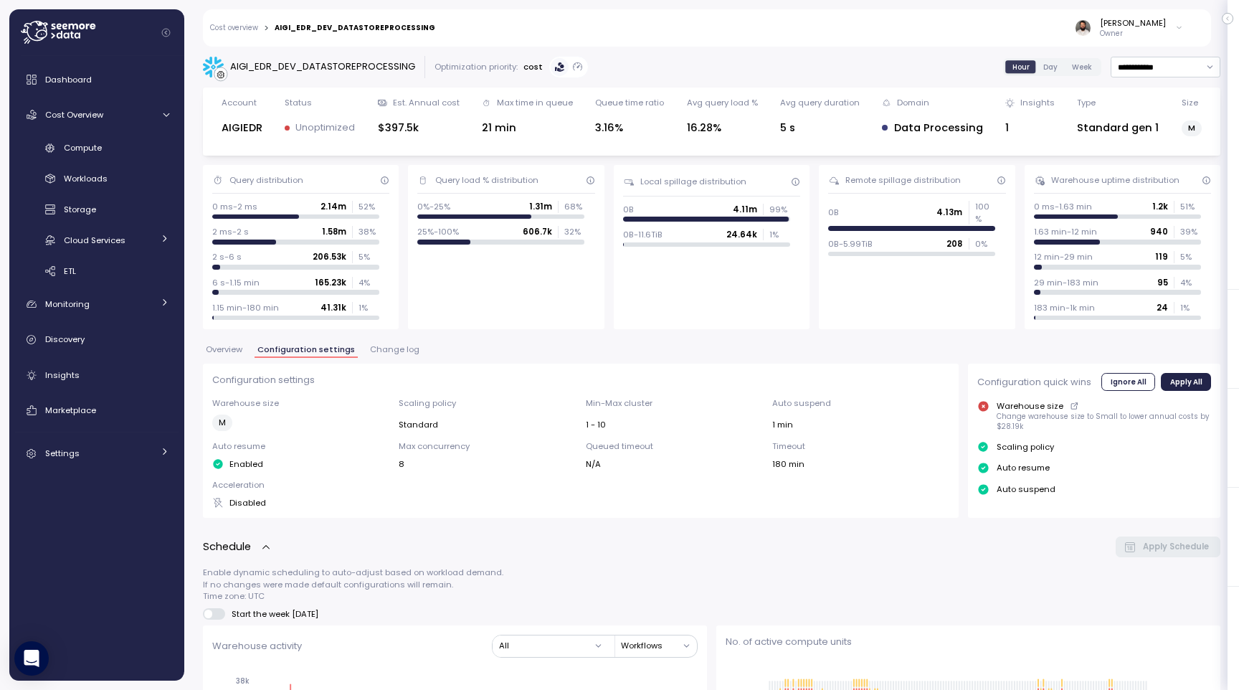
click at [92, 391] on div "Dashboard Cost Overview Compute Workloads Storage Cloud Services Clustering col…" at bounding box center [96, 266] width 163 height 402
click at [92, 380] on div "Insights" at bounding box center [107, 375] width 124 height 14
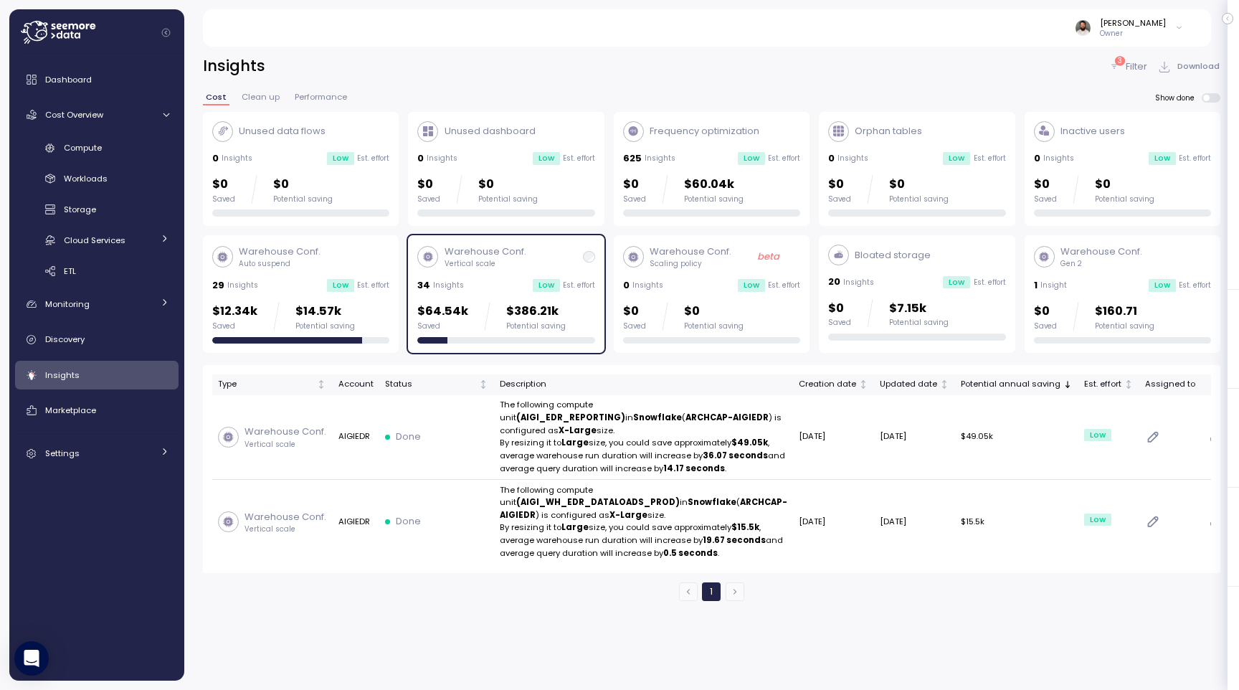
click at [452, 307] on p "$64.54k" at bounding box center [442, 311] width 51 height 19
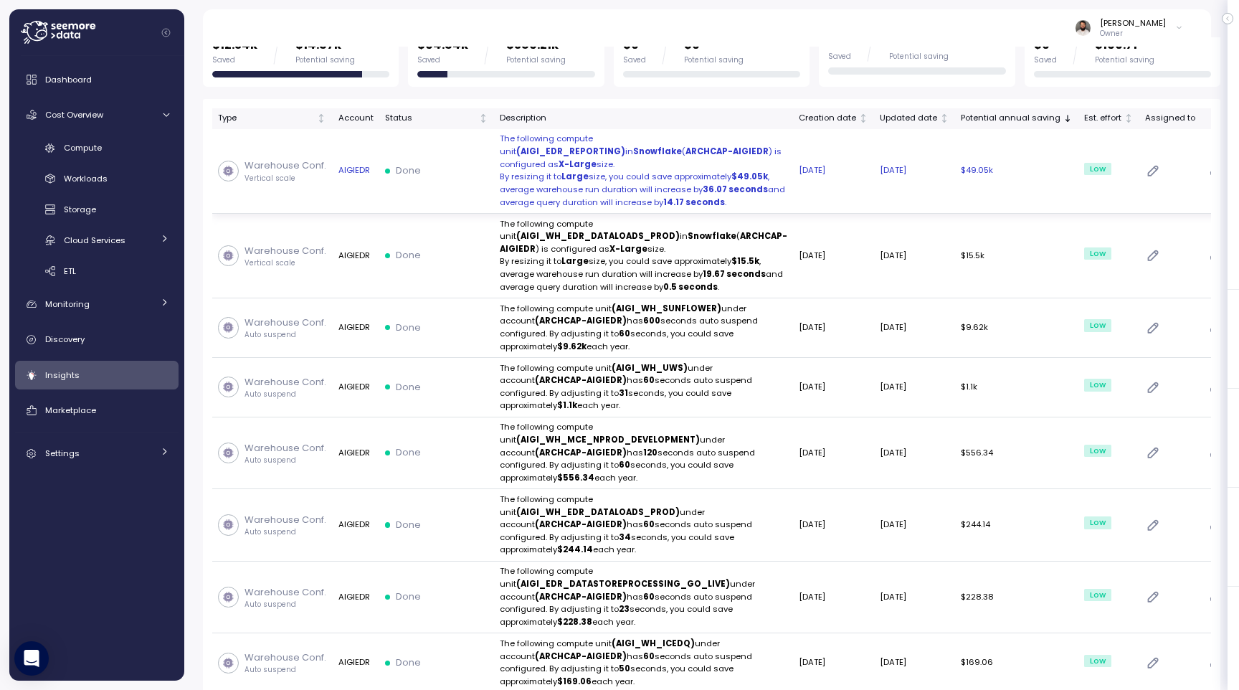
scroll to position [289, 0]
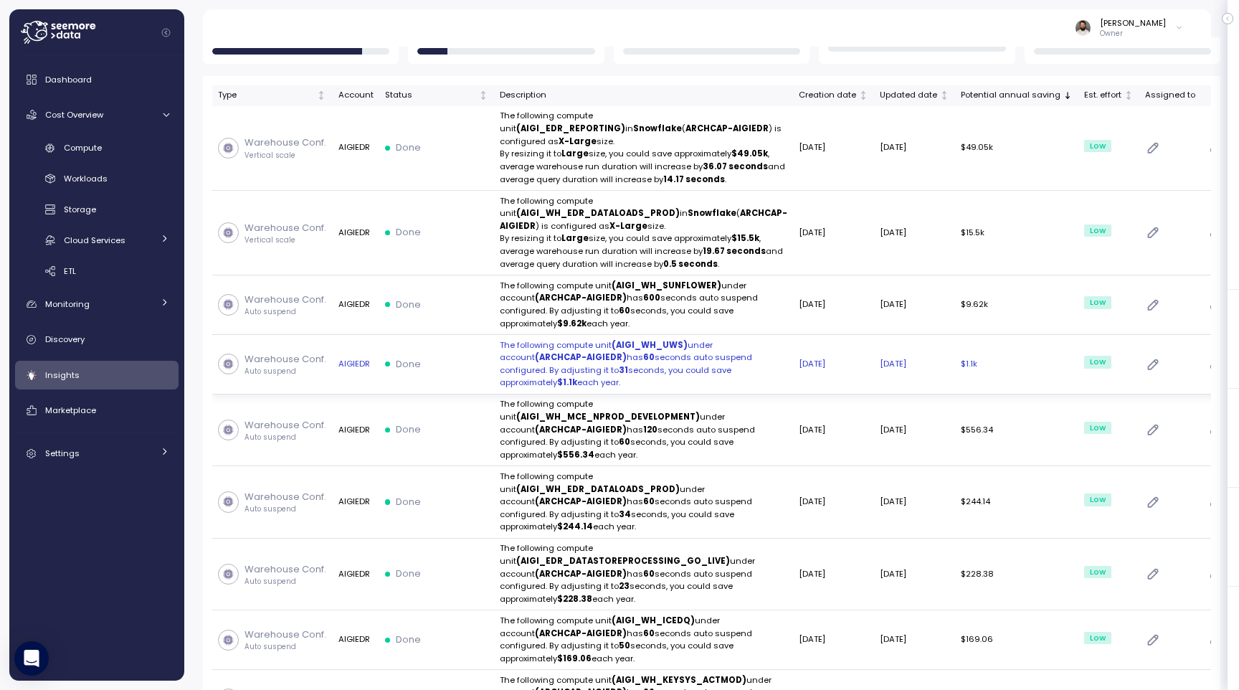
click at [508, 390] on p "The following compute unit (AIGI_WH_UWS) under account (ARCHCAP-AIGIEDR) has 60…" at bounding box center [644, 364] width 288 height 51
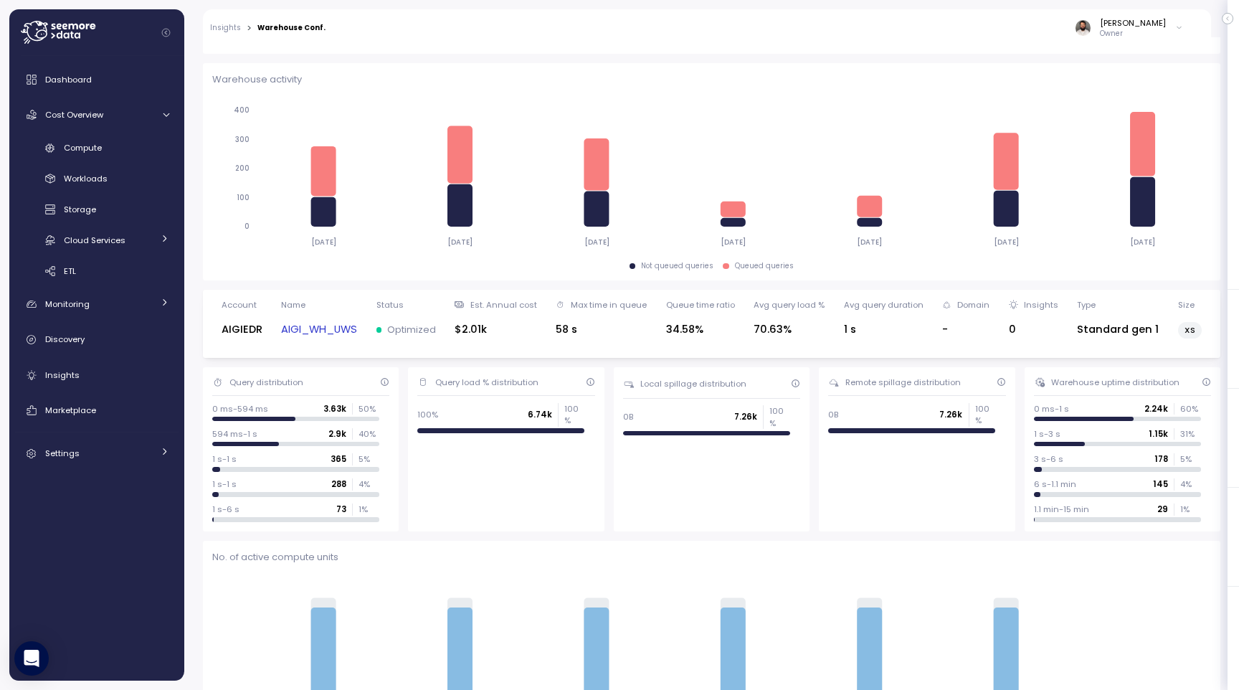
scroll to position [198, 0]
click at [335, 329] on link "AIGI_WH_UWS" at bounding box center [319, 328] width 76 height 16
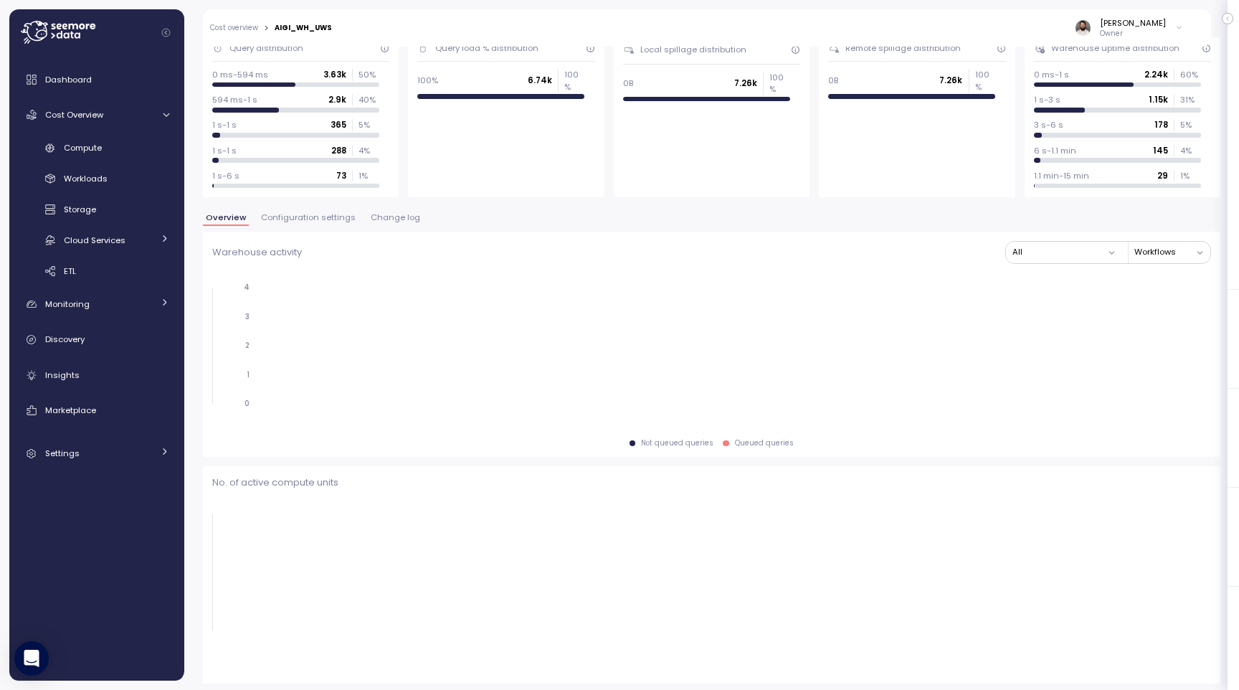
scroll to position [131, 0]
click at [330, 218] on span "Configuration settings" at bounding box center [308, 218] width 95 height 8
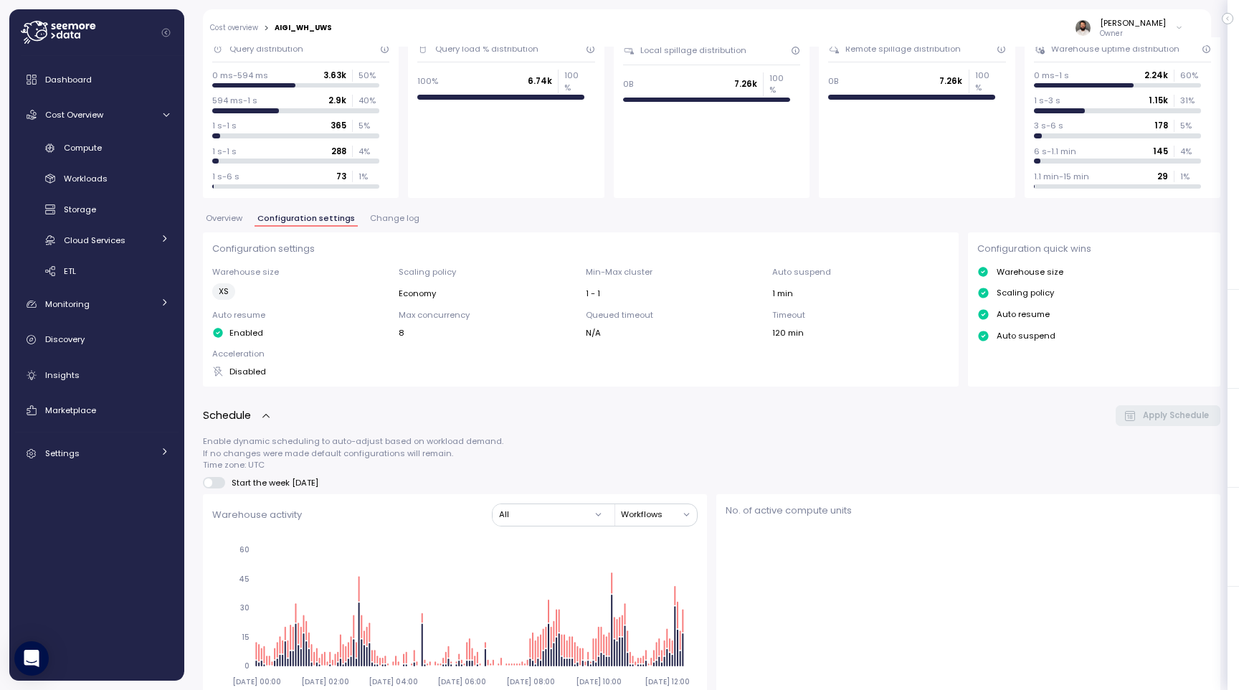
click at [384, 216] on span "Change log" at bounding box center [394, 218] width 49 height 8
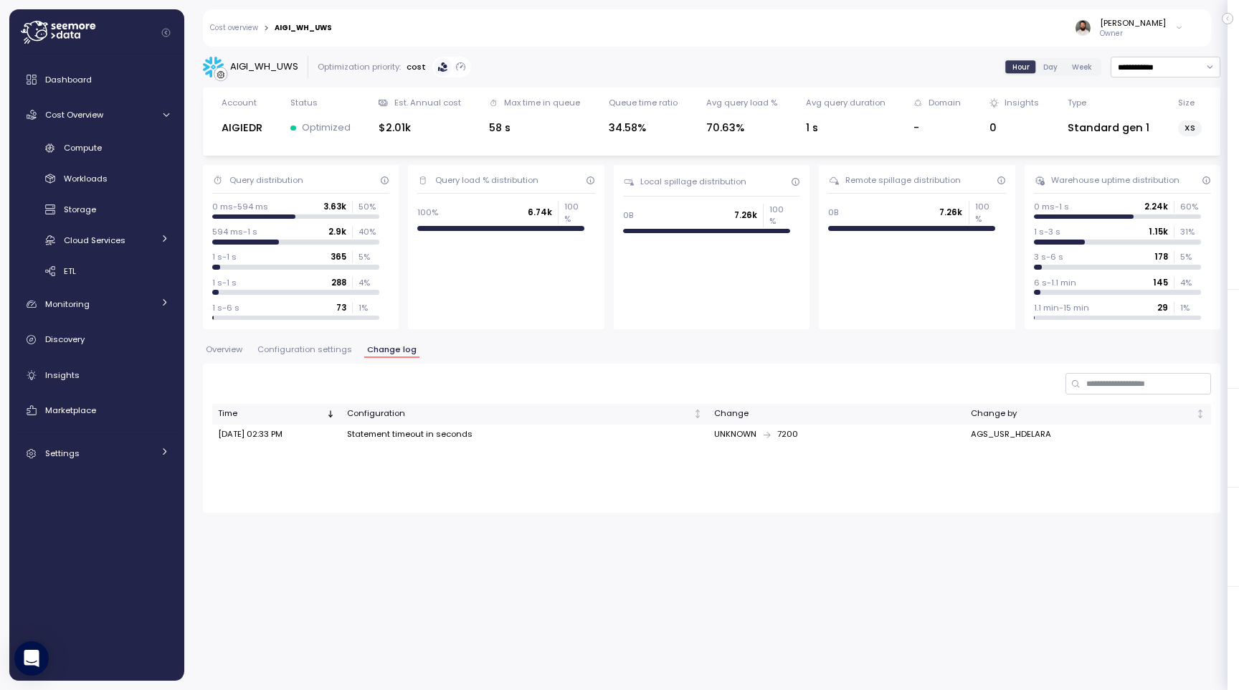
click at [294, 348] on span "Configuration settings" at bounding box center [304, 350] width 95 height 8
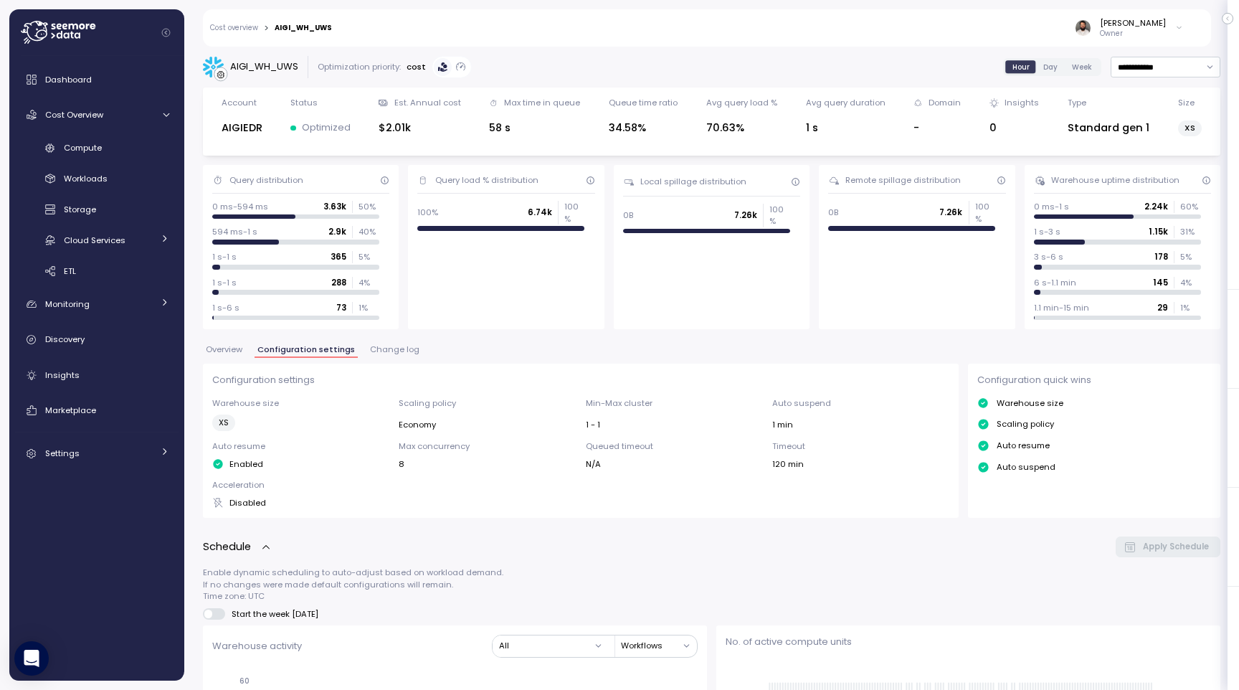
click at [229, 357] on button "Overview" at bounding box center [224, 352] width 42 height 12
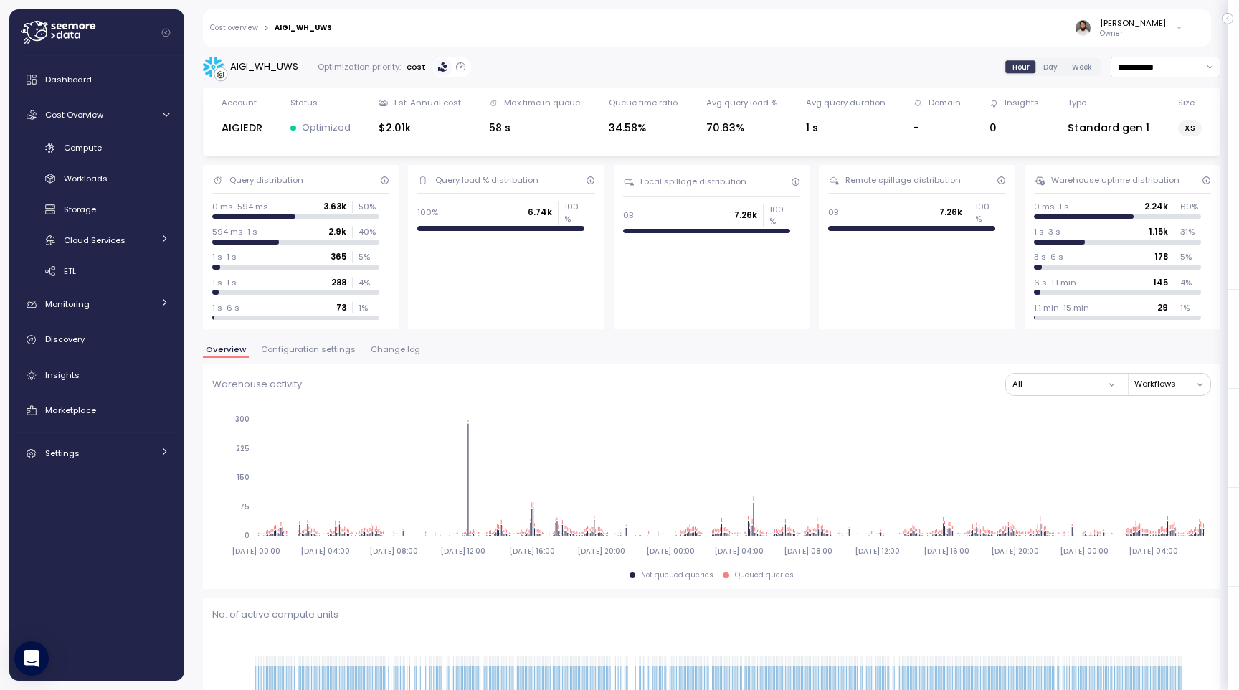
scroll to position [1027, 0]
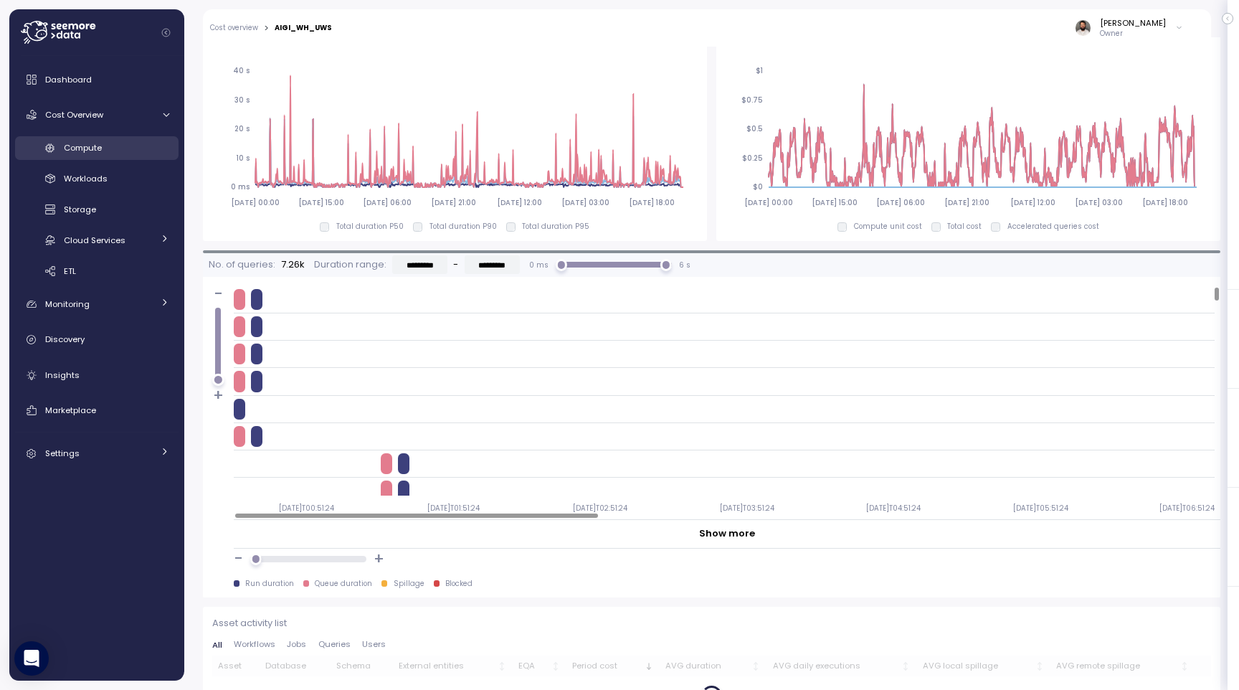
click at [117, 142] on div "Compute" at bounding box center [116, 148] width 105 height 14
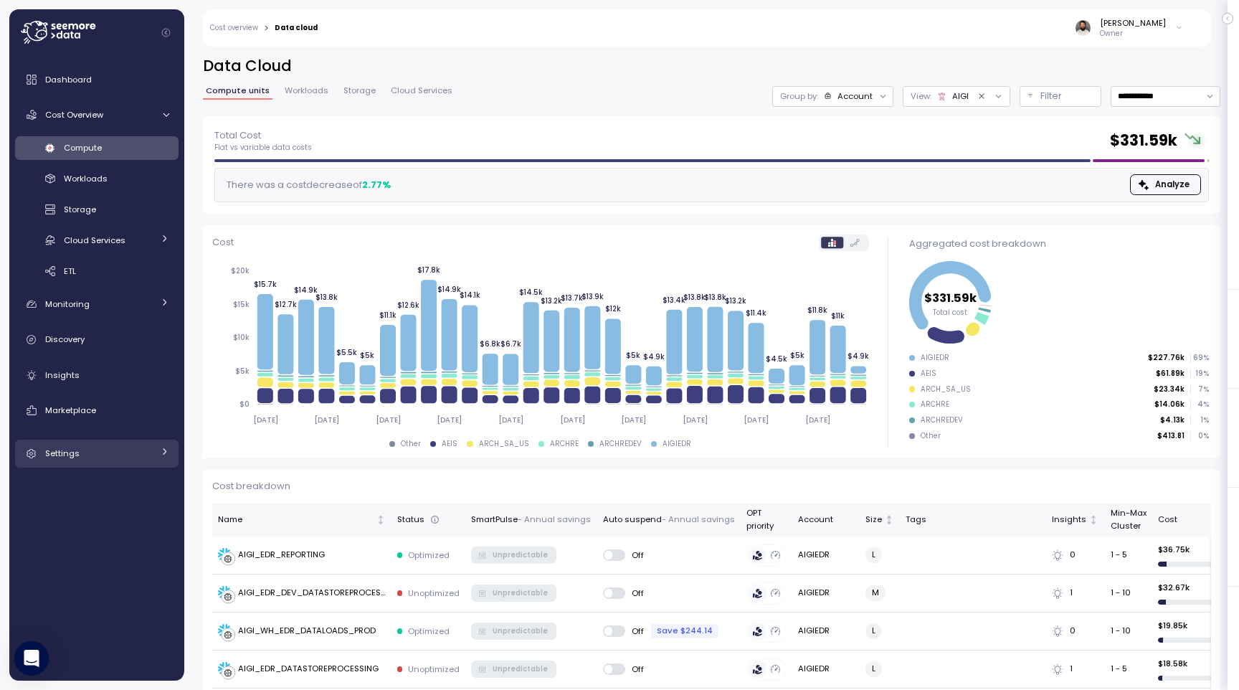
click at [108, 445] on link "Settings" at bounding box center [96, 454] width 163 height 29
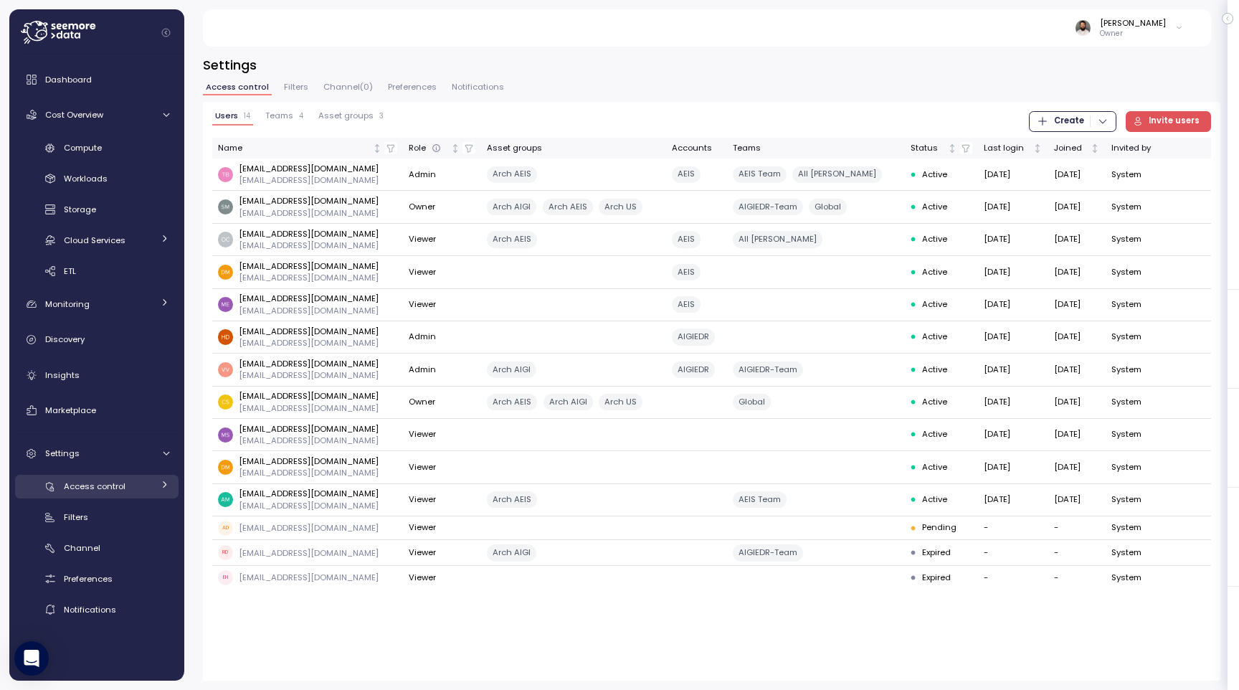
click at [106, 483] on span "Access control" at bounding box center [95, 485] width 62 height 11
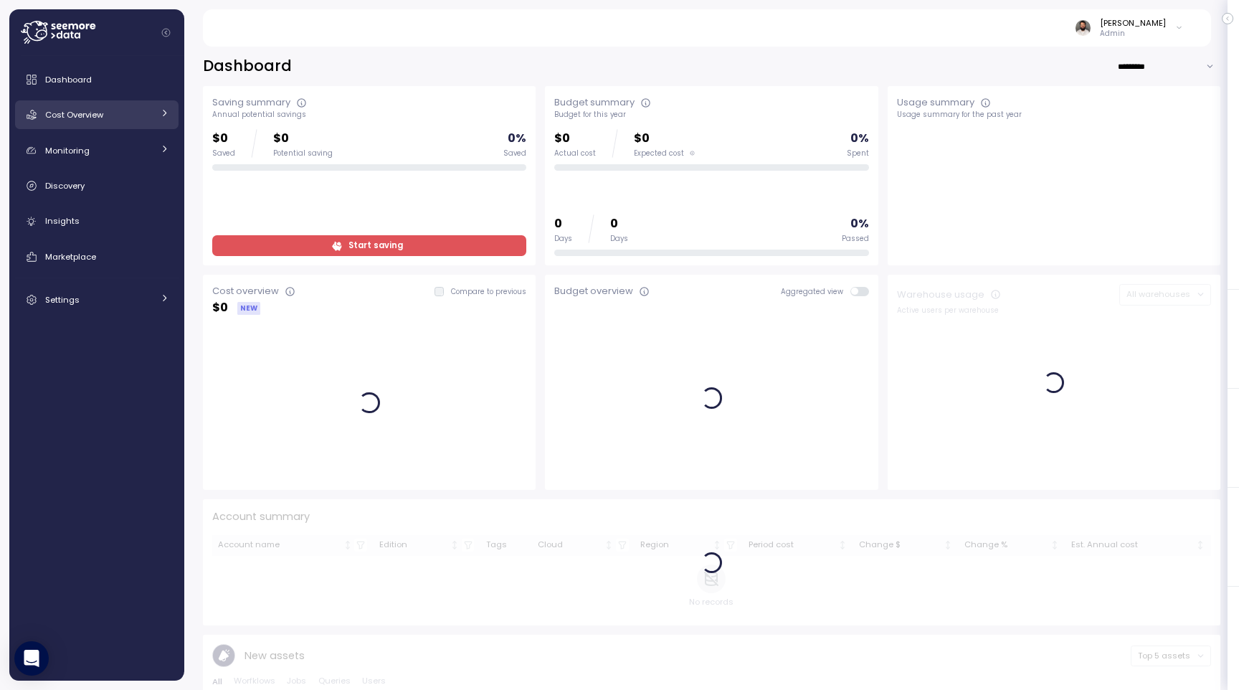
click at [118, 113] on div "Cost Overview" at bounding box center [99, 115] width 108 height 14
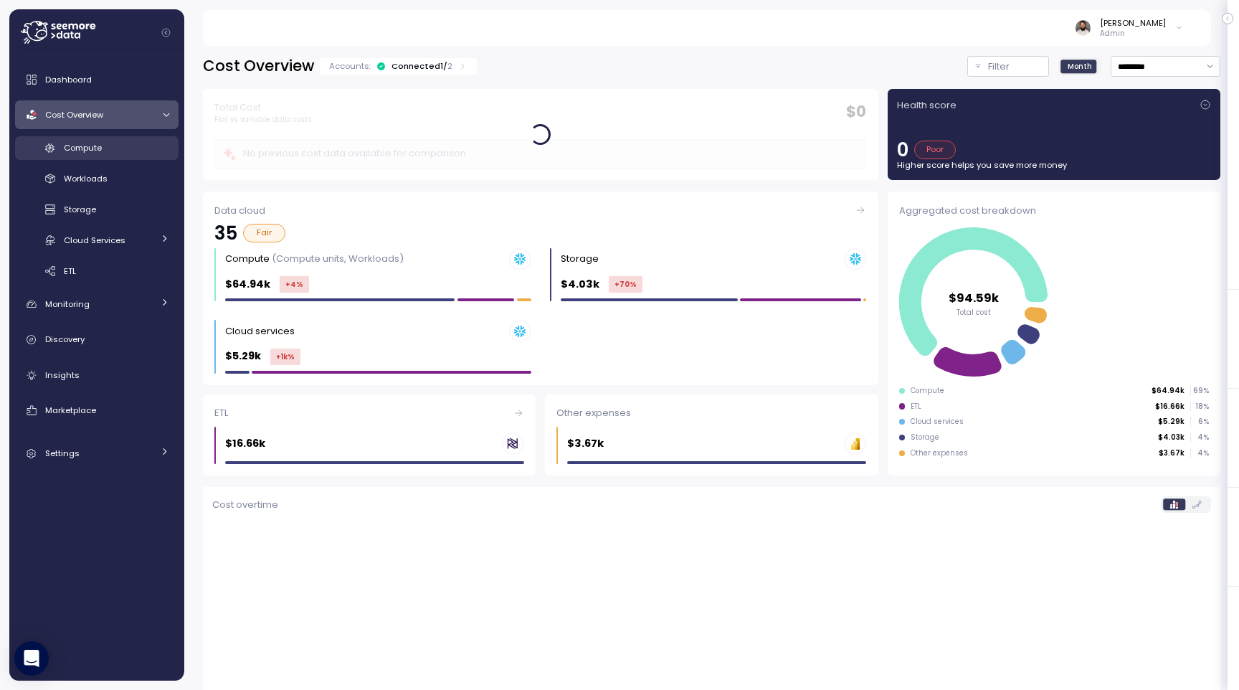
click at [110, 151] on div "Compute" at bounding box center [116, 148] width 105 height 14
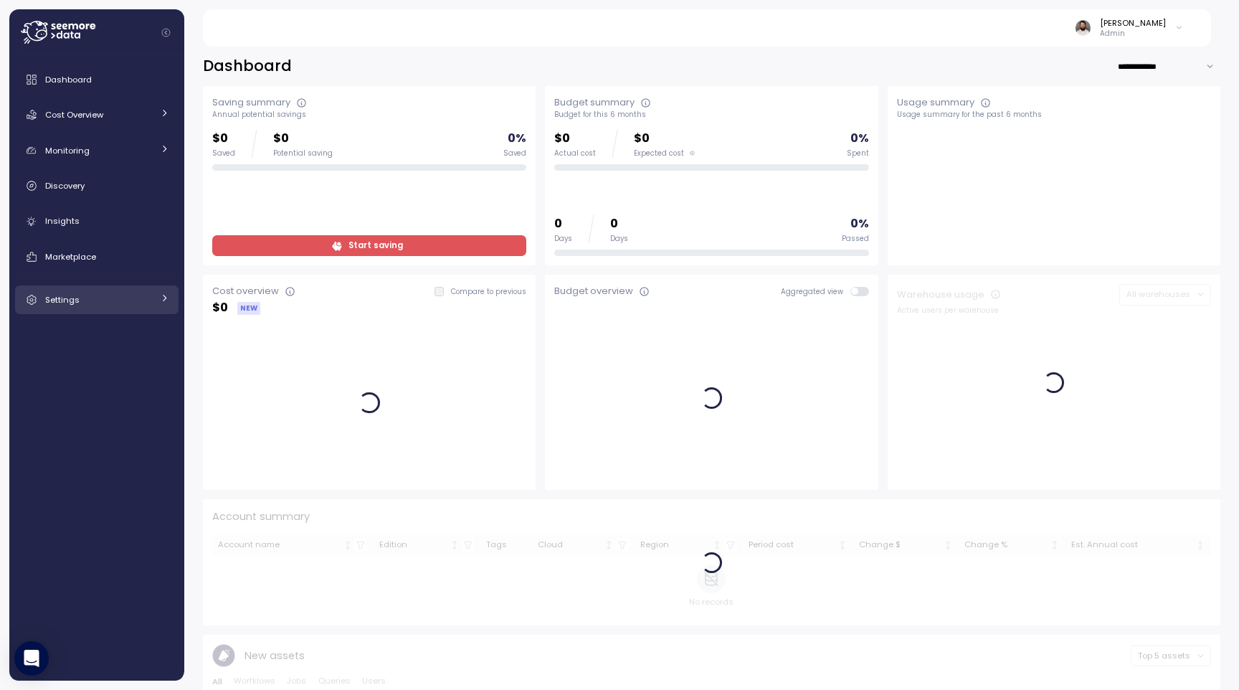
click at [126, 295] on div "Settings" at bounding box center [99, 300] width 108 height 14
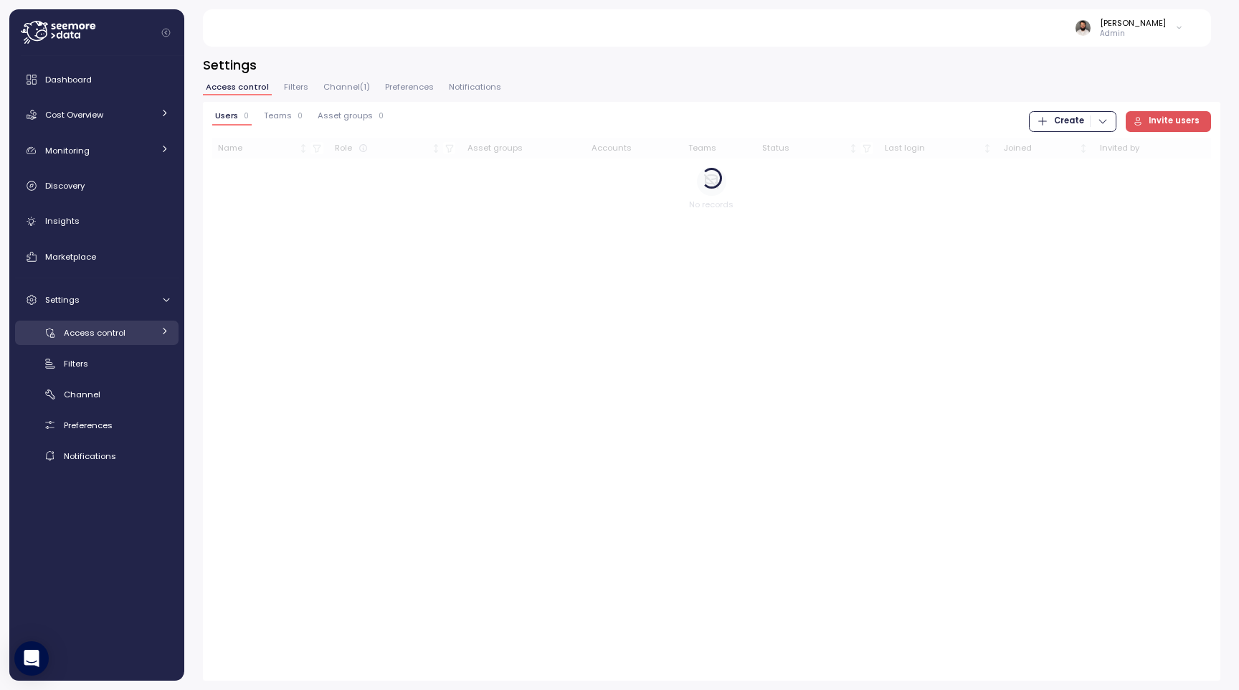
click at [126, 322] on link "Access control" at bounding box center [96, 332] width 163 height 24
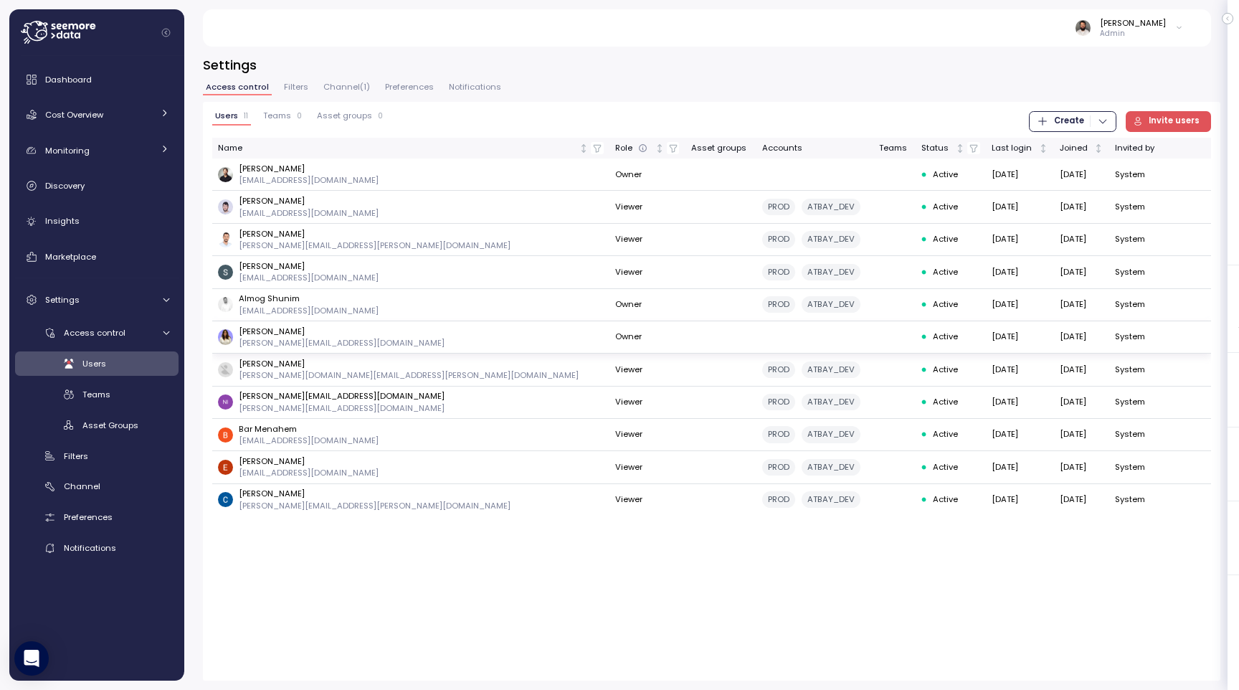
drag, startPoint x: 916, startPoint y: 331, endPoint x: 973, endPoint y: 331, distance: 57.4
click at [986, 331] on td "[DATE]" at bounding box center [1020, 337] width 68 height 32
drag, startPoint x: 235, startPoint y: 263, endPoint x: 318, endPoint y: 263, distance: 83.2
click at [318, 263] on div "[PERSON_NAME] [PERSON_NAME][EMAIL_ADDRESS][DOMAIN_NAME]" at bounding box center [411, 272] width 386 height 24
drag, startPoint x: 240, startPoint y: 201, endPoint x: 333, endPoint y: 201, distance: 92.5
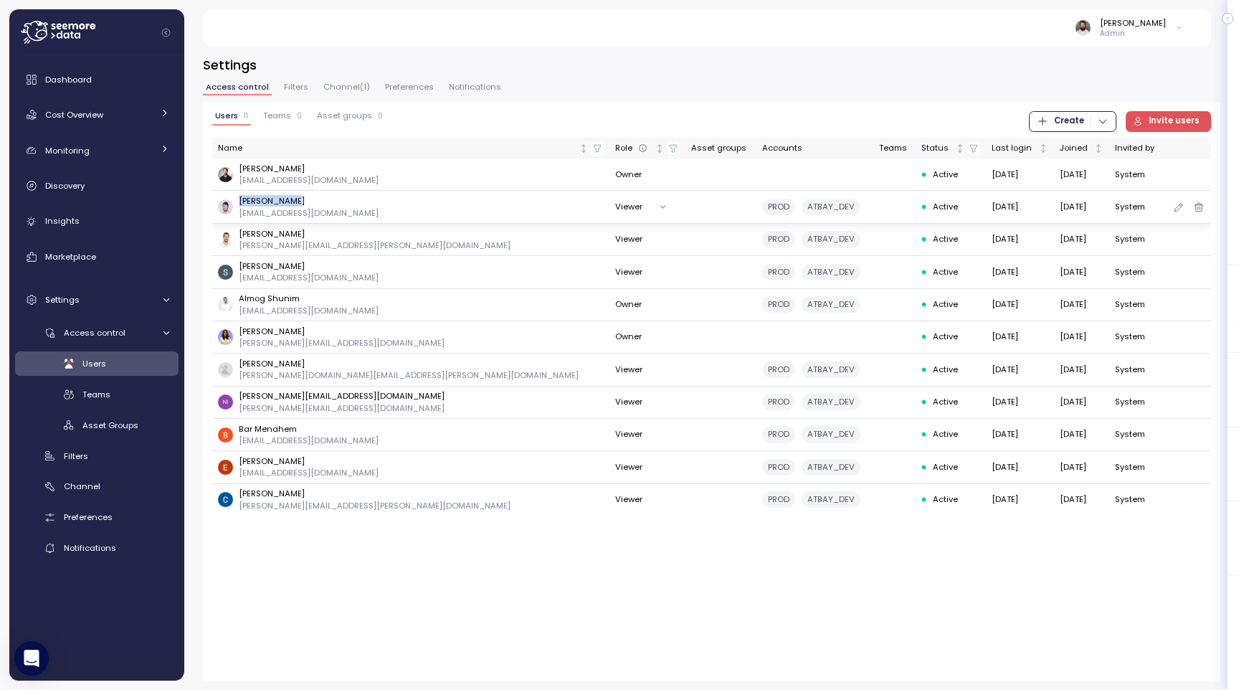
click at [333, 201] on div "[PERSON_NAME] [EMAIL_ADDRESS][DOMAIN_NAME]" at bounding box center [411, 207] width 386 height 24
click at [142, 118] on div "Cost Overview" at bounding box center [99, 115] width 108 height 14
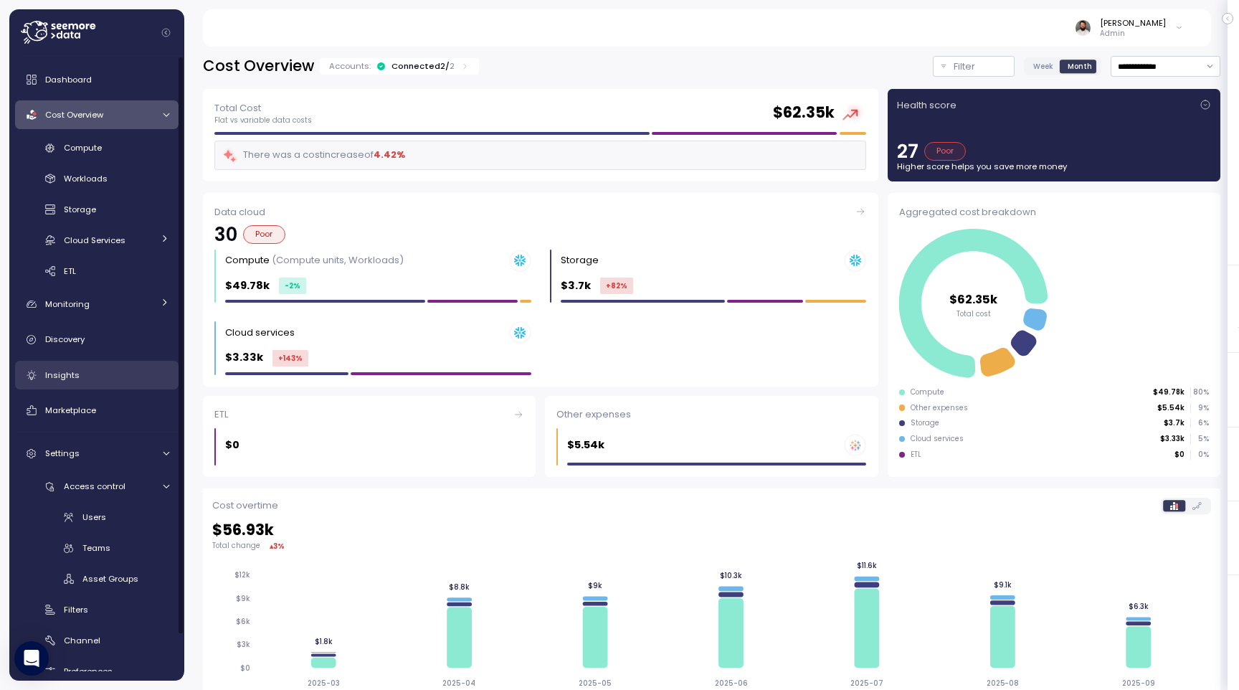
click at [95, 369] on div "Insights" at bounding box center [107, 375] width 124 height 14
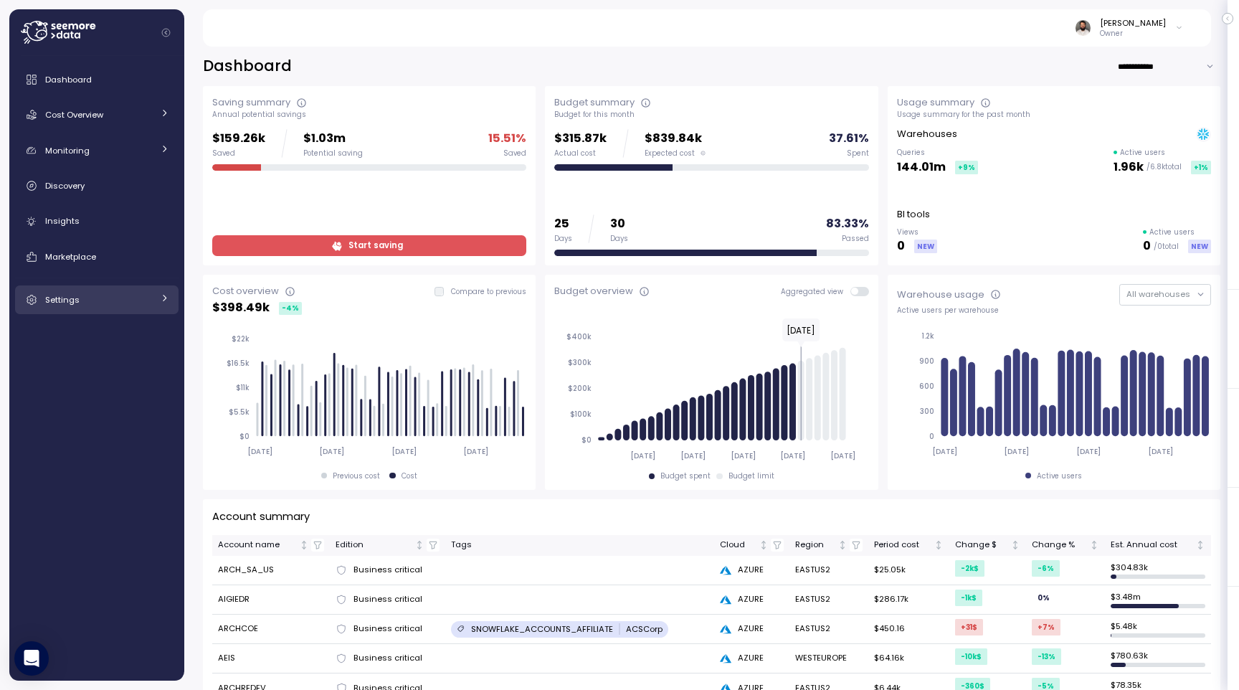
click at [100, 310] on link "Settings" at bounding box center [96, 299] width 163 height 29
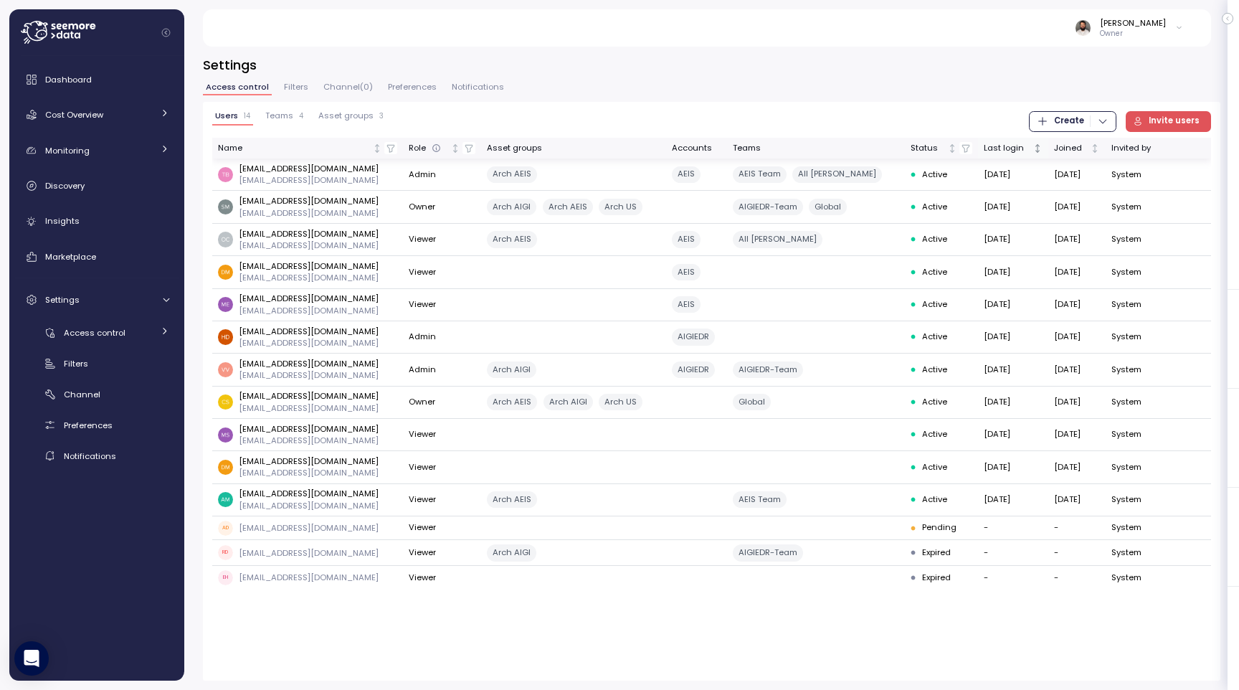
click at [991, 150] on div "Last login" at bounding box center [1007, 148] width 47 height 13
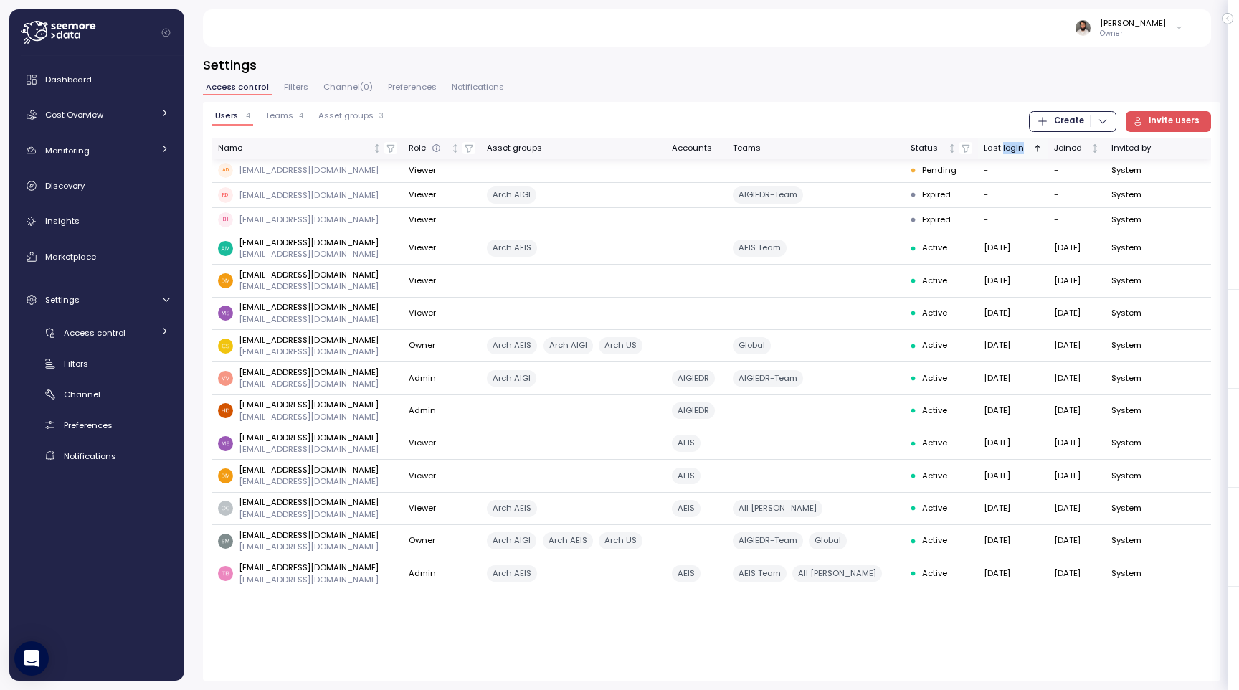
click at [991, 150] on div "Last login" at bounding box center [1007, 148] width 47 height 13
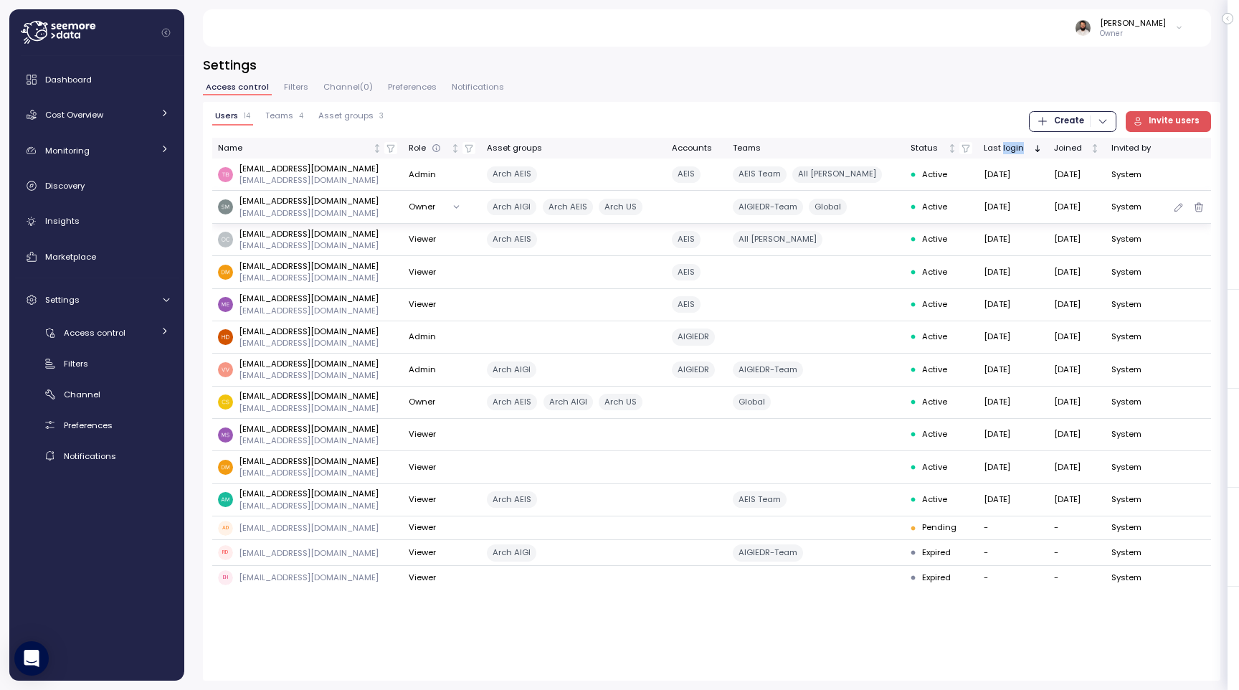
drag, startPoint x: 956, startPoint y: 198, endPoint x: 1027, endPoint y: 200, distance: 70.3
click at [1030, 200] on tr "[EMAIL_ADDRESS][DOMAIN_NAME] [EMAIL_ADDRESS][DOMAIN_NAME] Owner Arch AIGI Arch …" at bounding box center [711, 207] width 999 height 32
click at [298, 85] on span "Filters" at bounding box center [296, 87] width 24 height 8
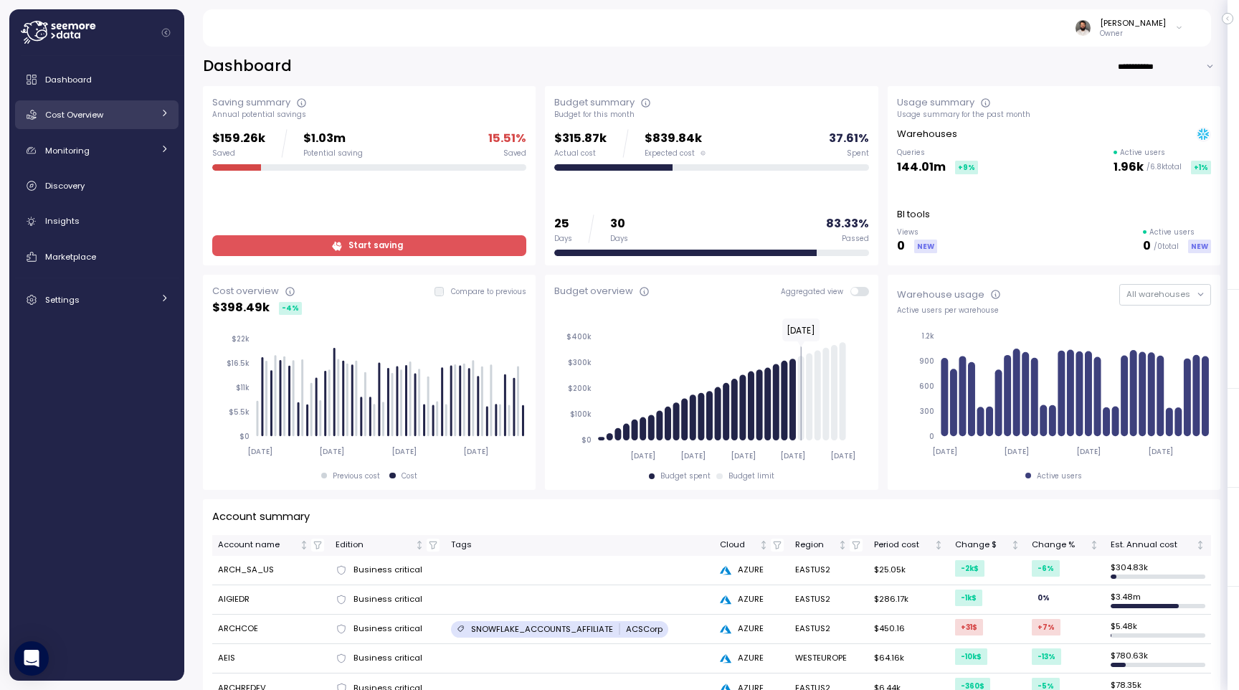
click at [129, 106] on link "Cost Overview" at bounding box center [96, 114] width 163 height 29
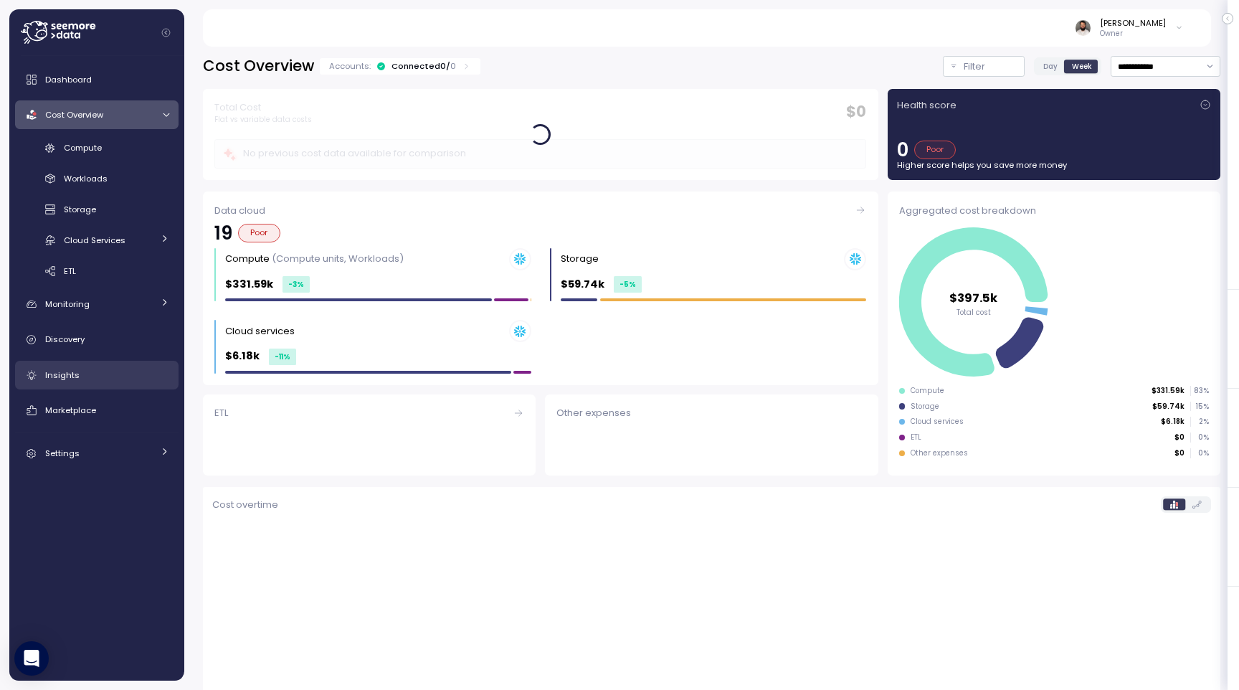
click at [97, 366] on link "Insights" at bounding box center [96, 375] width 163 height 29
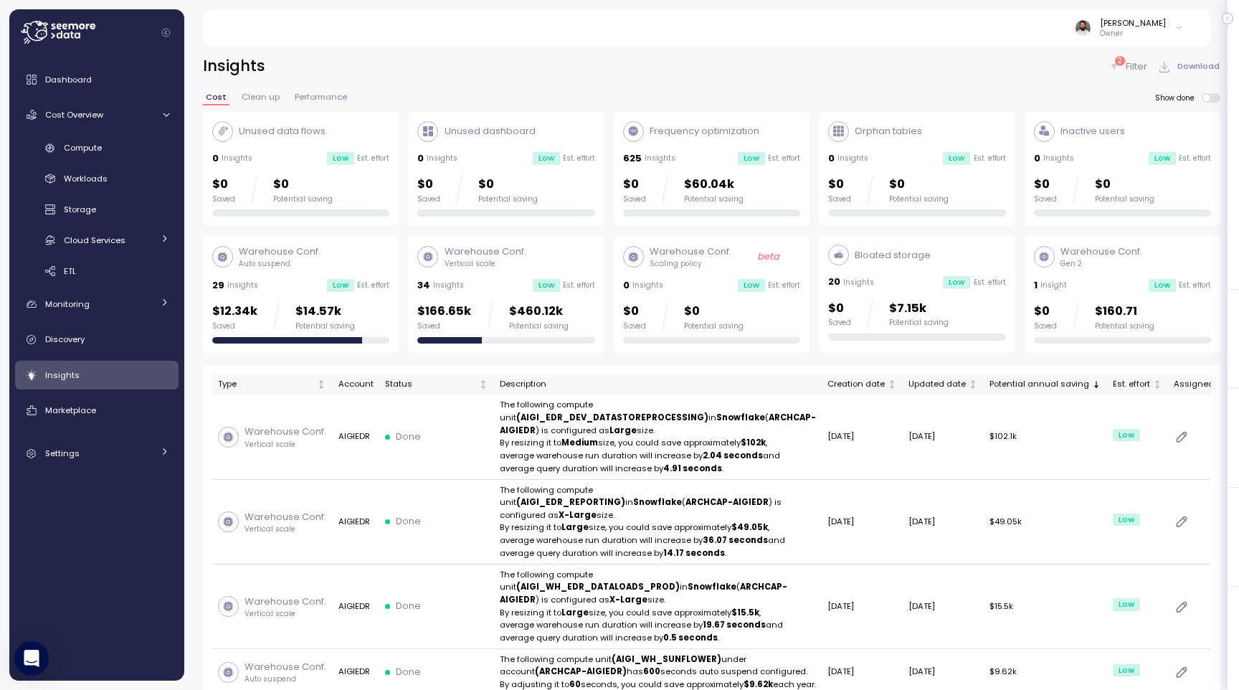
click at [495, 326] on div "$166.65k Saved $460.12k Potential saving" at bounding box center [492, 316] width 151 height 29
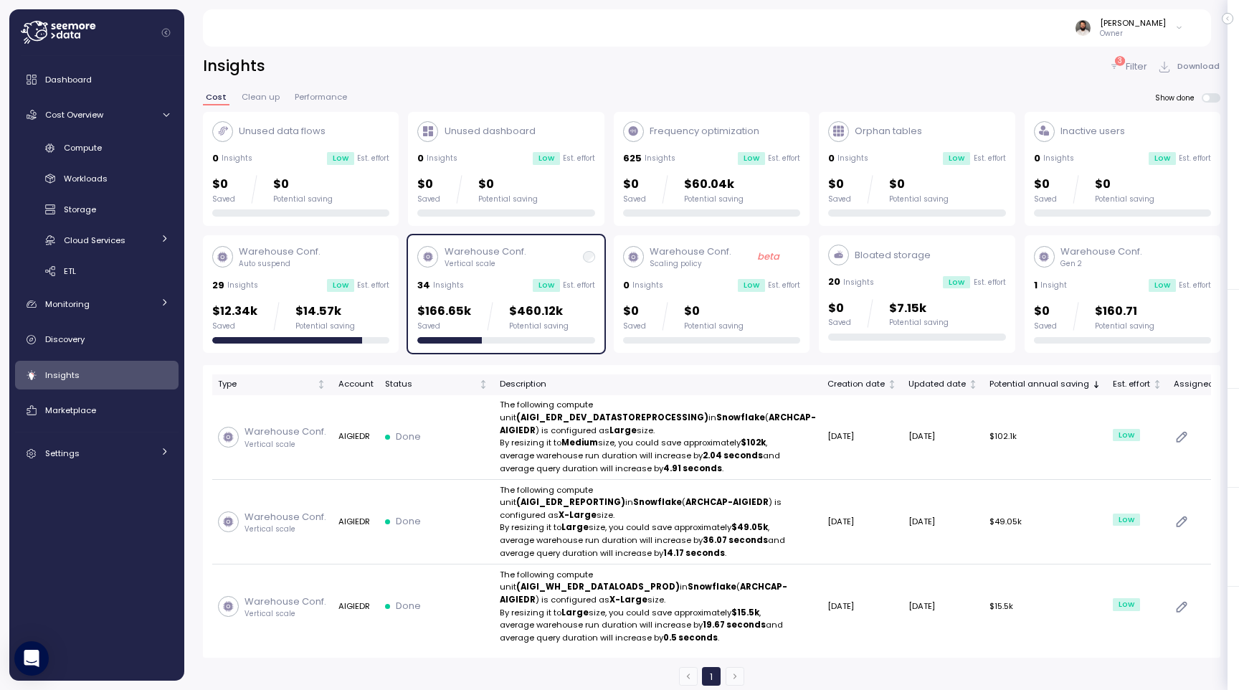
click at [77, 37] on icon at bounding box center [58, 32] width 75 height 23
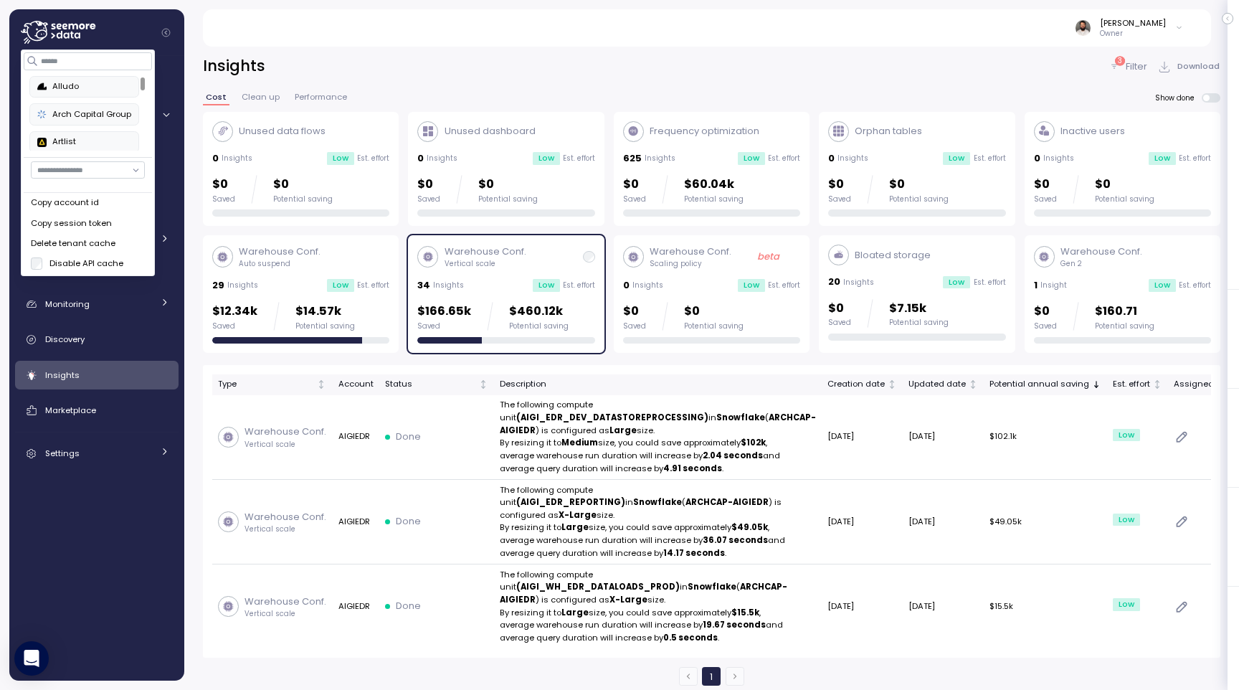
click at [74, 259] on label "Disable API cache" at bounding box center [83, 262] width 81 height 11
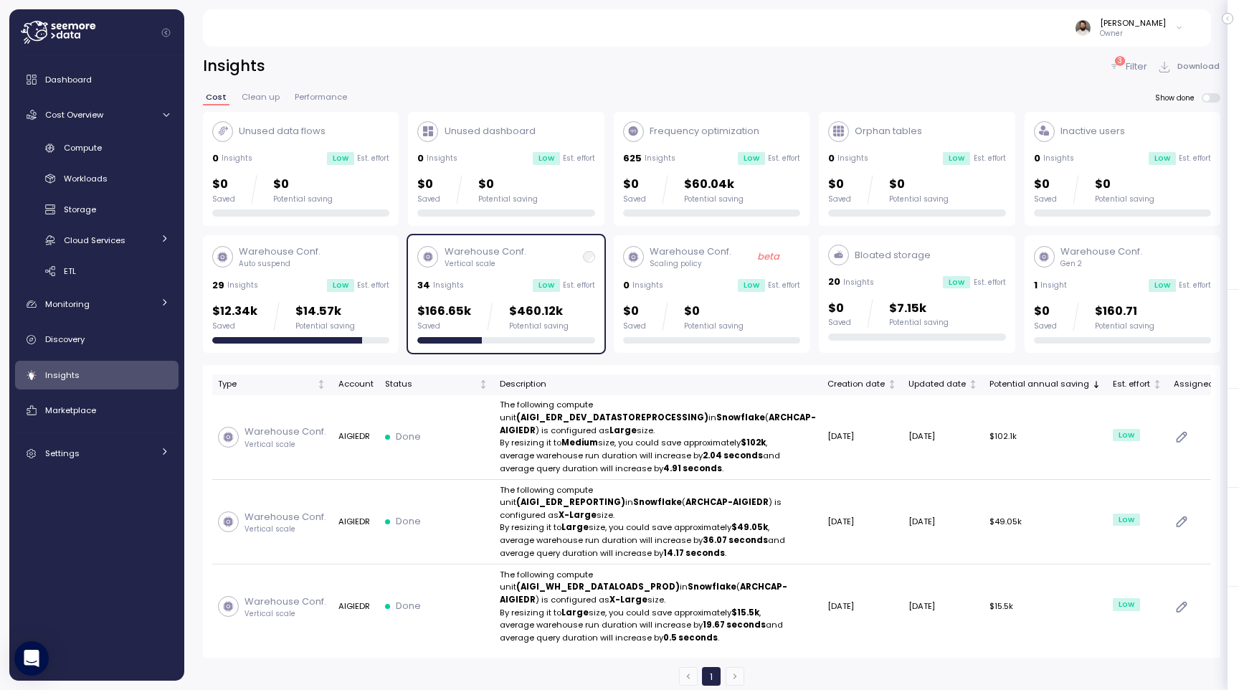
click at [366, 37] on div "[PERSON_NAME] Owner" at bounding box center [706, 27] width 974 height 37
click at [82, 336] on span "Discovery" at bounding box center [64, 338] width 39 height 11
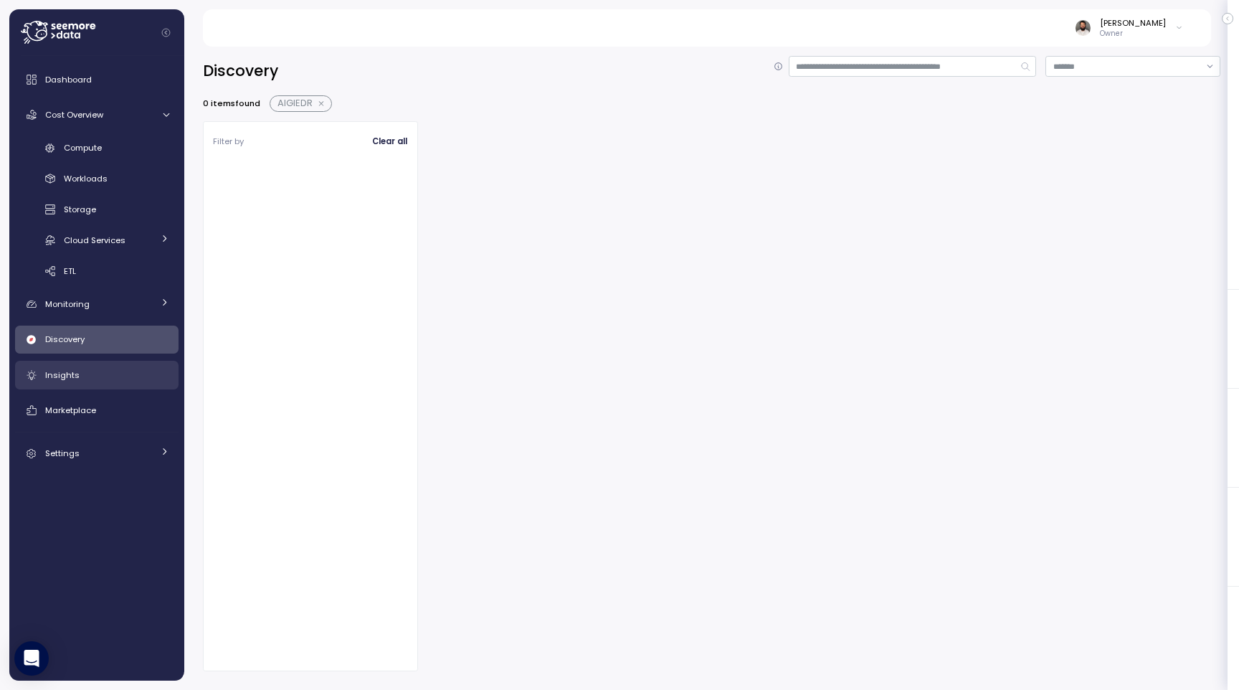
click at [78, 361] on link "Insights" at bounding box center [96, 375] width 163 height 29
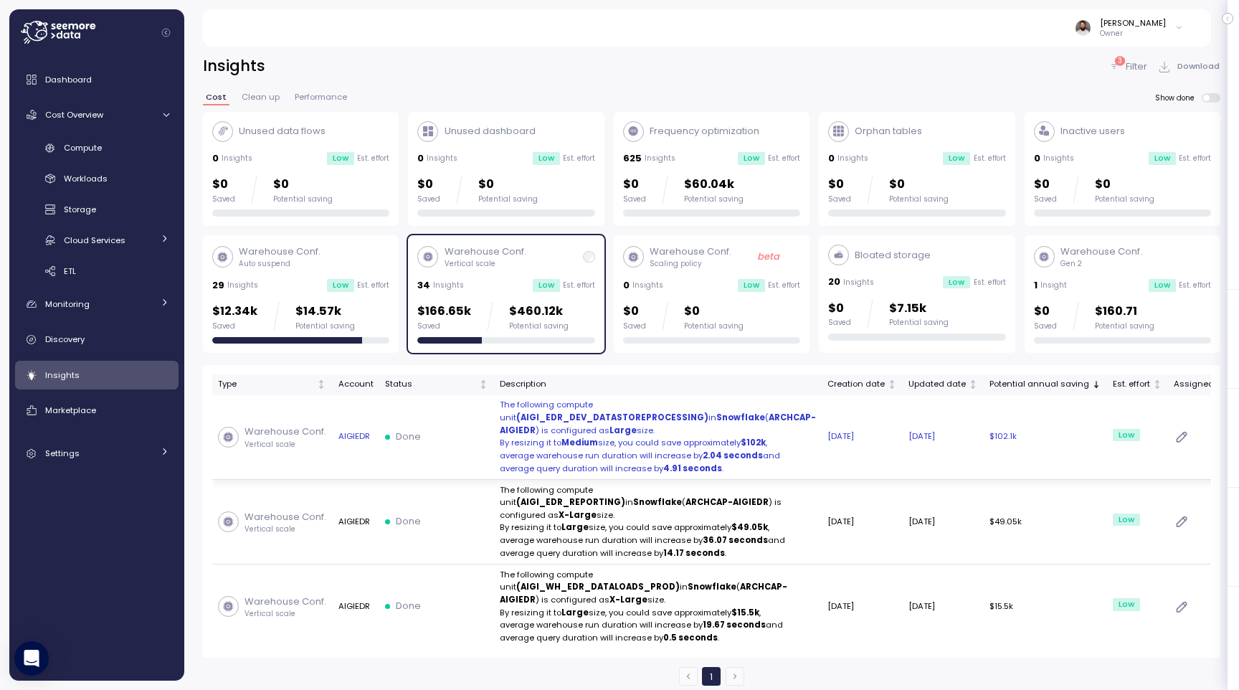
scroll to position [42, 0]
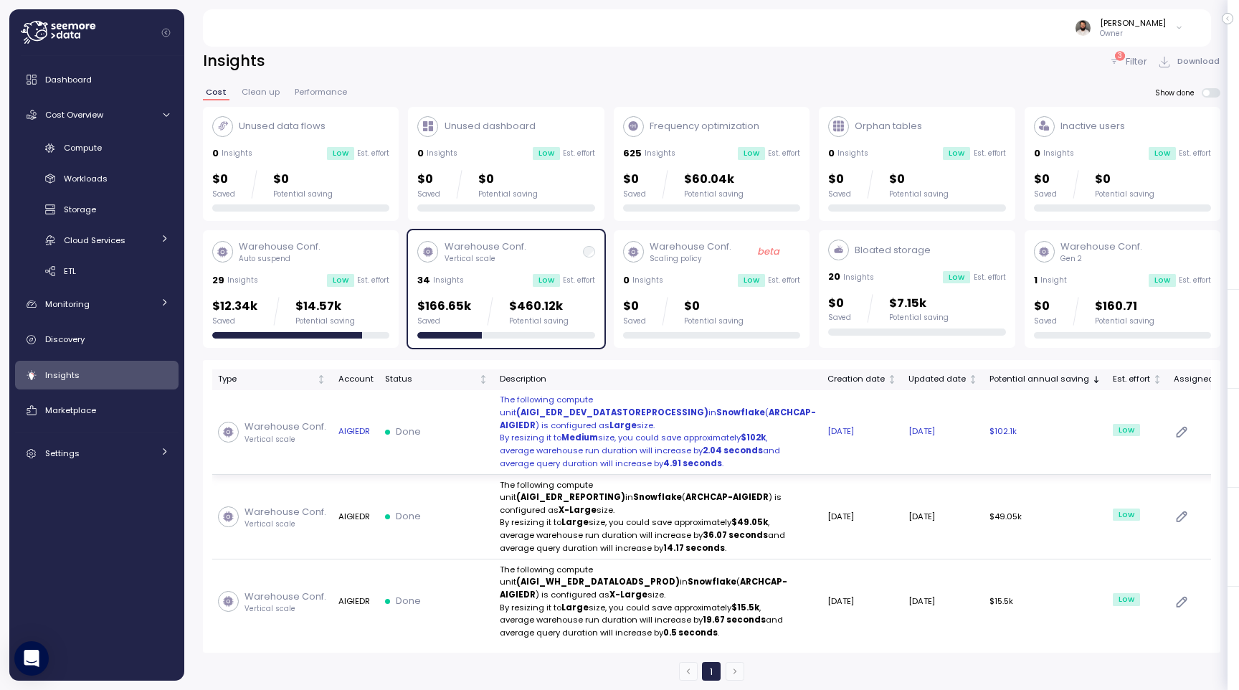
click at [638, 432] on p "By resizing it to Medium size, you could save approximately $102k ," at bounding box center [658, 438] width 316 height 13
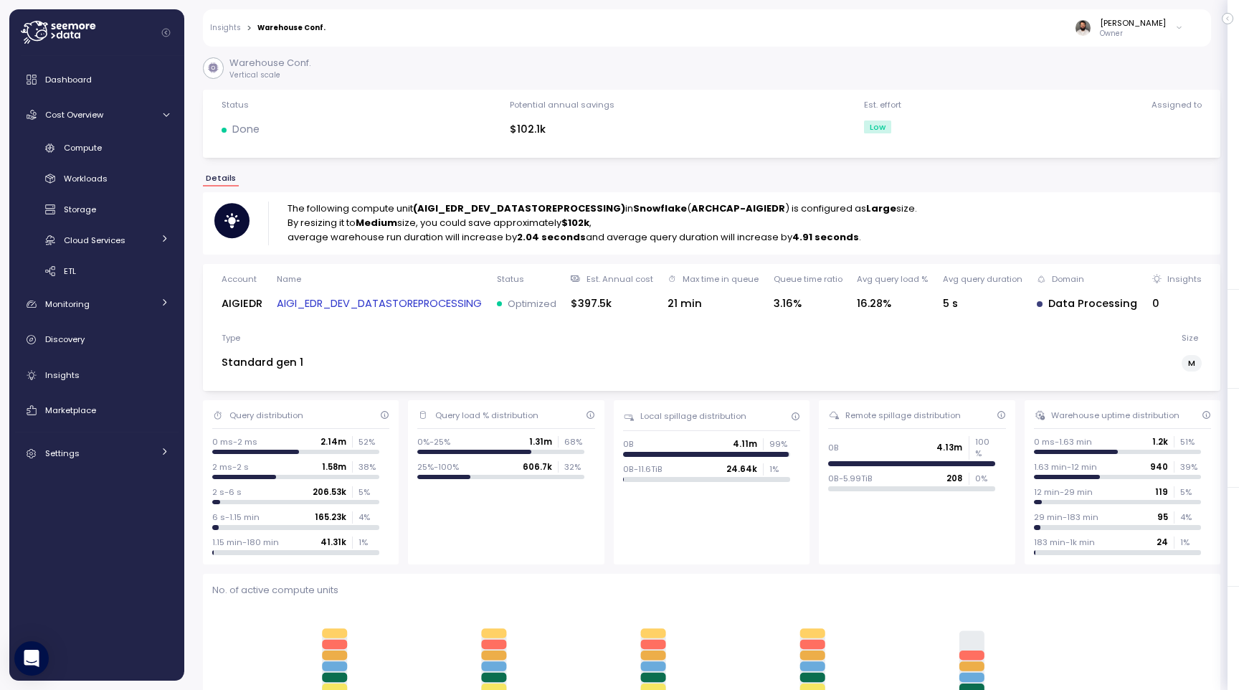
click at [227, 25] on link "Insights" at bounding box center [225, 27] width 31 height 7
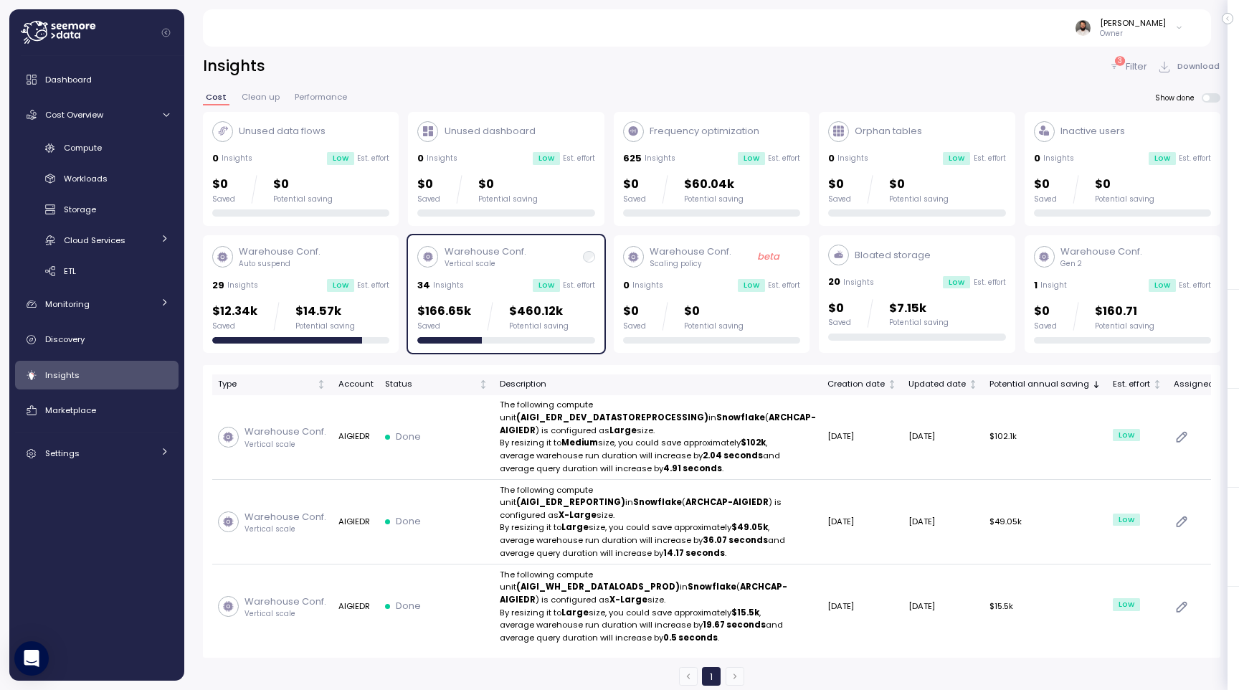
scroll to position [42, 0]
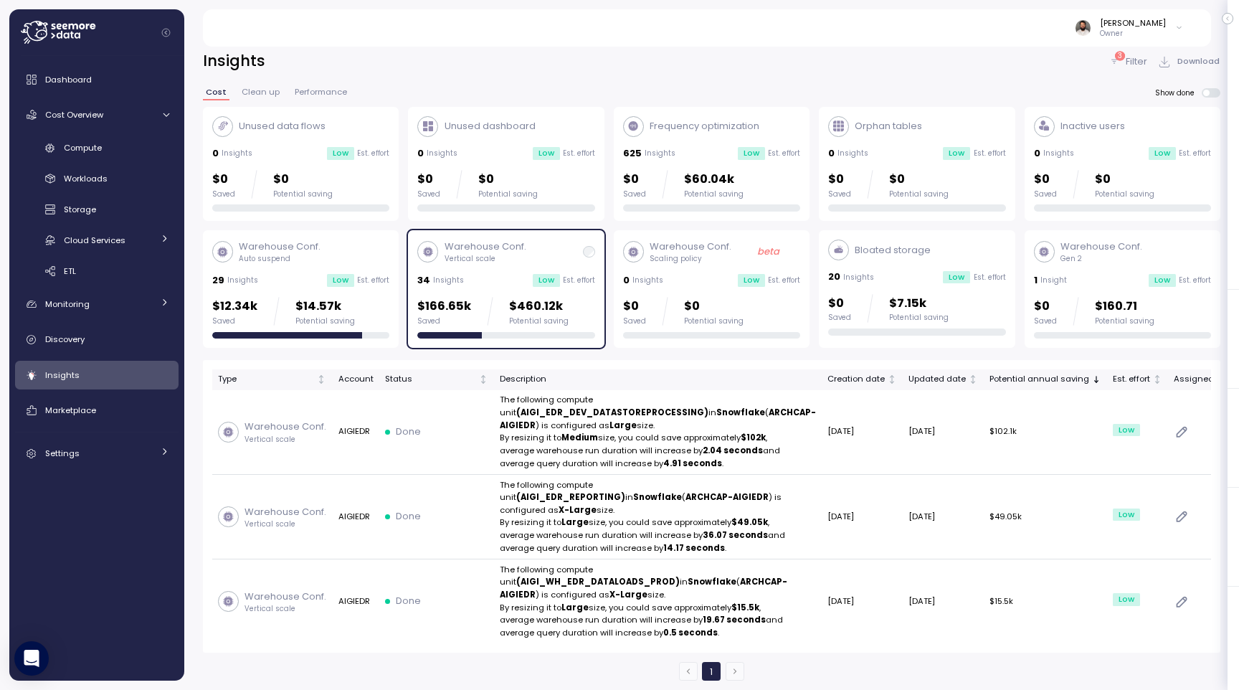
click at [547, 273] on div "34 Insights Low Est. effort" at bounding box center [505, 280] width 177 height 14
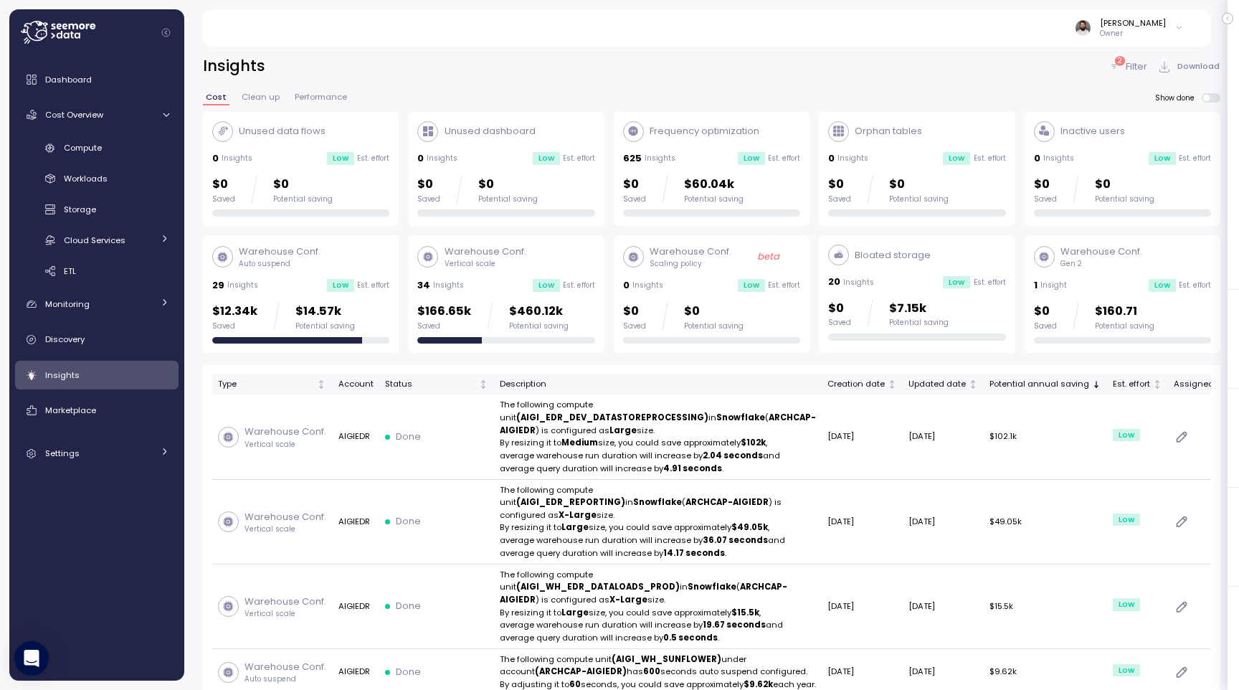
click at [562, 316] on p "$460.12k" at bounding box center [539, 311] width 60 height 19
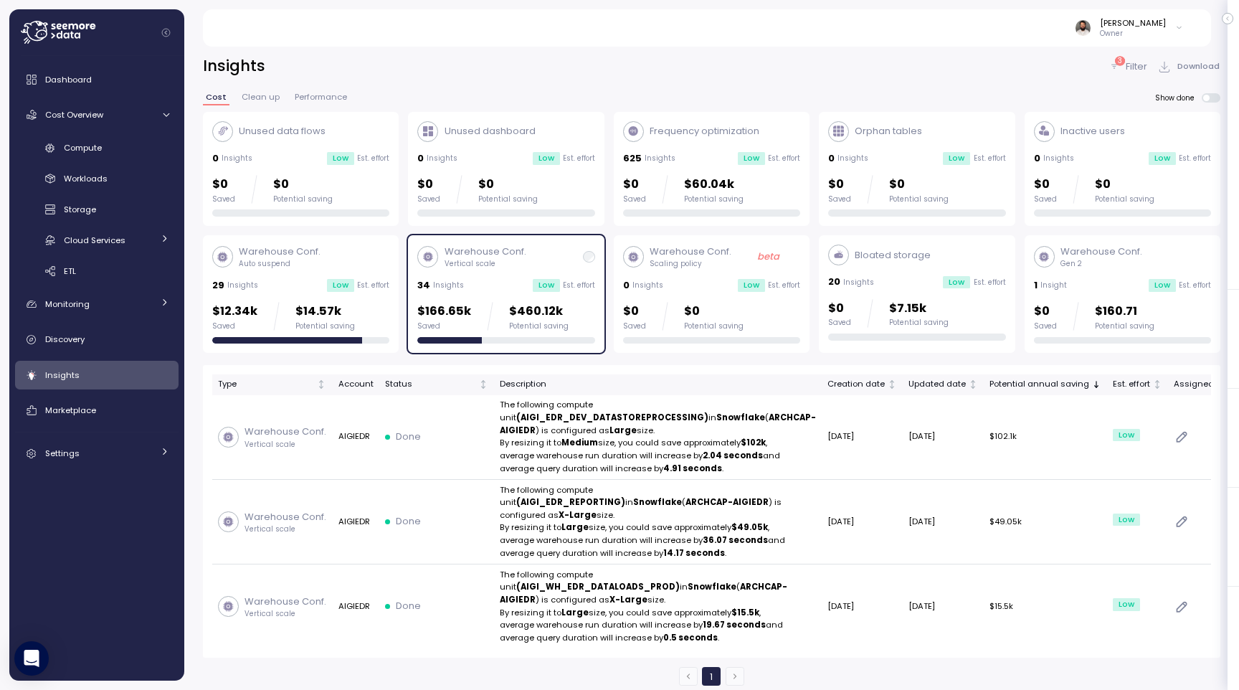
click at [1210, 100] on span at bounding box center [1215, 97] width 11 height 9
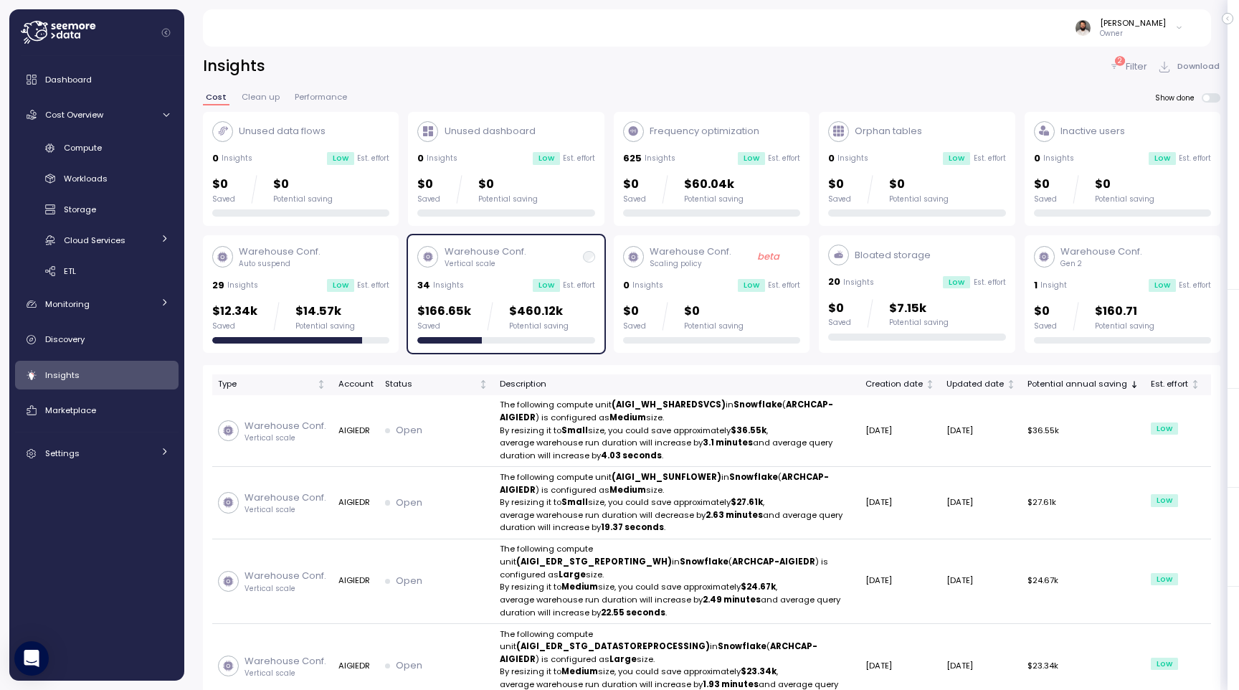
scroll to position [948, 0]
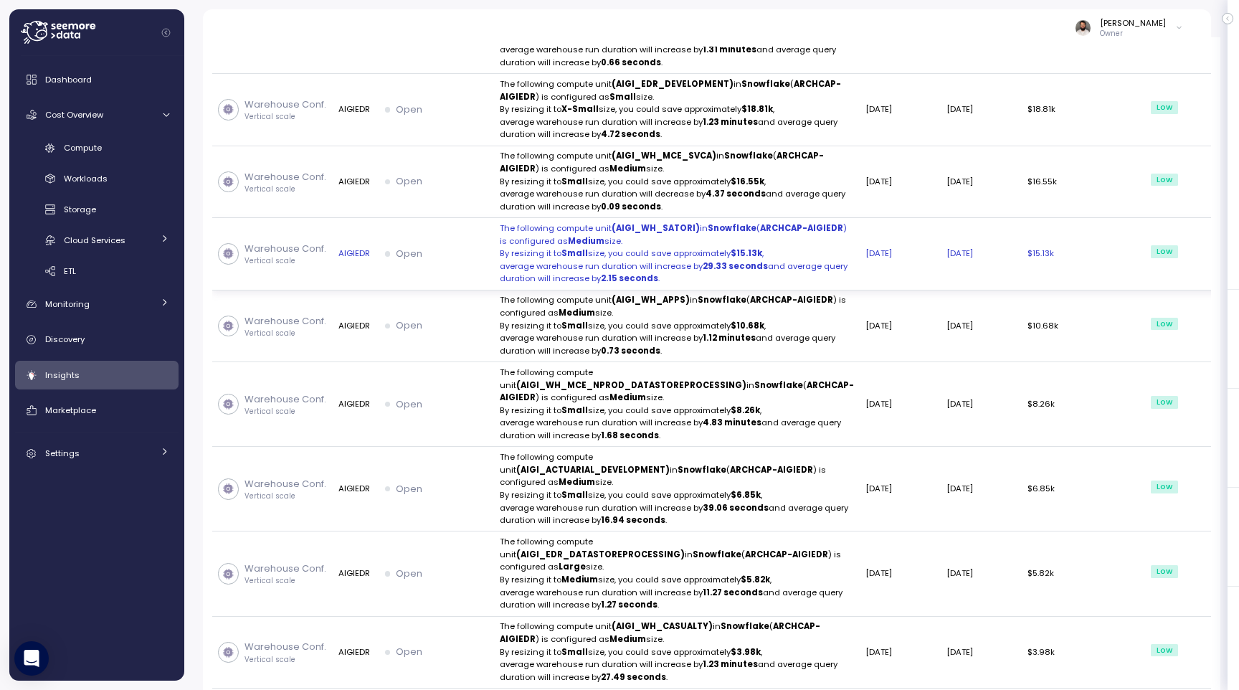
click at [530, 260] on p "By resizing it to Small size, you could save approximately $15.13k ," at bounding box center [677, 253] width 354 height 13
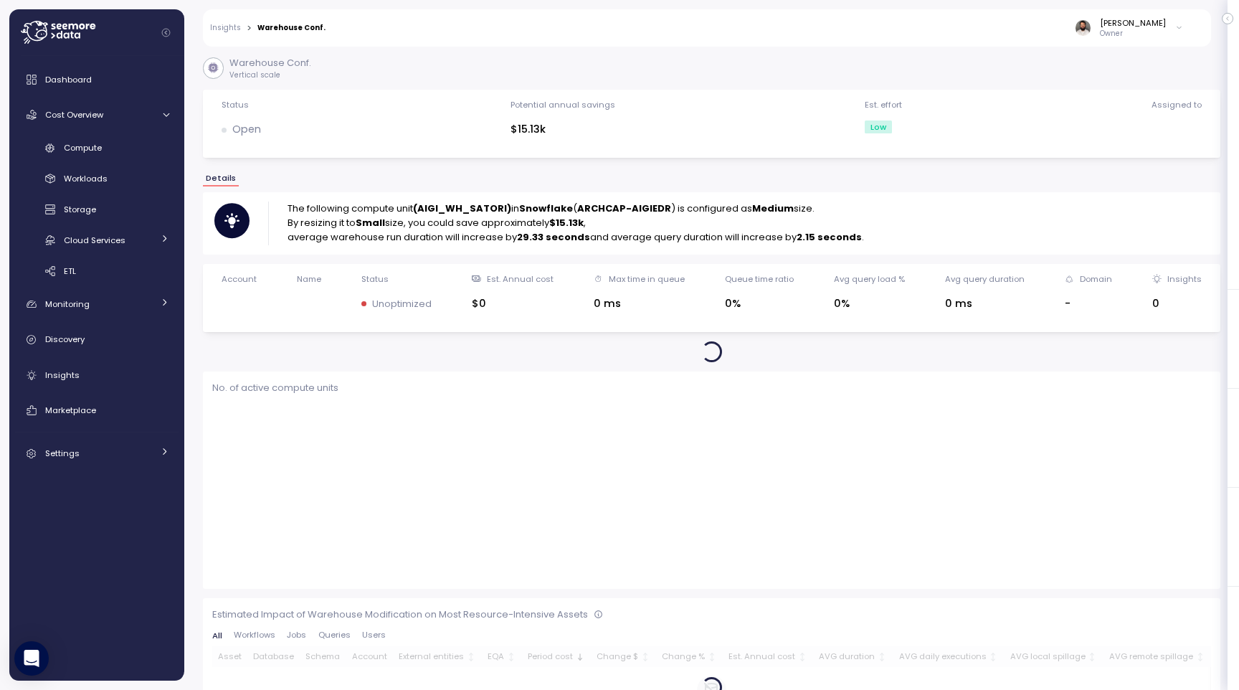
click at [485, 204] on strong "(AIGI_WH_SATORI)" at bounding box center [462, 208] width 98 height 14
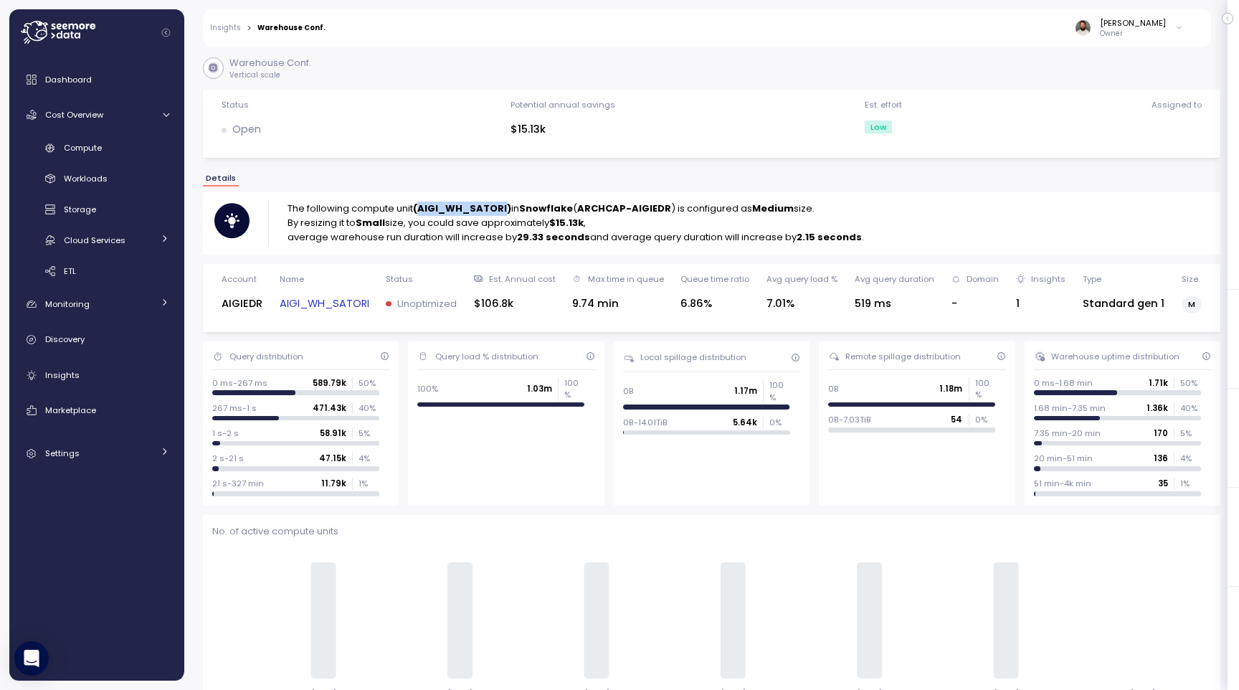
copy strong "AIGI_WH_SATORI"
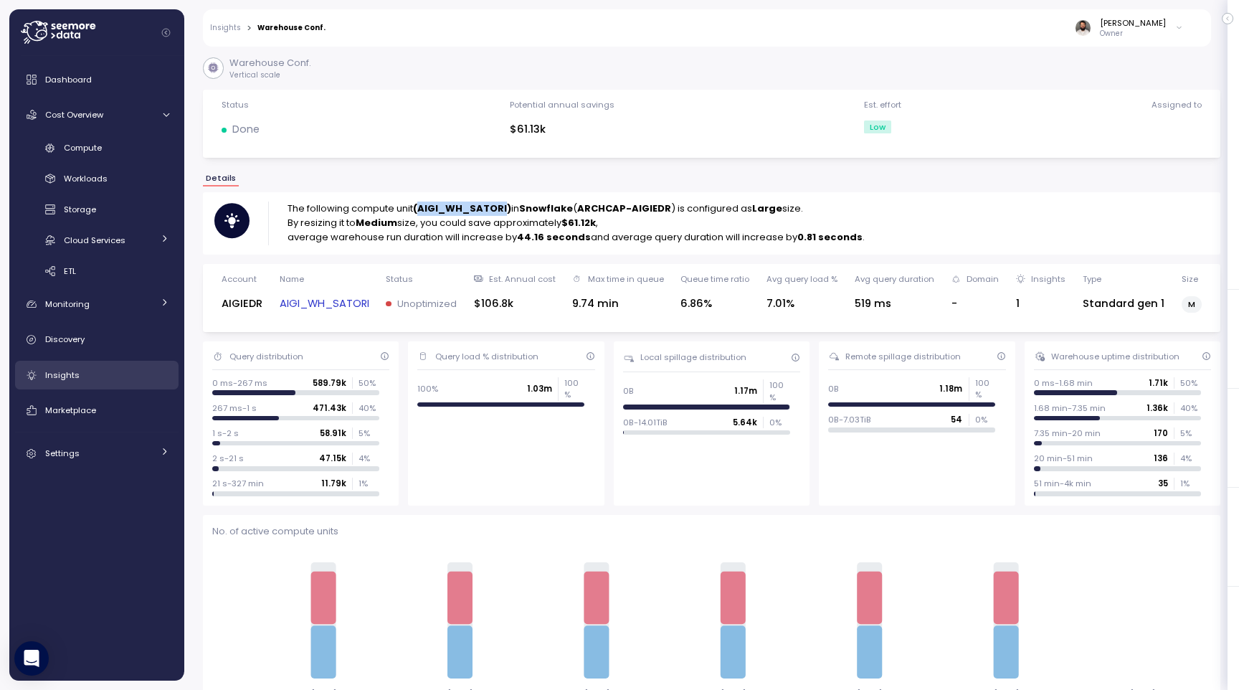
click at [98, 380] on div "Insights" at bounding box center [107, 375] width 124 height 14
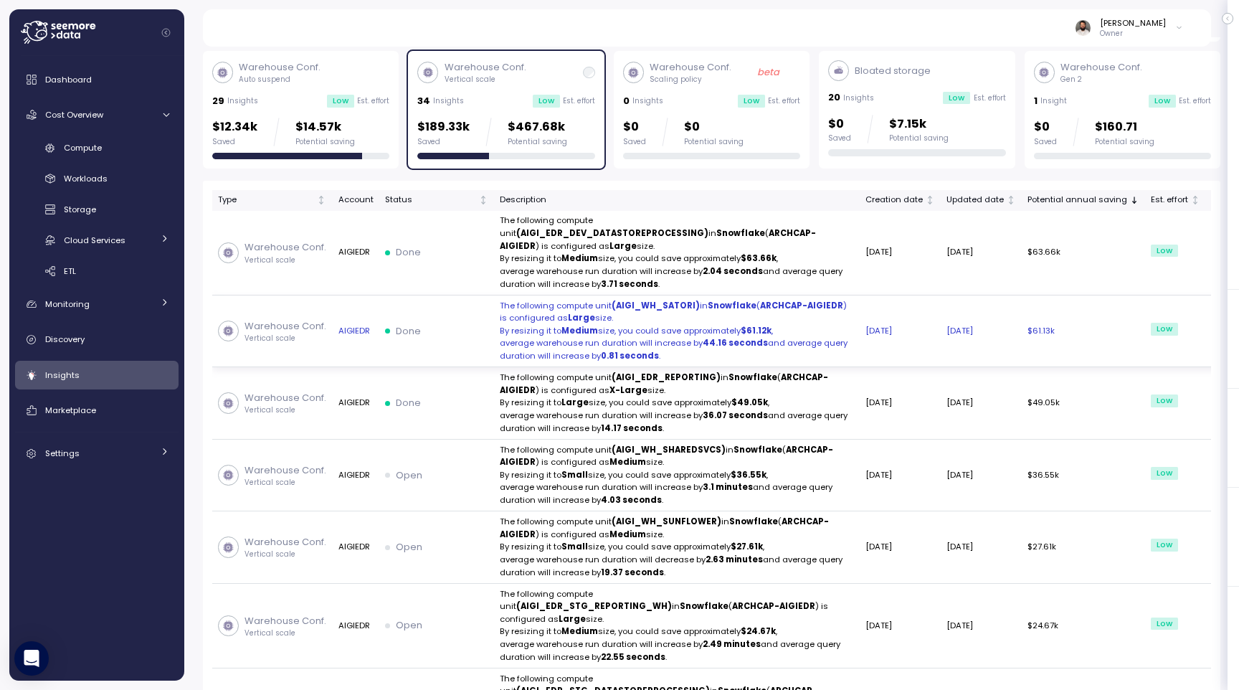
scroll to position [159, 0]
